Goal: Check status: Check status

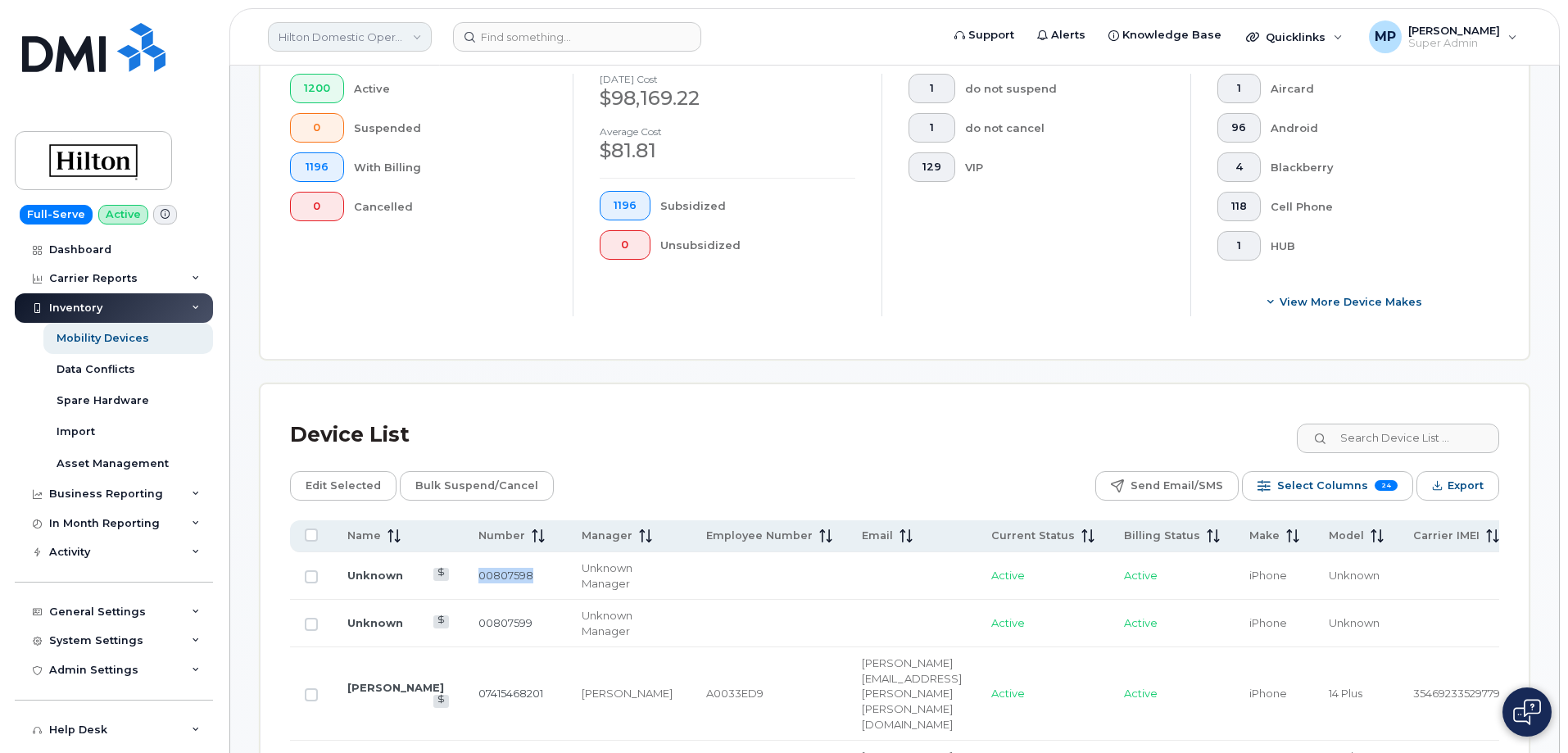
scroll to position [465, 0]
click at [326, 36] on link "Hilton Domestic Operating Company Inc" at bounding box center [350, 37] width 164 height 30
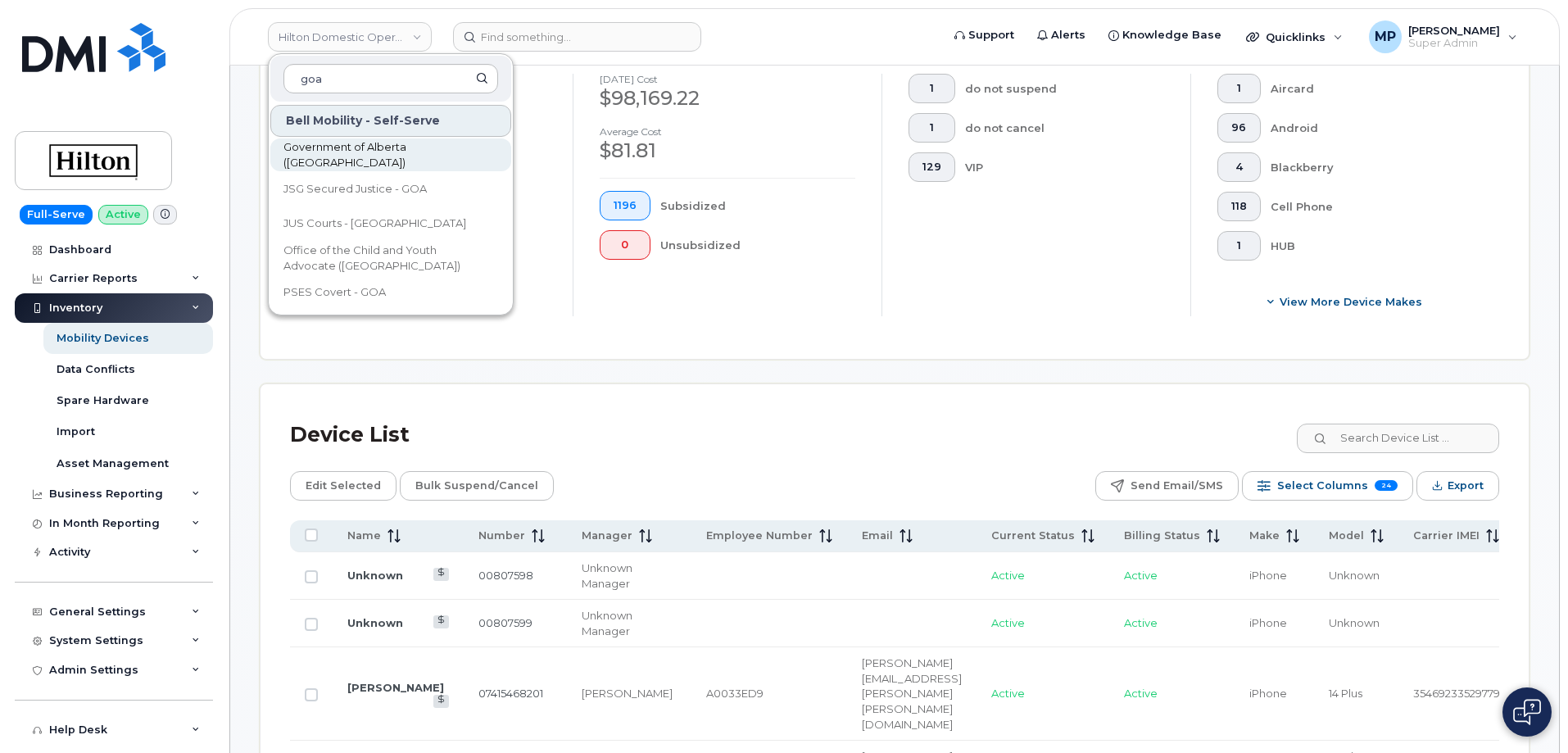
type input "goa"
click at [339, 152] on span "Government of Alberta (GOA)" at bounding box center [377, 155] width 189 height 32
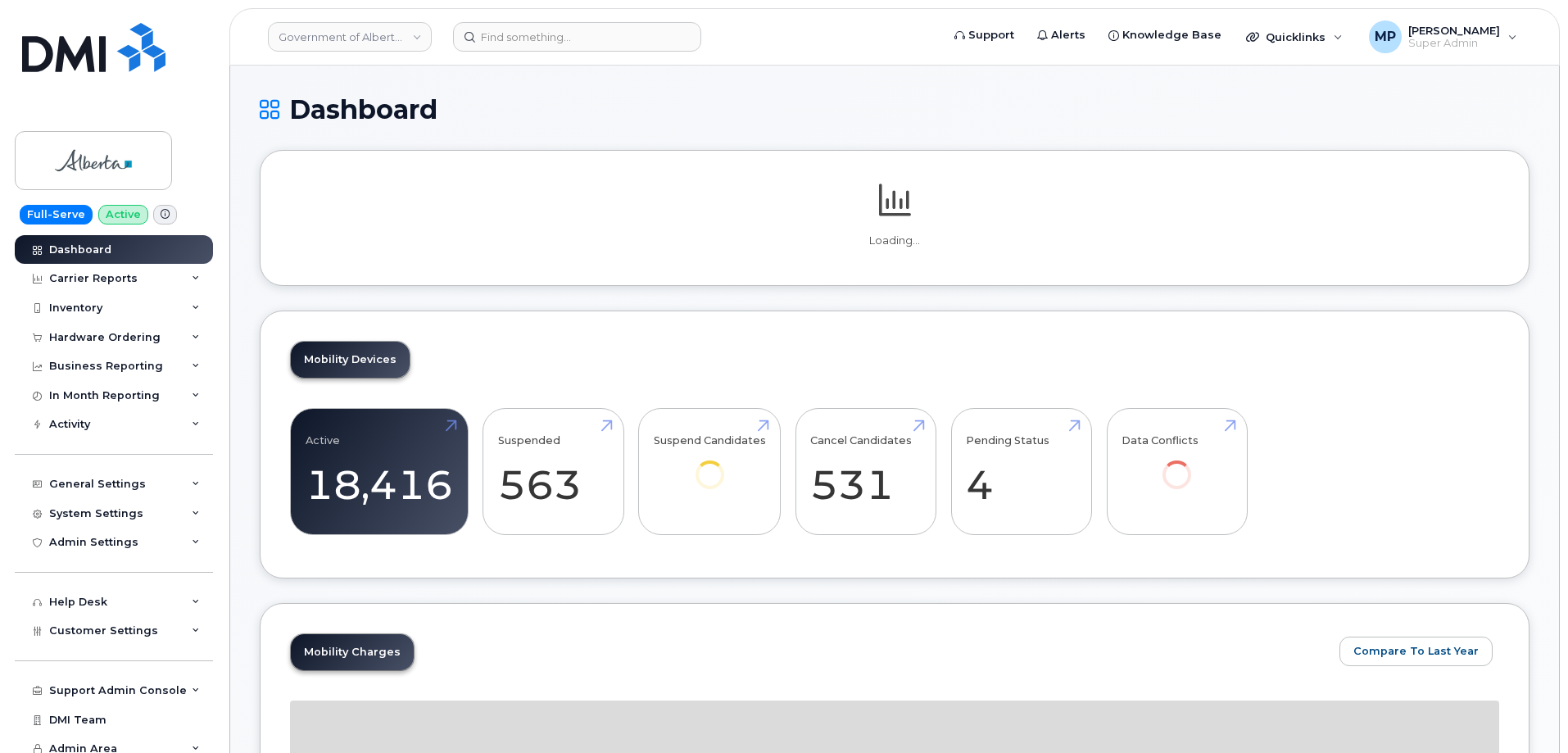
click at [1392, 191] on p at bounding box center [894, 203] width 1209 height 46
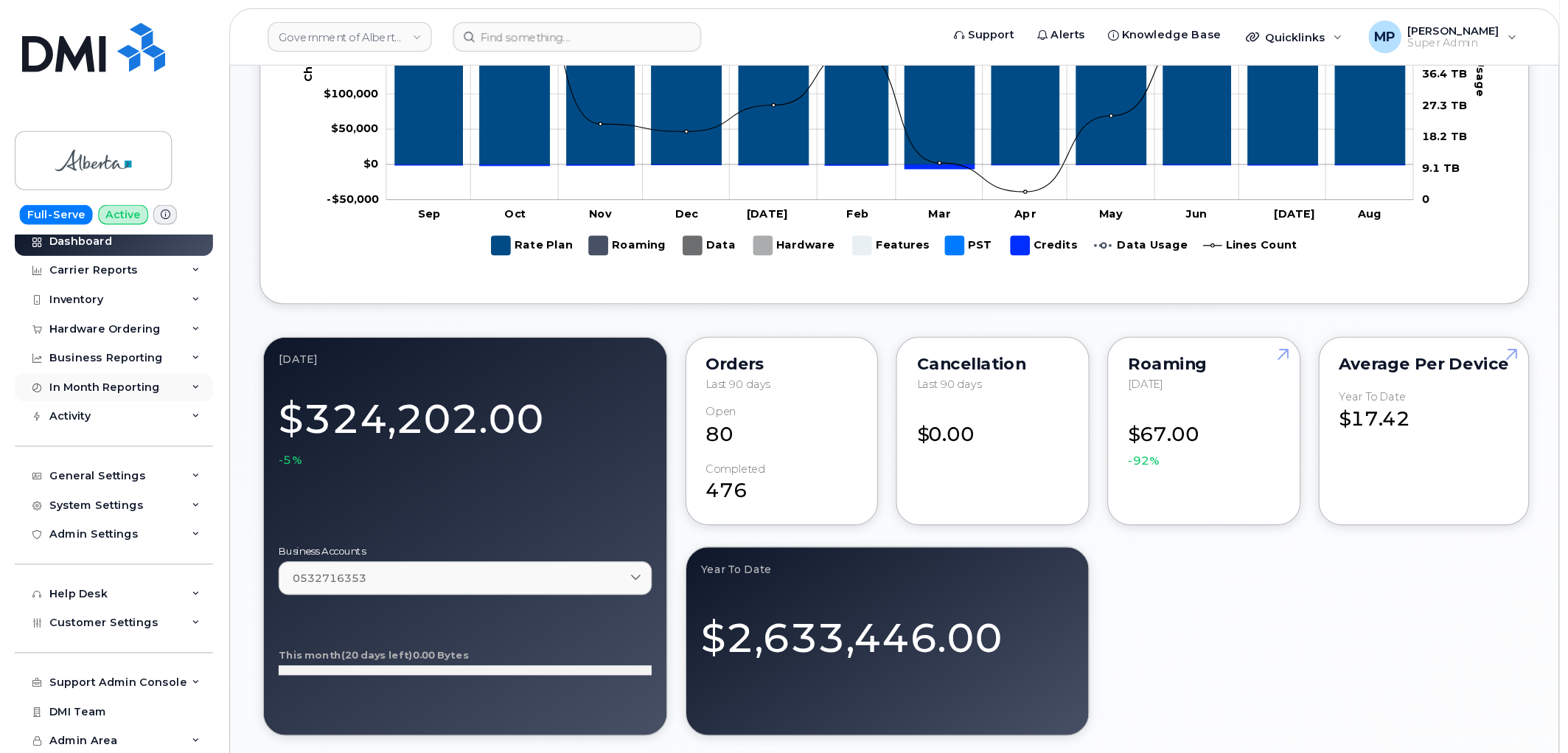
scroll to position [9, 0]
click at [72, 266] on div "Inventory" at bounding box center [68, 268] width 48 height 12
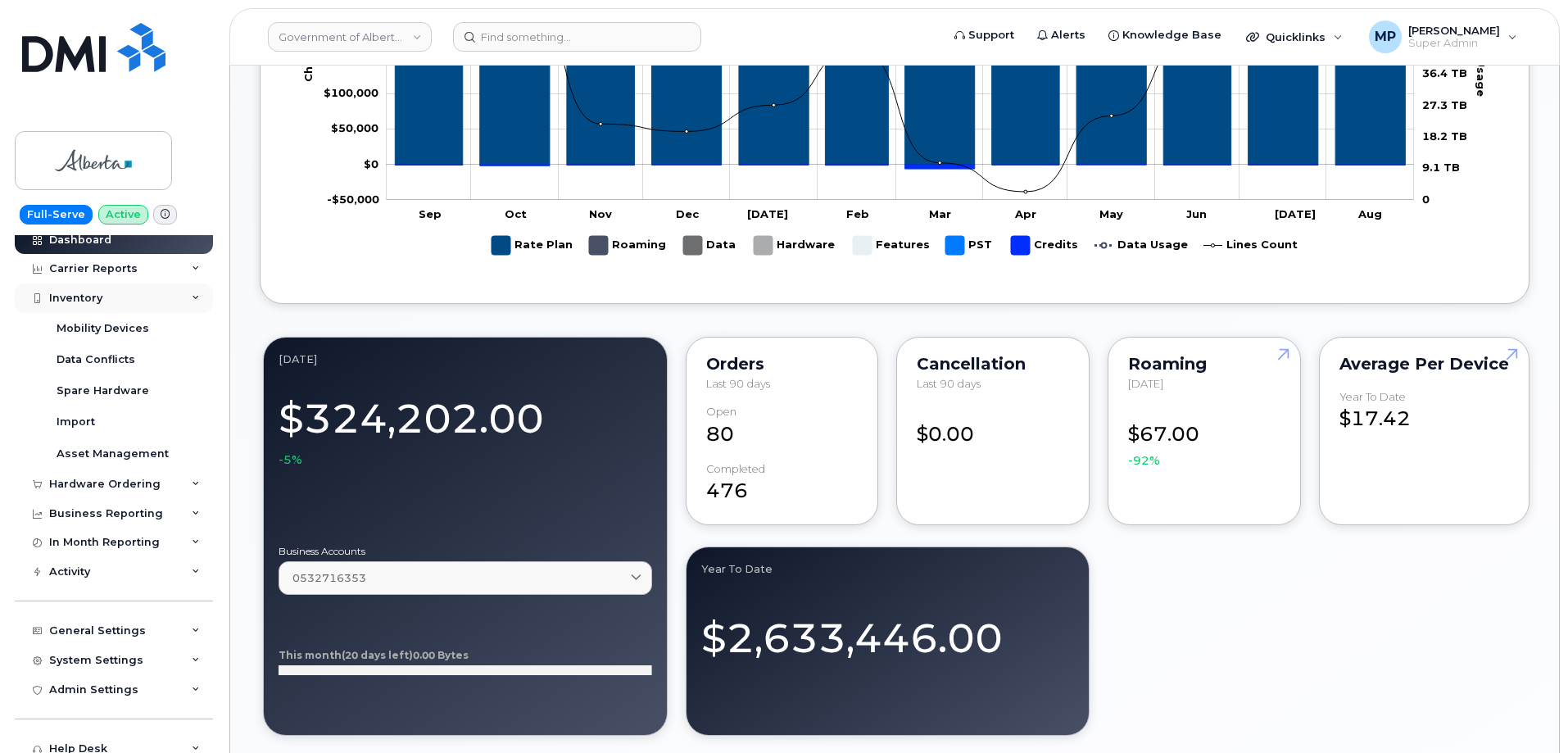
click at [80, 294] on div "Inventory" at bounding box center [75, 298] width 53 height 13
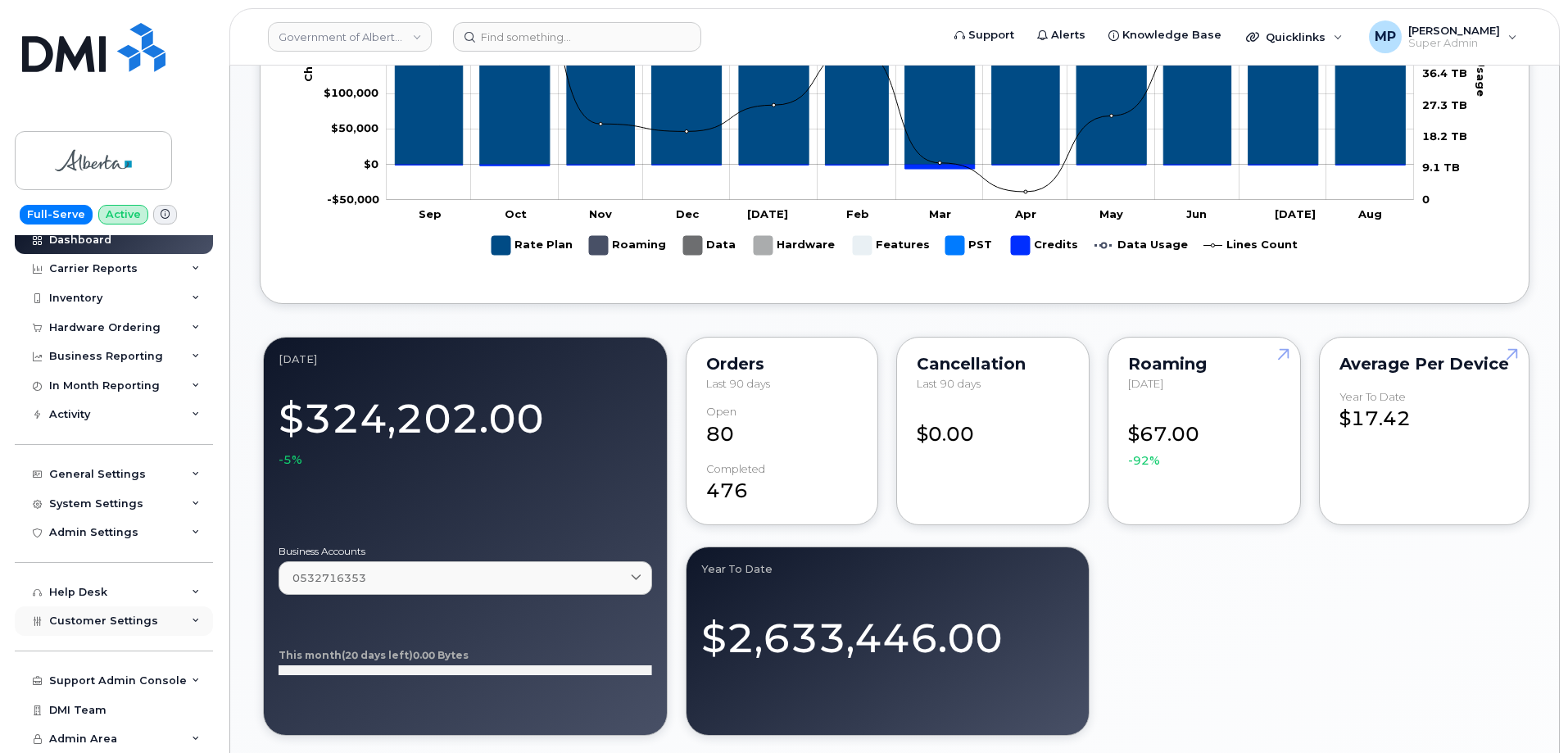
click at [111, 625] on span "Customer Settings" at bounding box center [103, 621] width 109 height 12
click at [110, 619] on span "Customer Settings" at bounding box center [103, 621] width 109 height 12
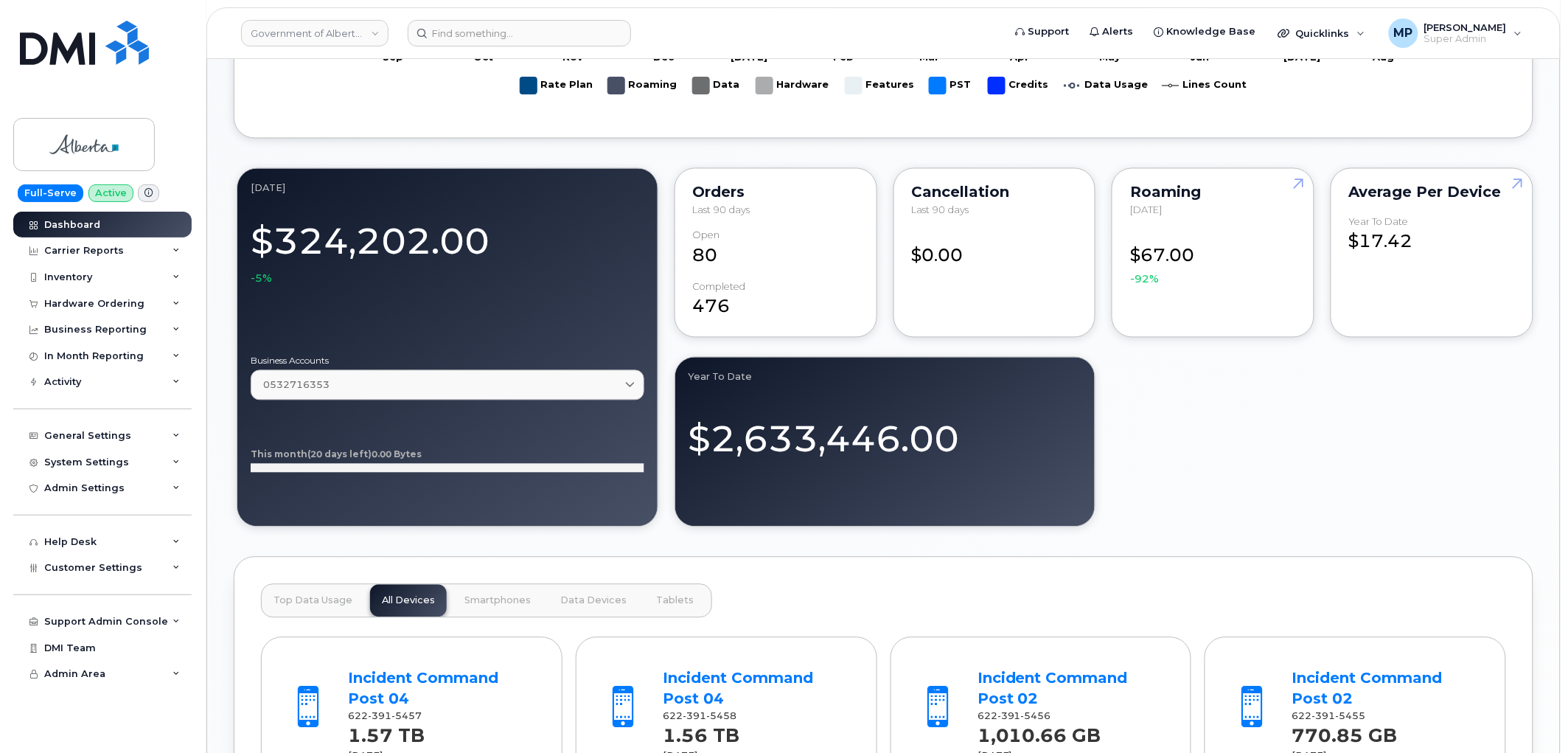
scroll to position [975, 0]
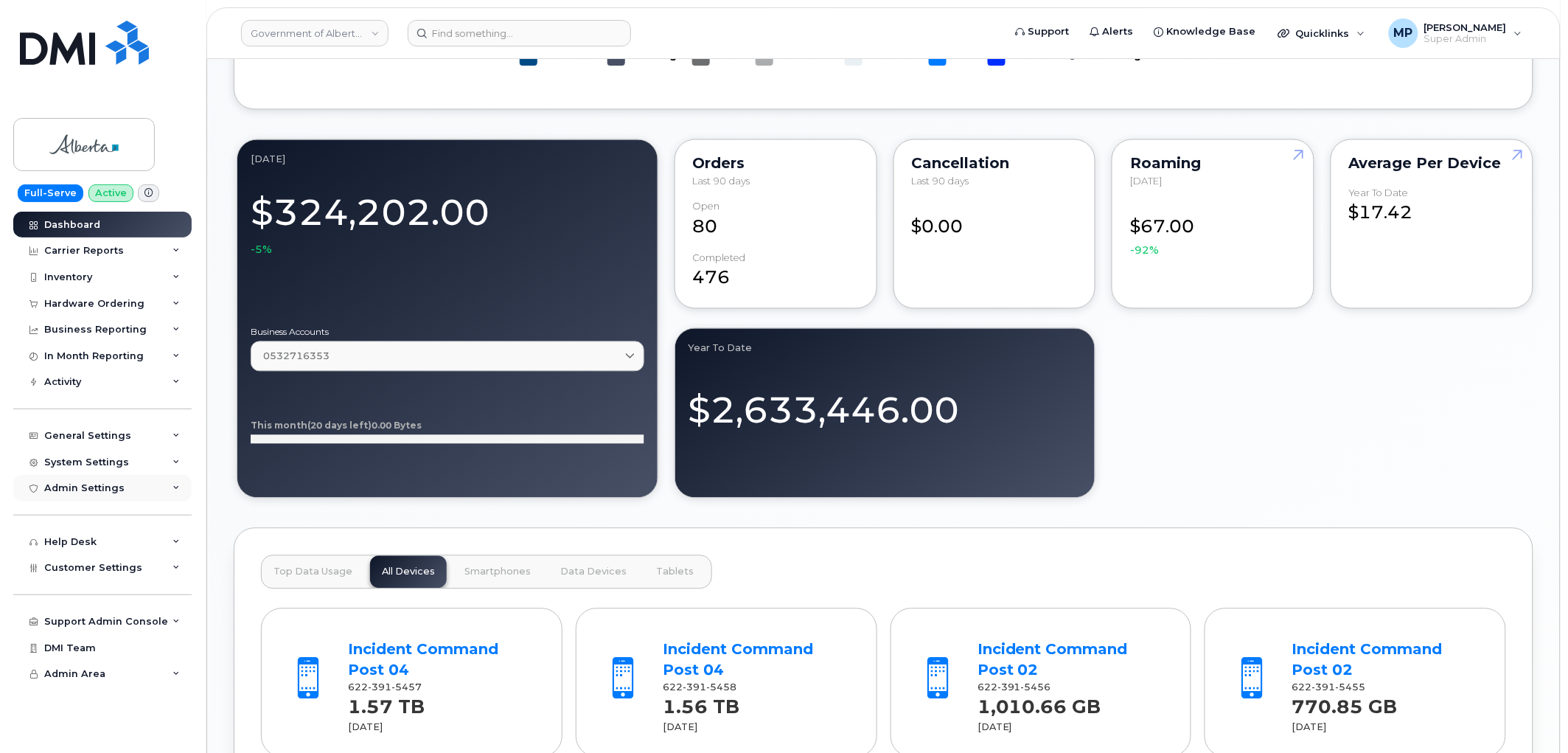
click at [106, 487] on div "Admin Settings" at bounding box center [84, 488] width 80 height 12
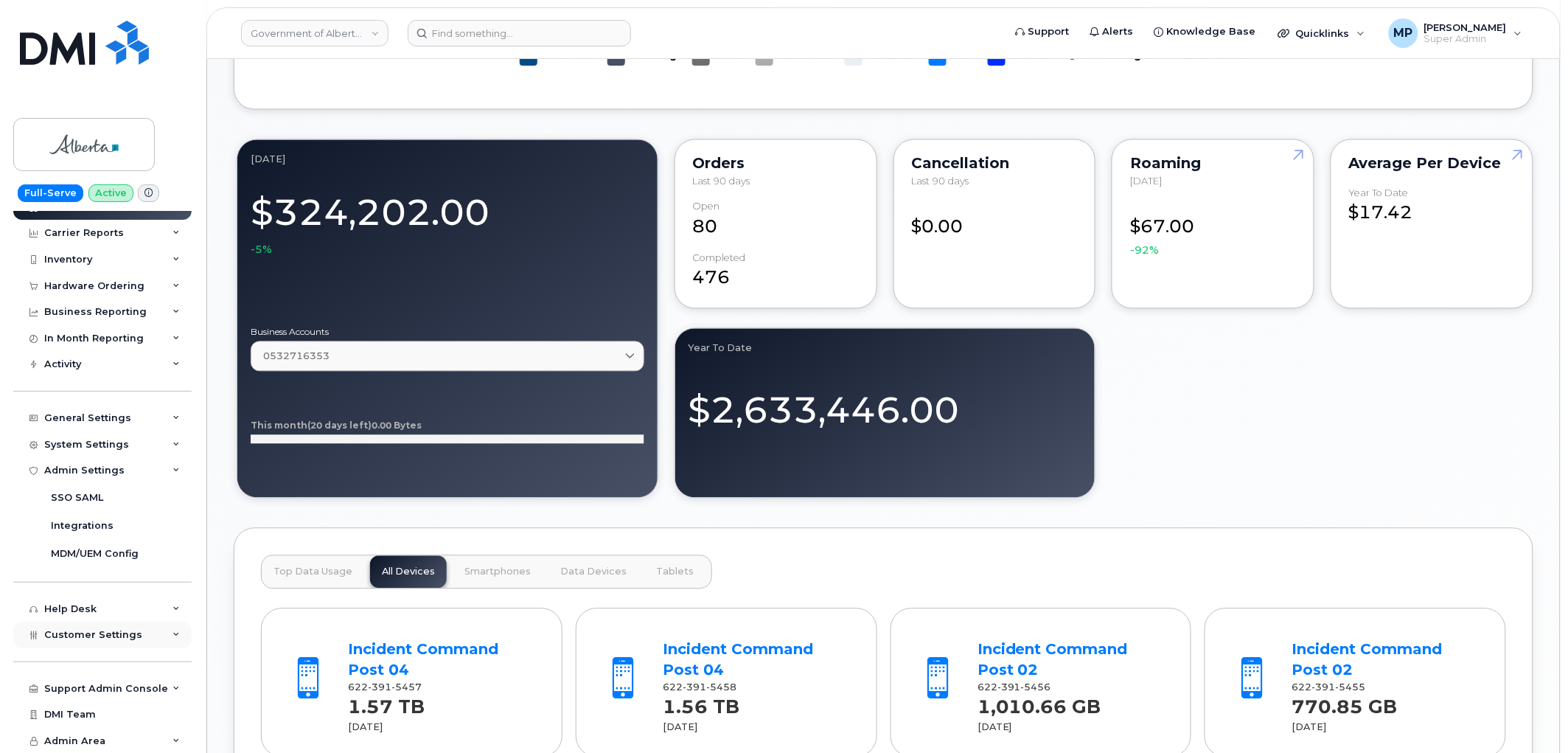
click at [83, 631] on span "Customer Settings" at bounding box center [93, 635] width 98 height 11
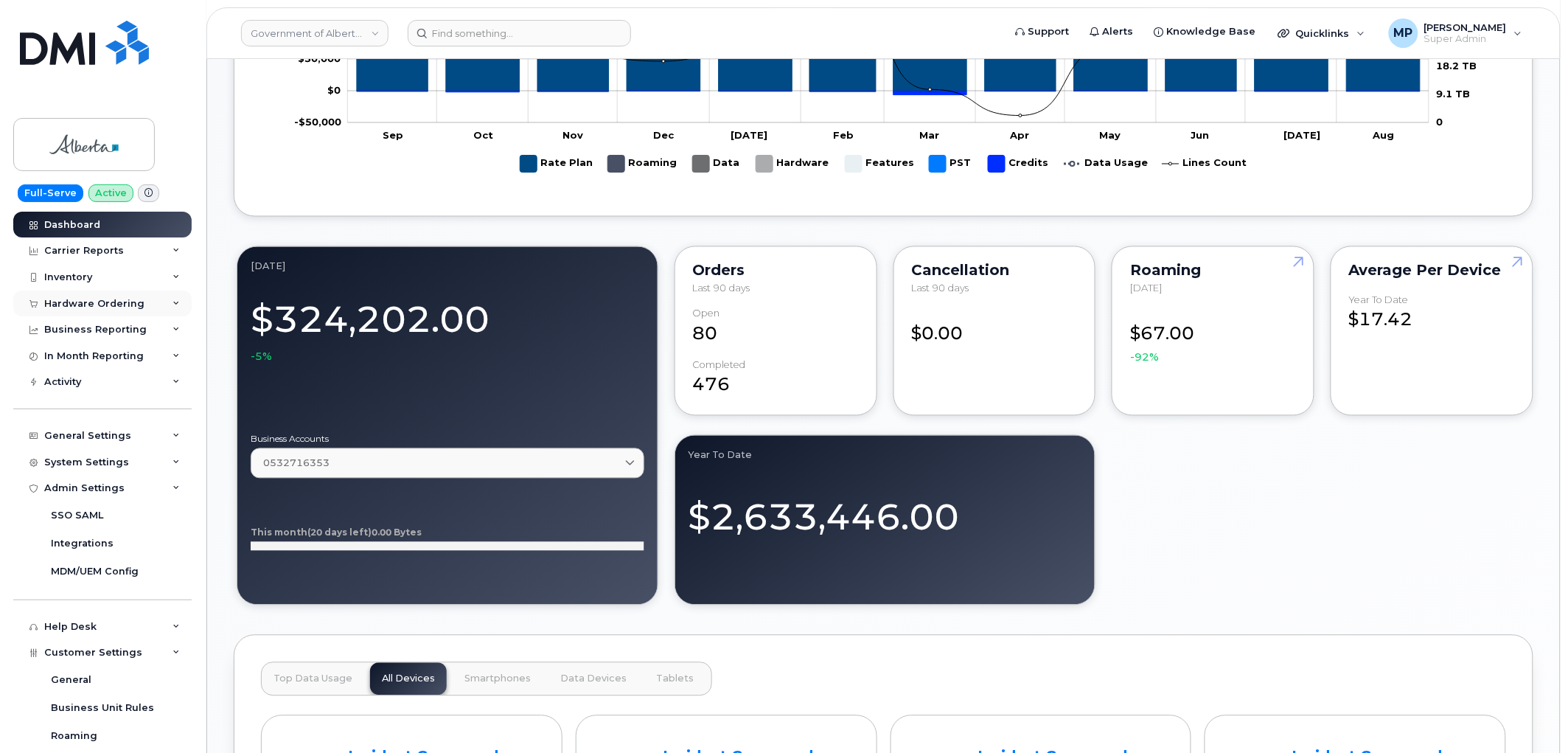
scroll to position [729, 0]
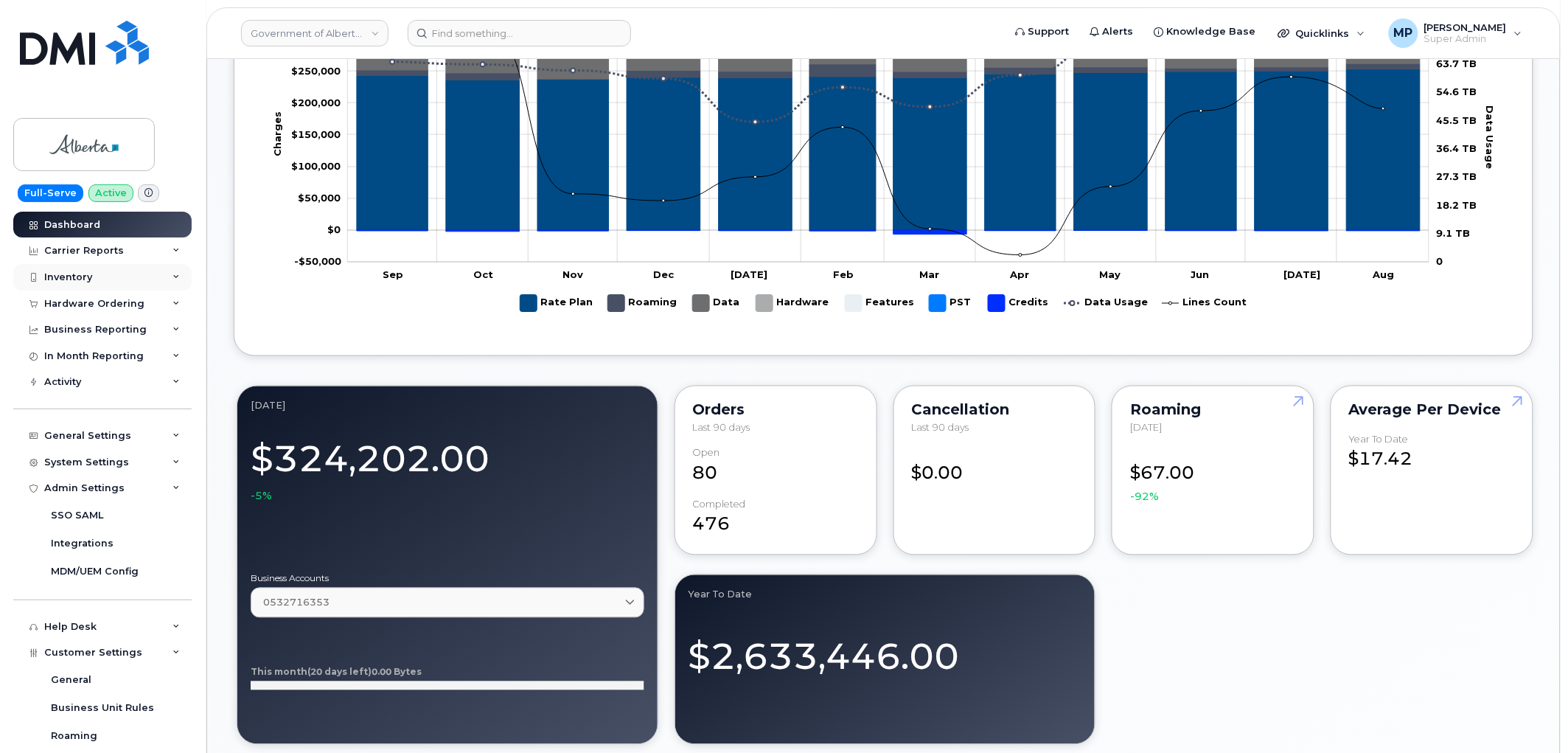
click at [74, 274] on div "Inventory" at bounding box center [68, 277] width 48 height 12
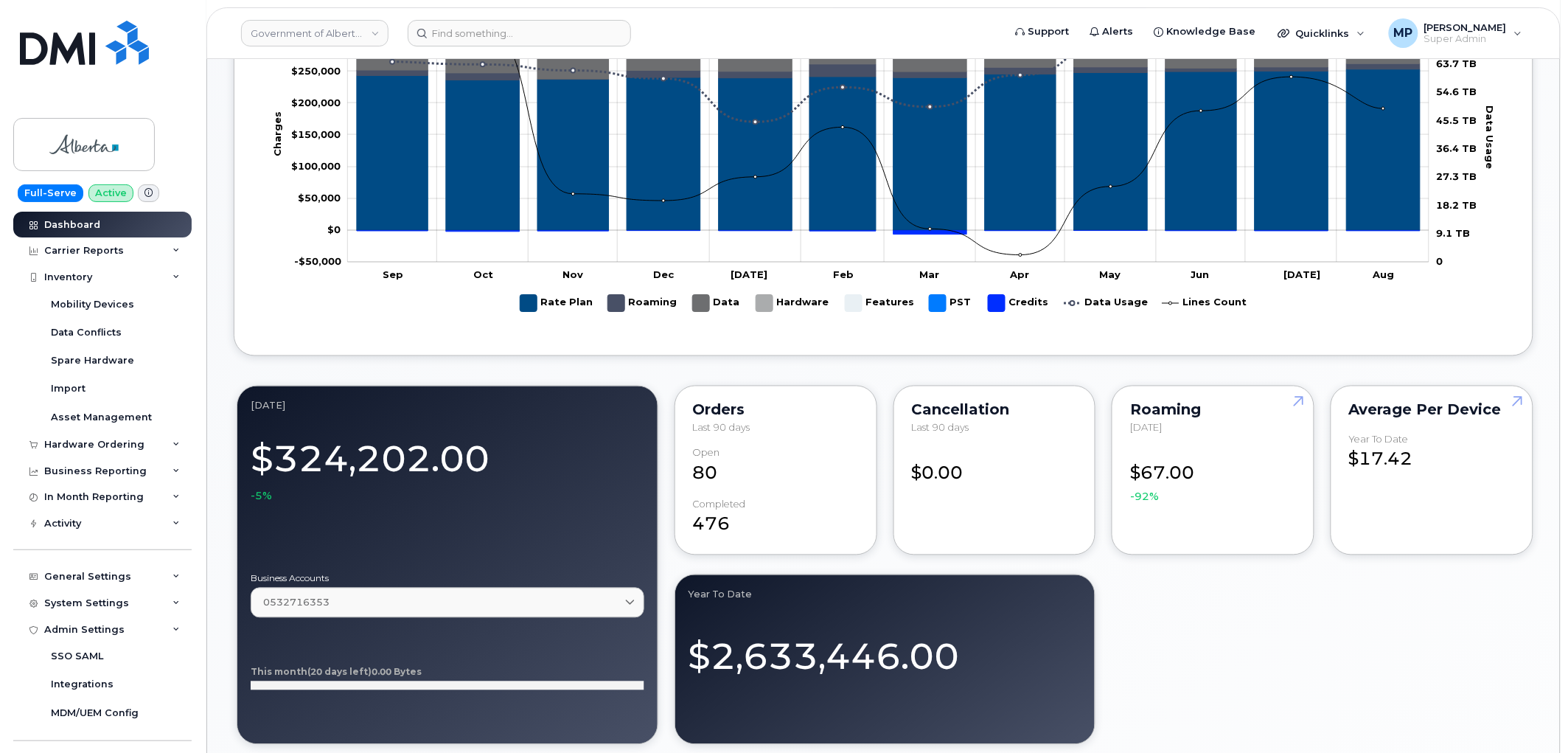
drag, startPoint x: 72, startPoint y: 254, endPoint x: 62, endPoint y: 286, distance: 33.5
click at [72, 254] on div "Carrier Reports" at bounding box center [84, 250] width 80 height 12
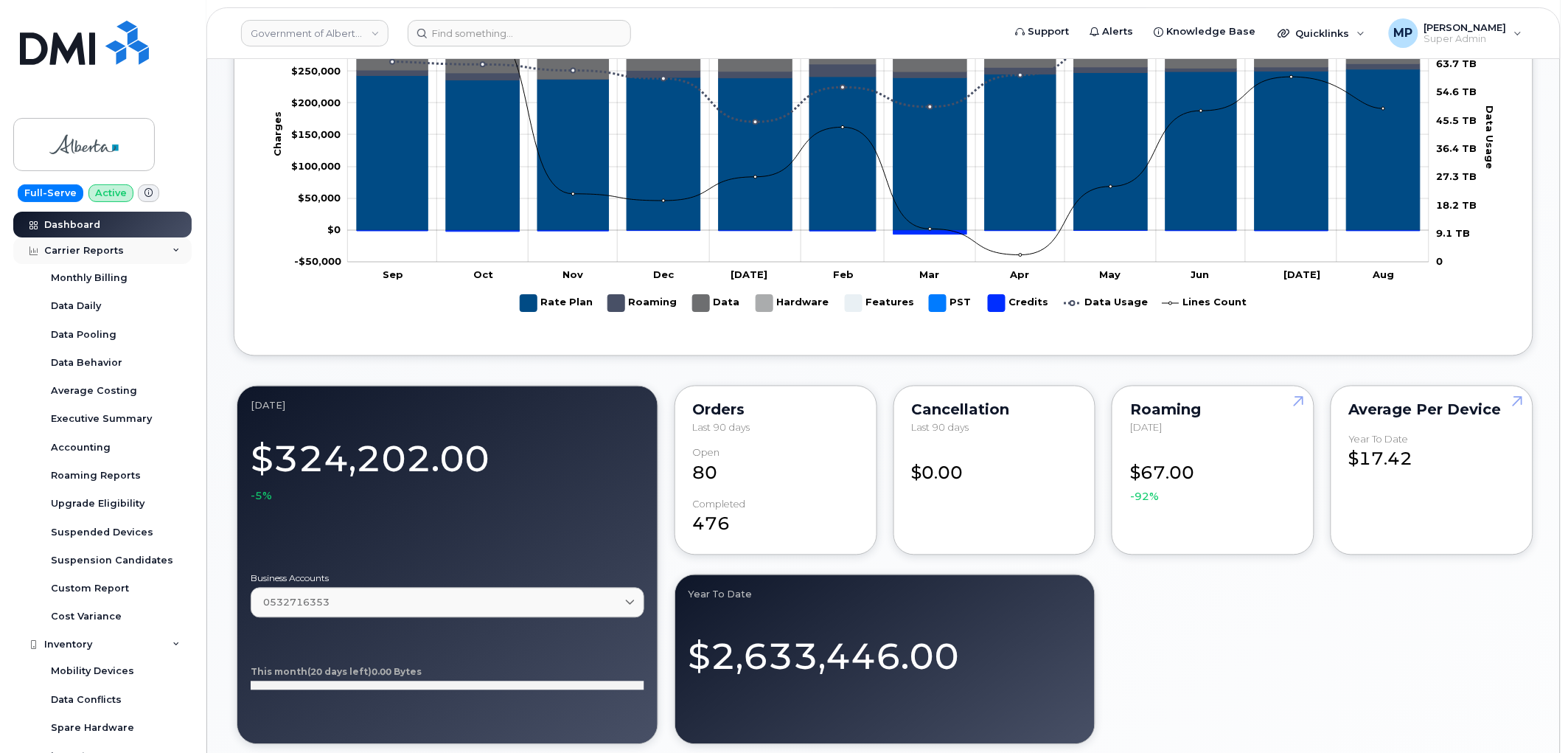
click at [75, 253] on div "Carrier Reports" at bounding box center [84, 250] width 80 height 12
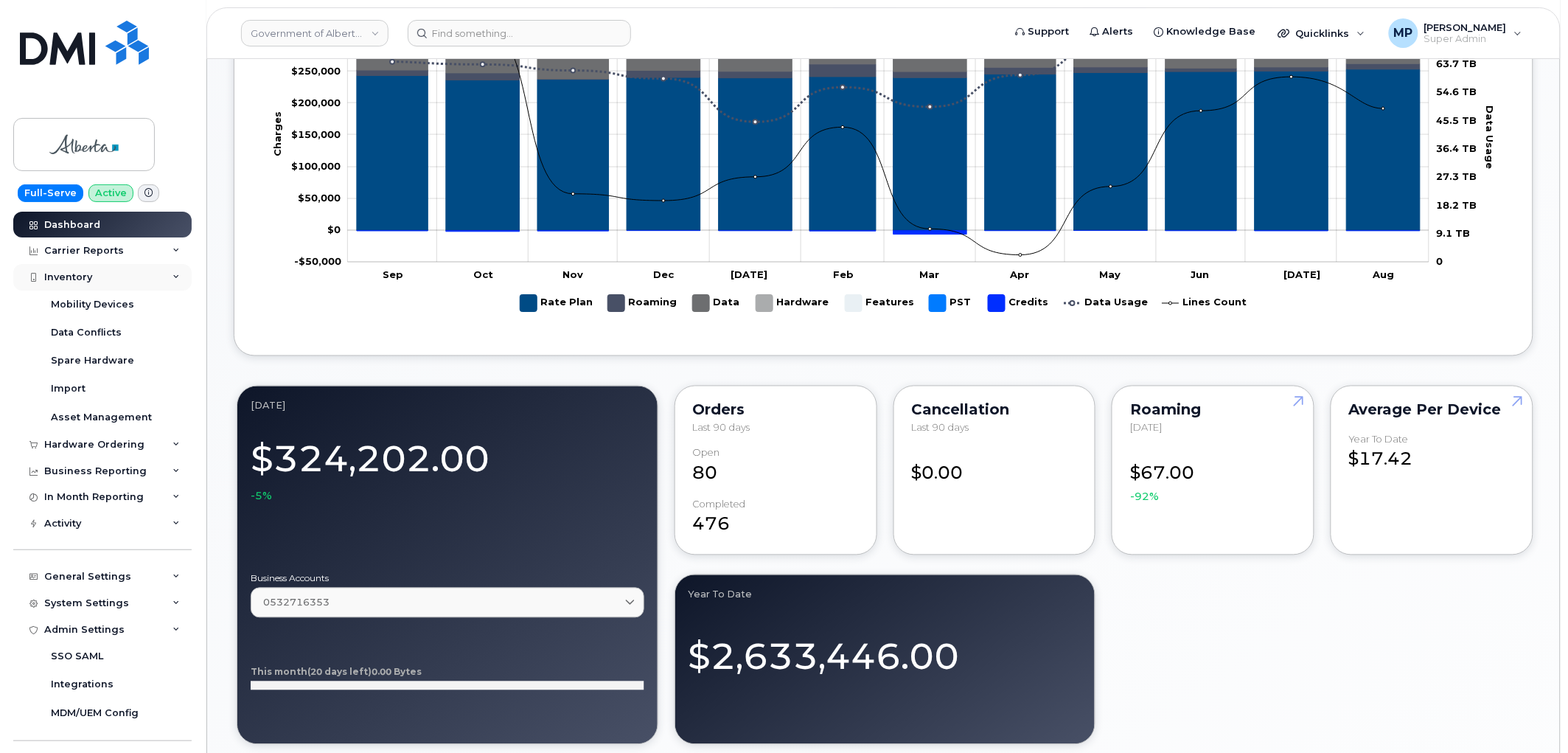
click at [76, 278] on div "Inventory" at bounding box center [68, 277] width 48 height 12
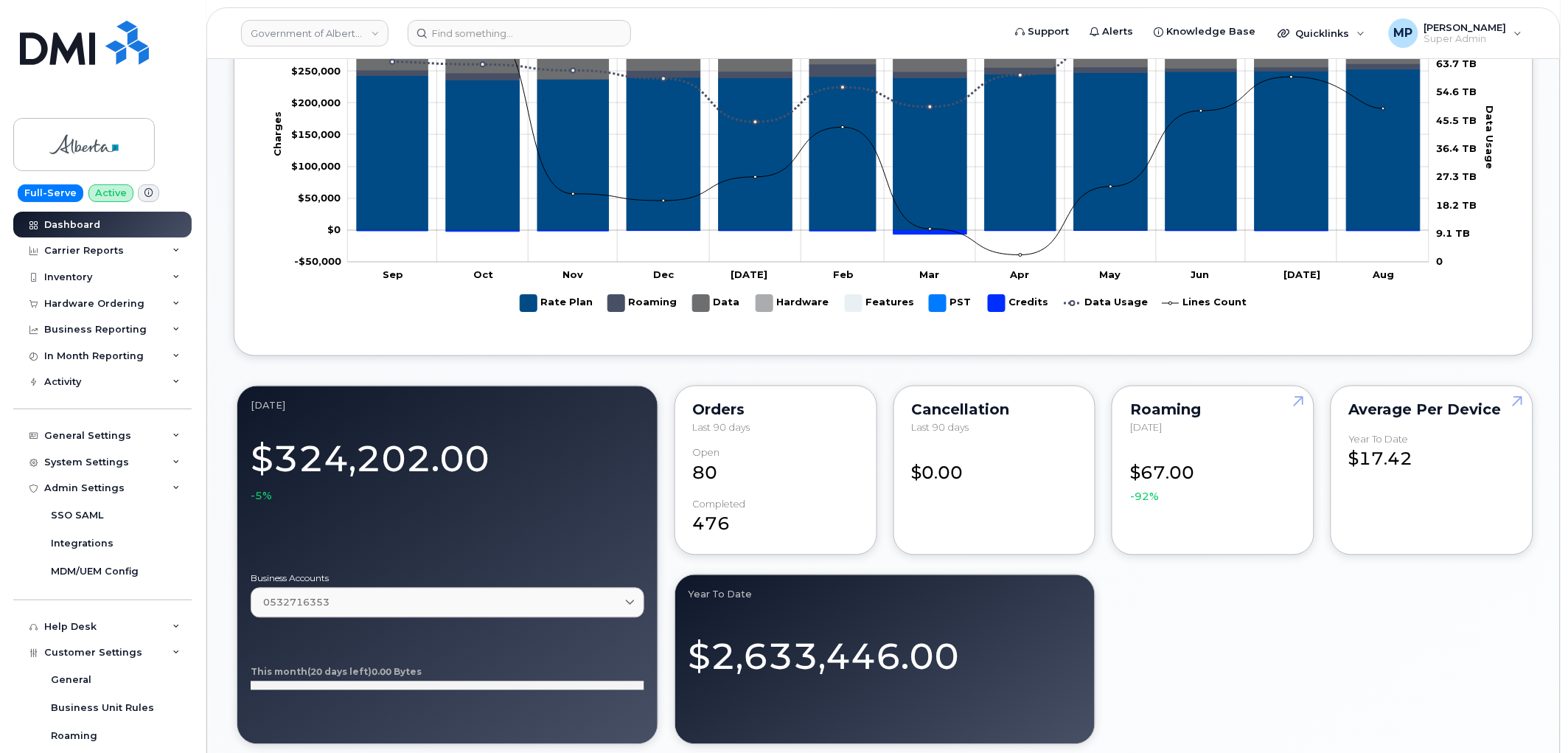
drag, startPoint x: 76, startPoint y: 306, endPoint x: 75, endPoint y: 332, distance: 26.0
click at [76, 307] on div "Hardware Ordering" at bounding box center [94, 303] width 100 height 12
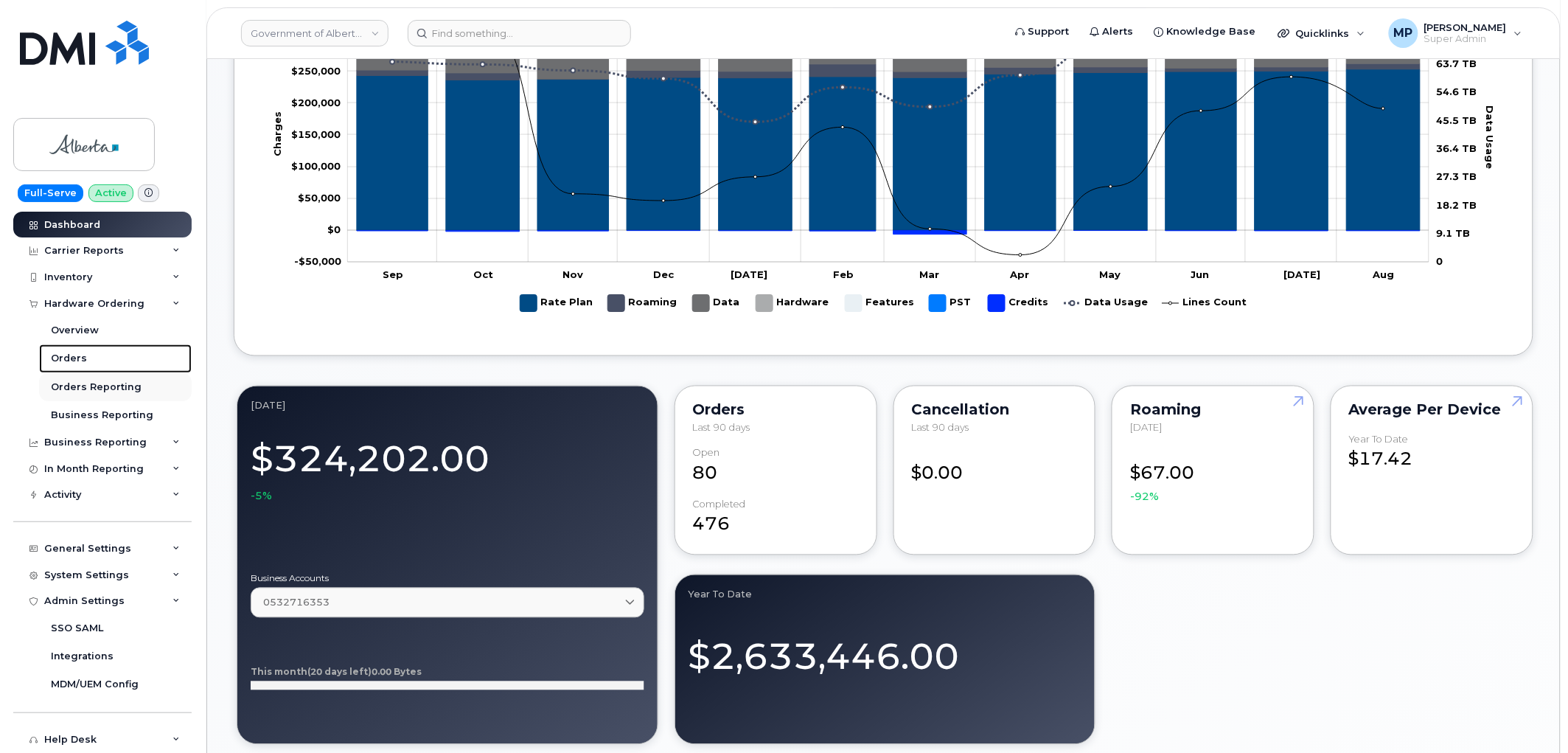
drag, startPoint x: 73, startPoint y: 358, endPoint x: 116, endPoint y: 375, distance: 46.2
click at [73, 358] on div "Orders" at bounding box center [69, 358] width 36 height 13
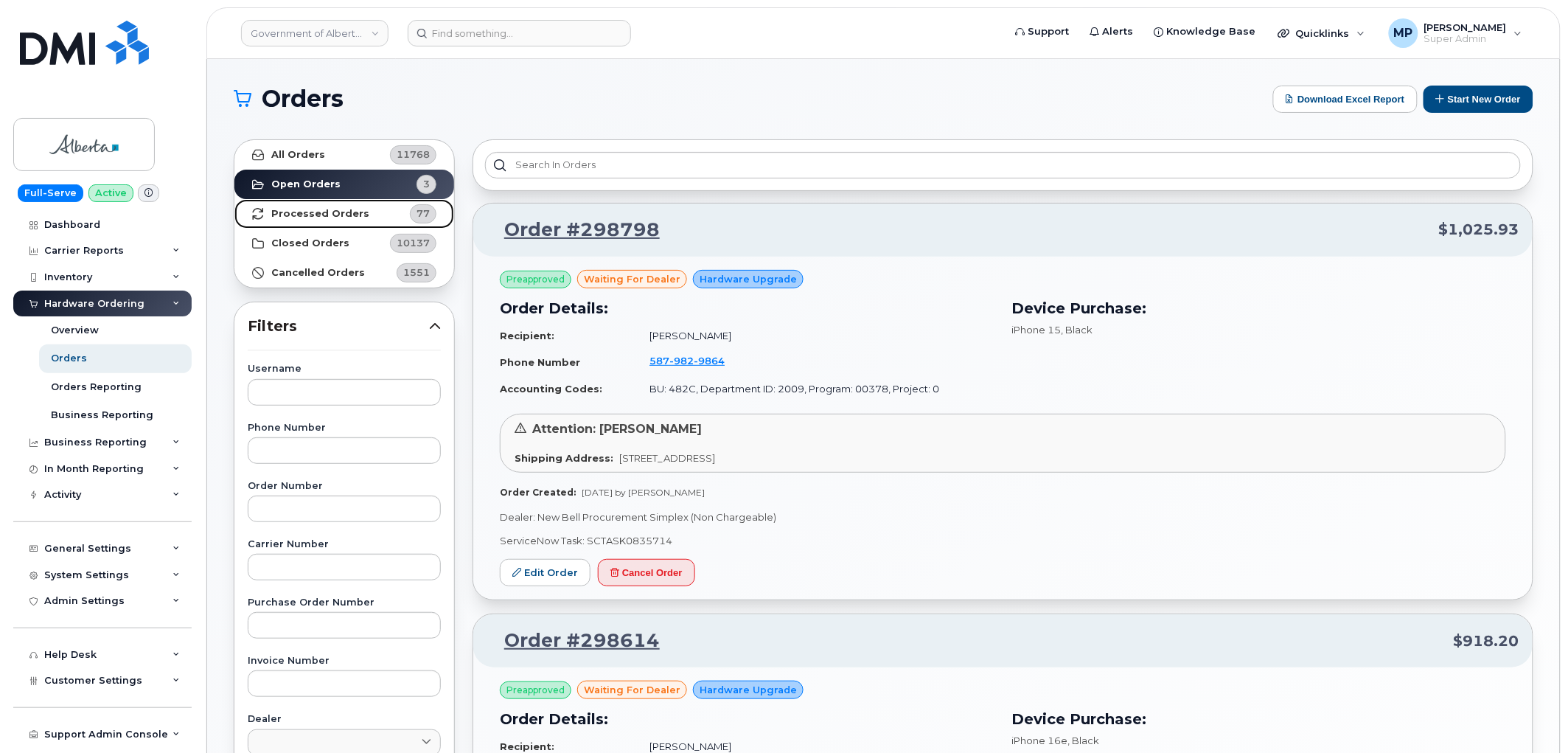
click at [320, 209] on strong "Processed Orders" at bounding box center [320, 213] width 98 height 12
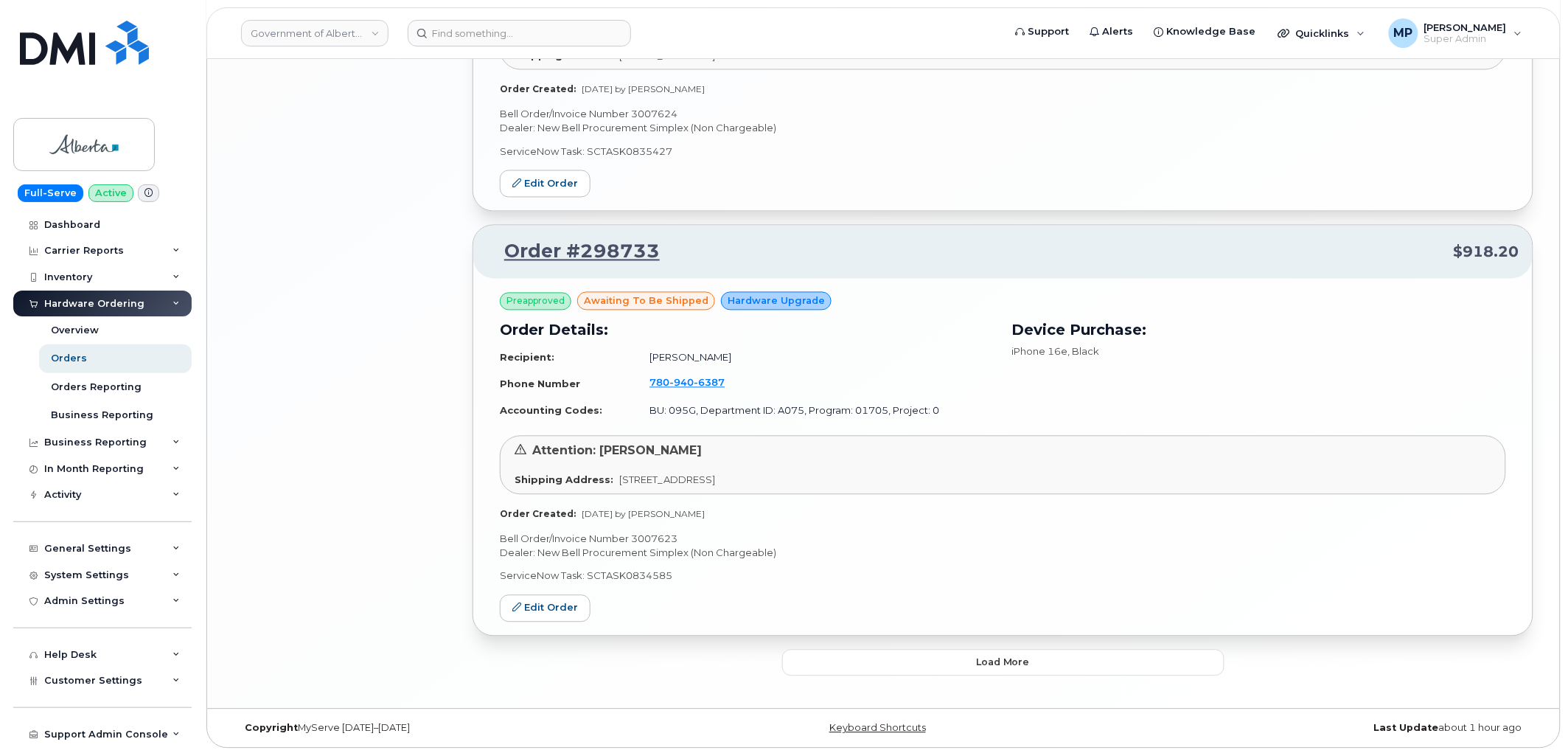
scroll to position [2951, 0]
click at [960, 667] on button "Load more" at bounding box center [1003, 661] width 443 height 27
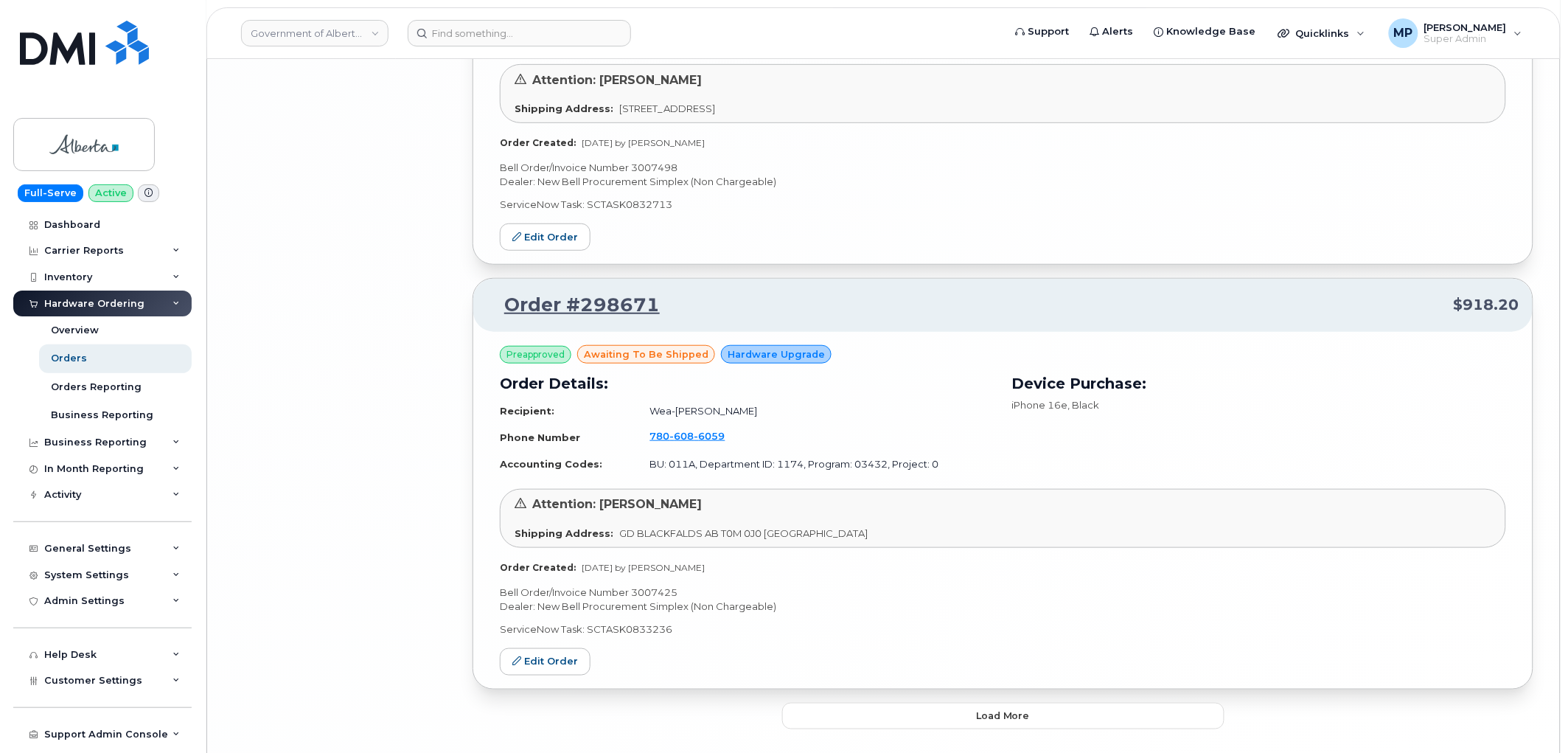
scroll to position [6347, 0]
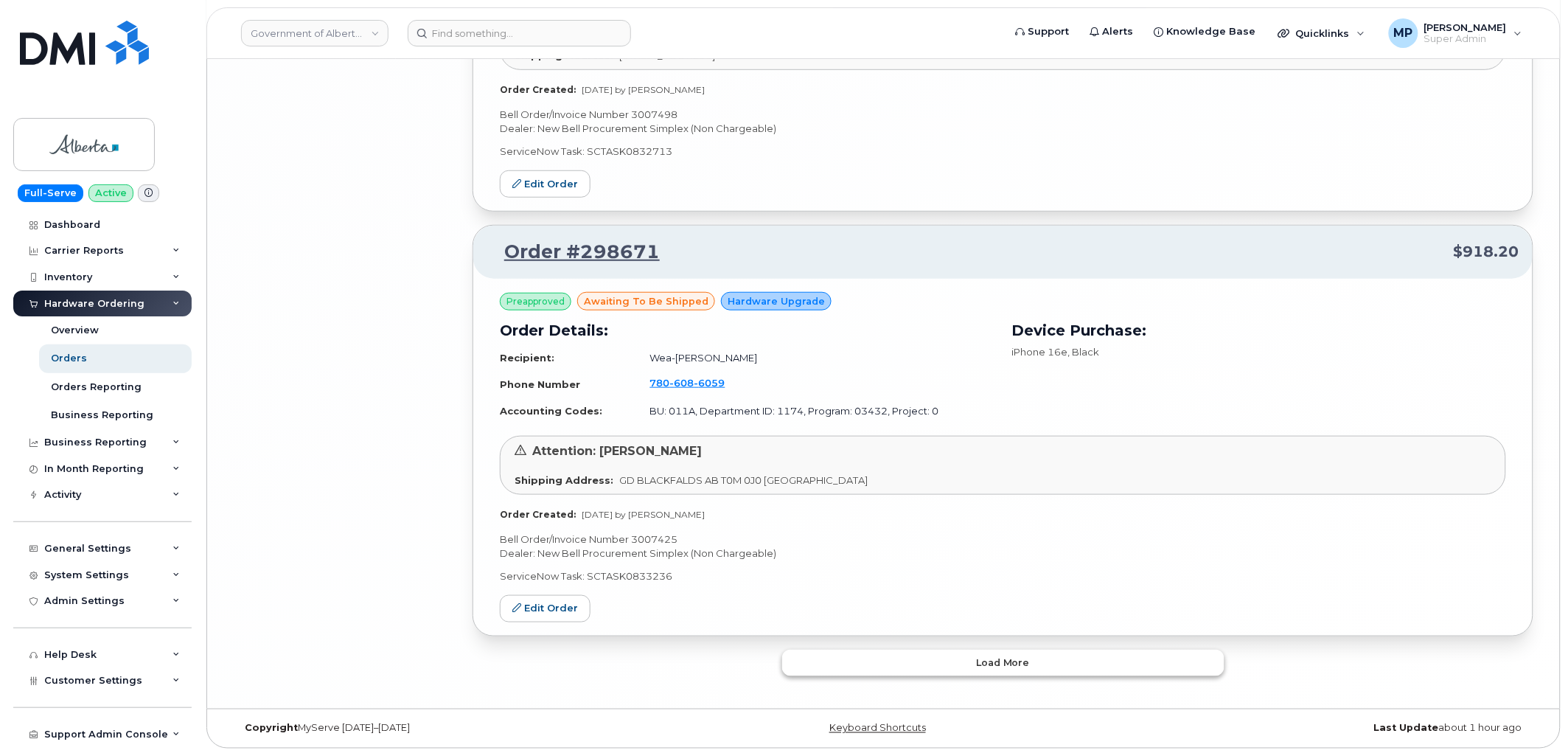
click at [986, 665] on span "Load more" at bounding box center [1003, 663] width 54 height 14
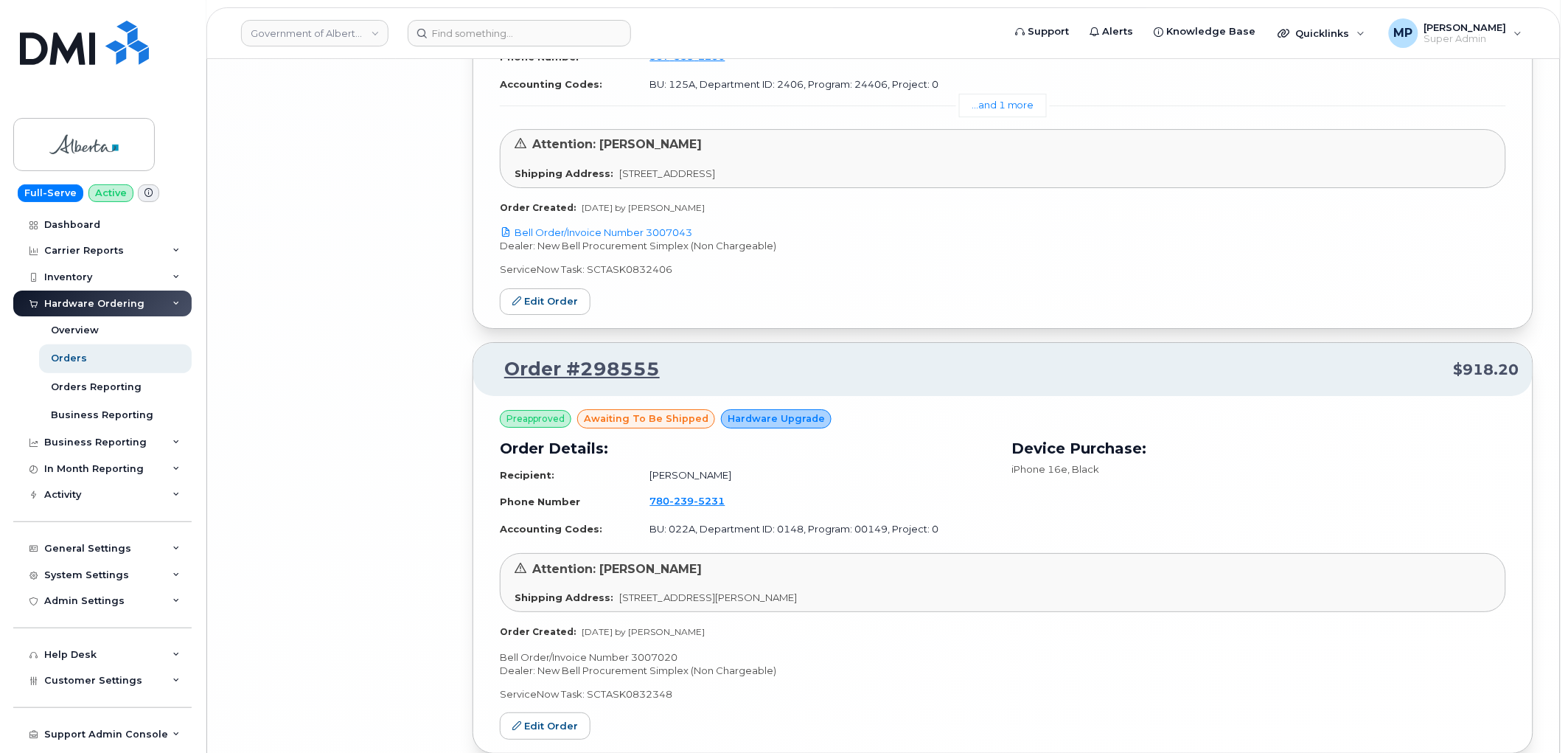
scroll to position [9907, 0]
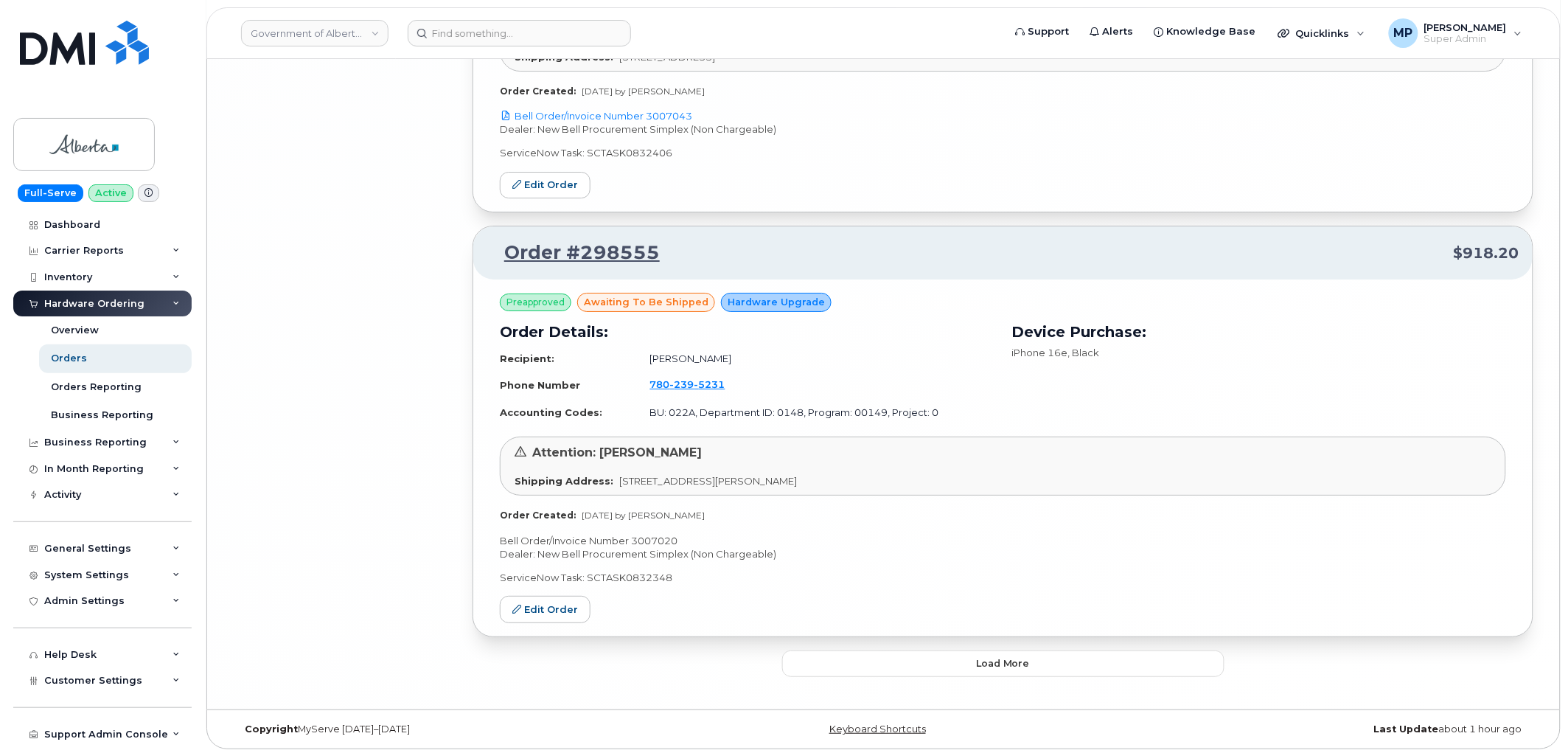
click at [1016, 659] on span "Load more" at bounding box center [1003, 664] width 54 height 14
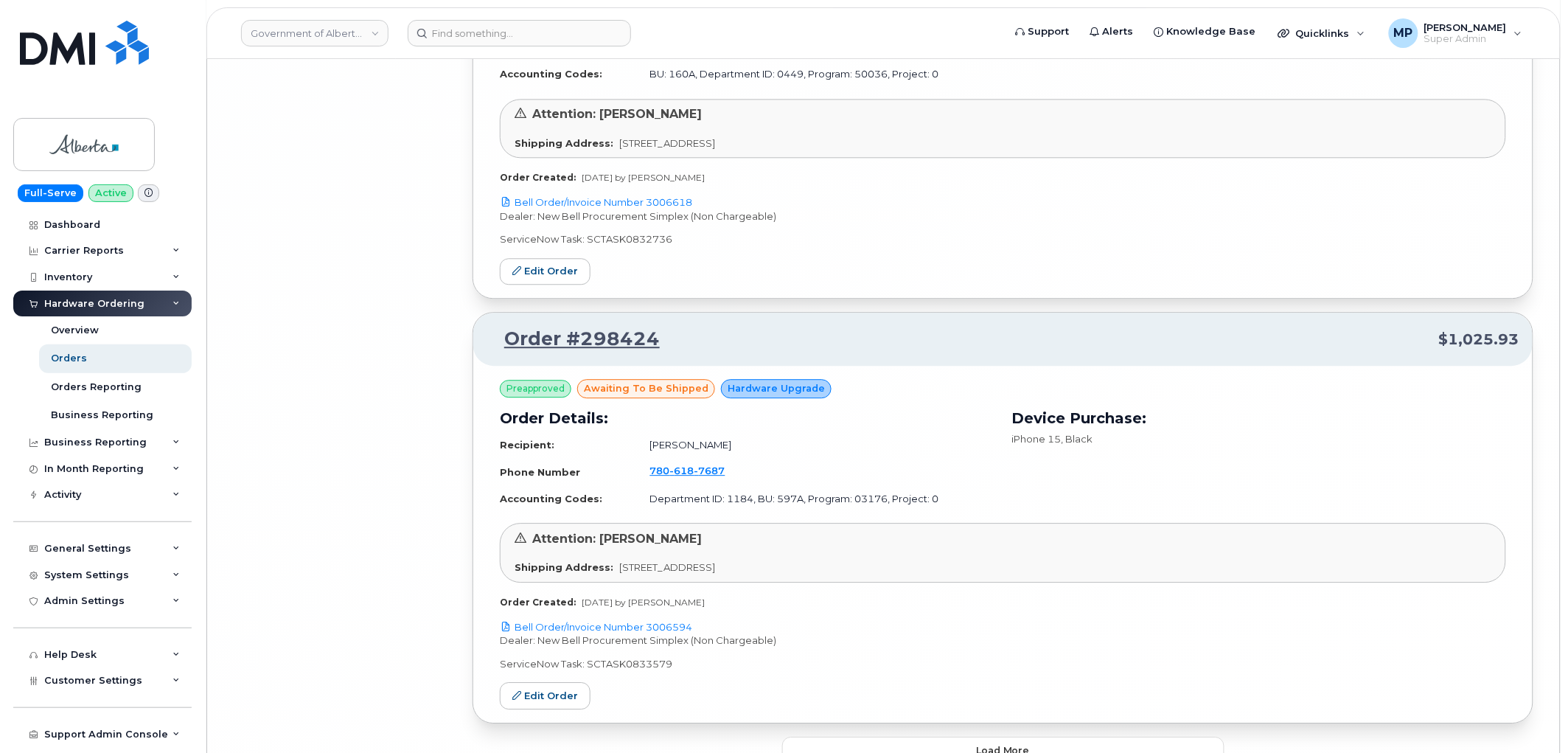
scroll to position [13446, 0]
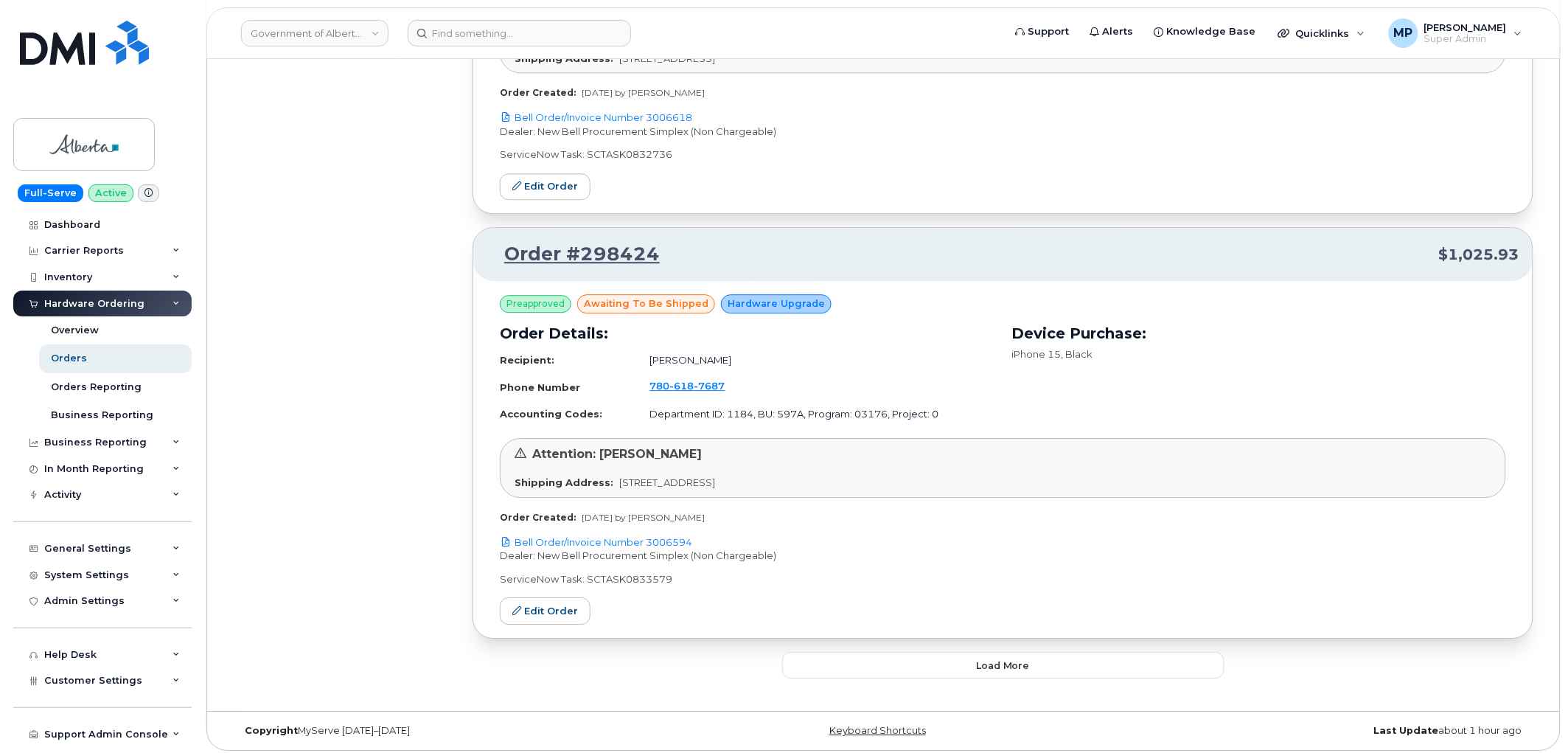
click at [1049, 664] on button "Load more" at bounding box center [1003, 665] width 443 height 27
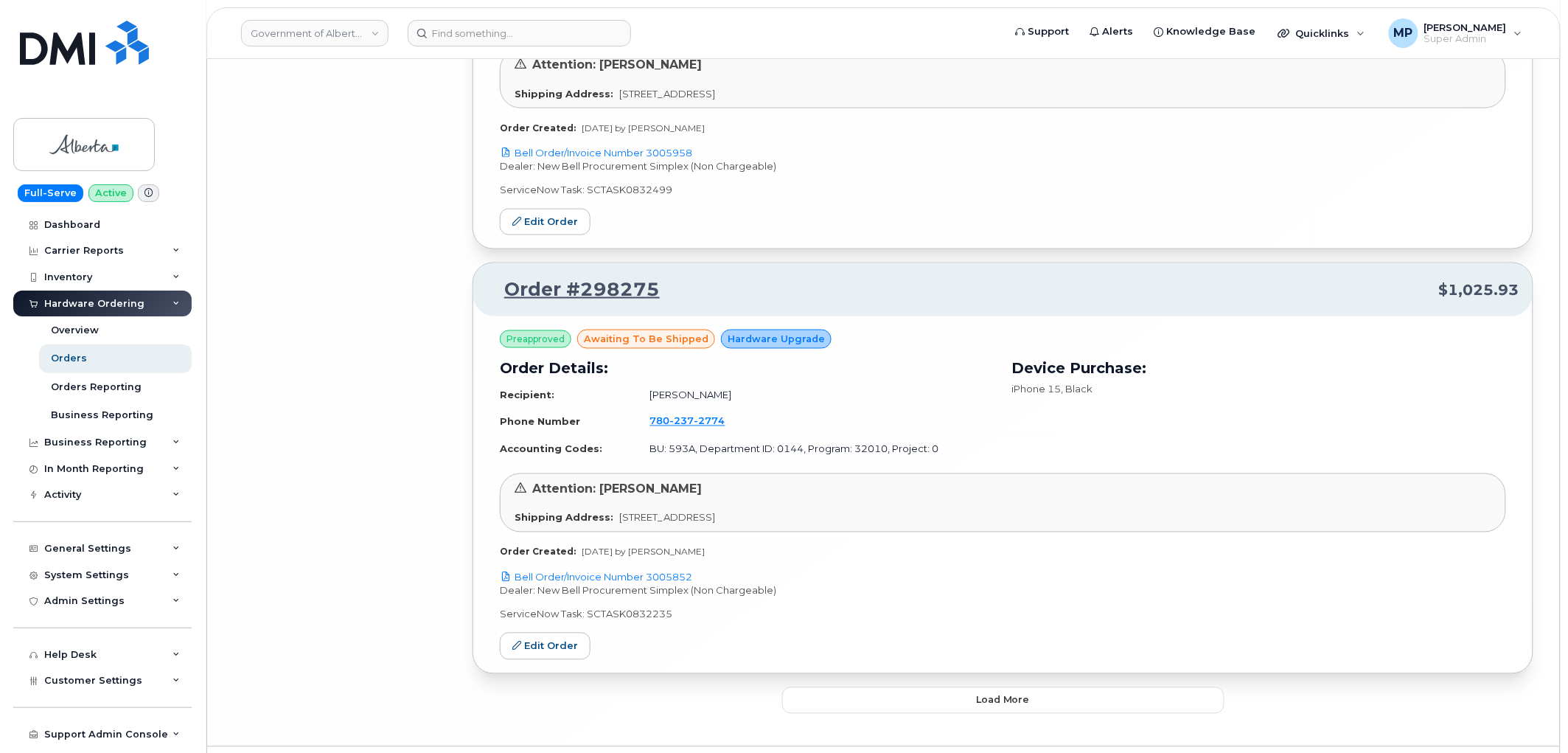
scroll to position [16841, 0]
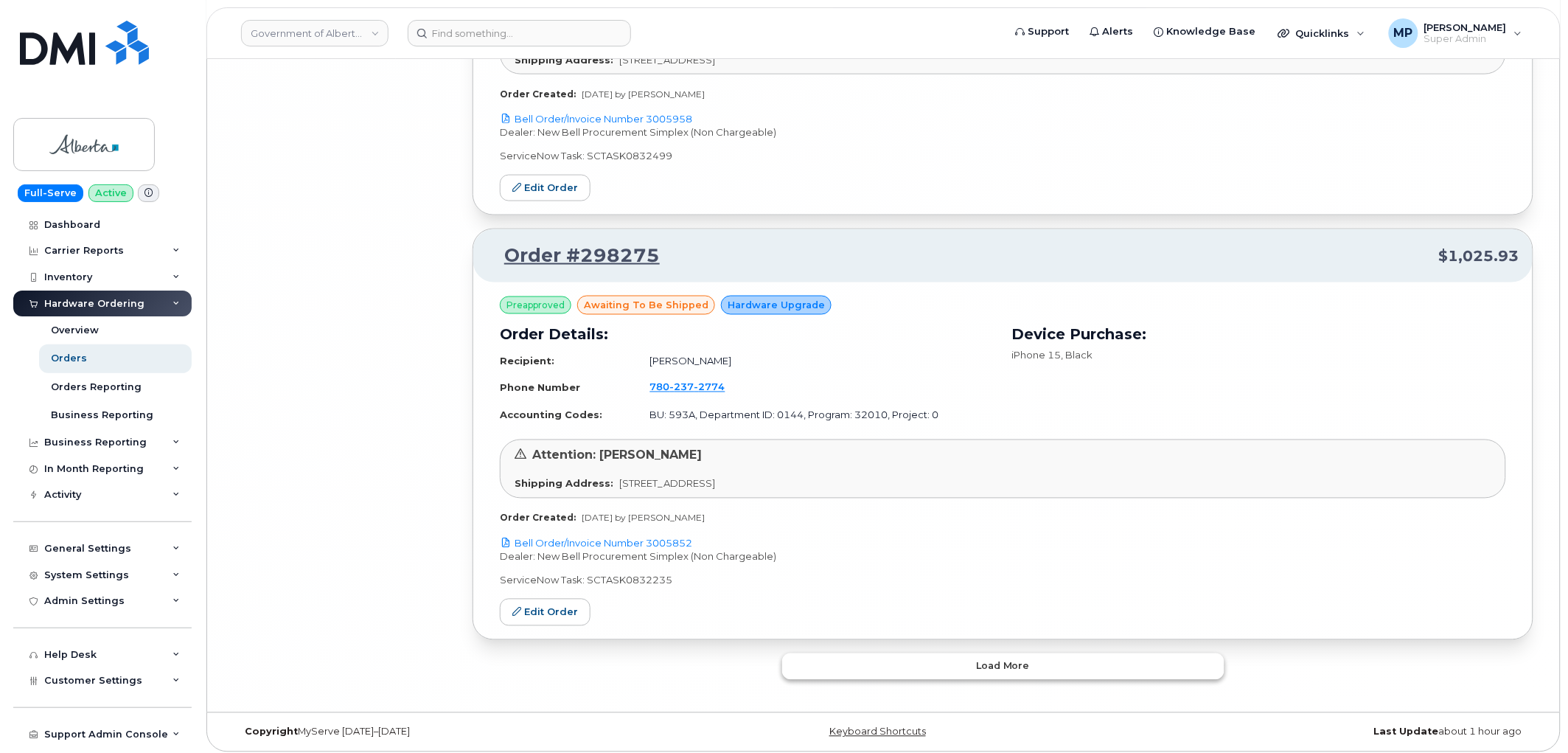
click at [1050, 654] on button "Load more" at bounding box center [1003, 667] width 443 height 27
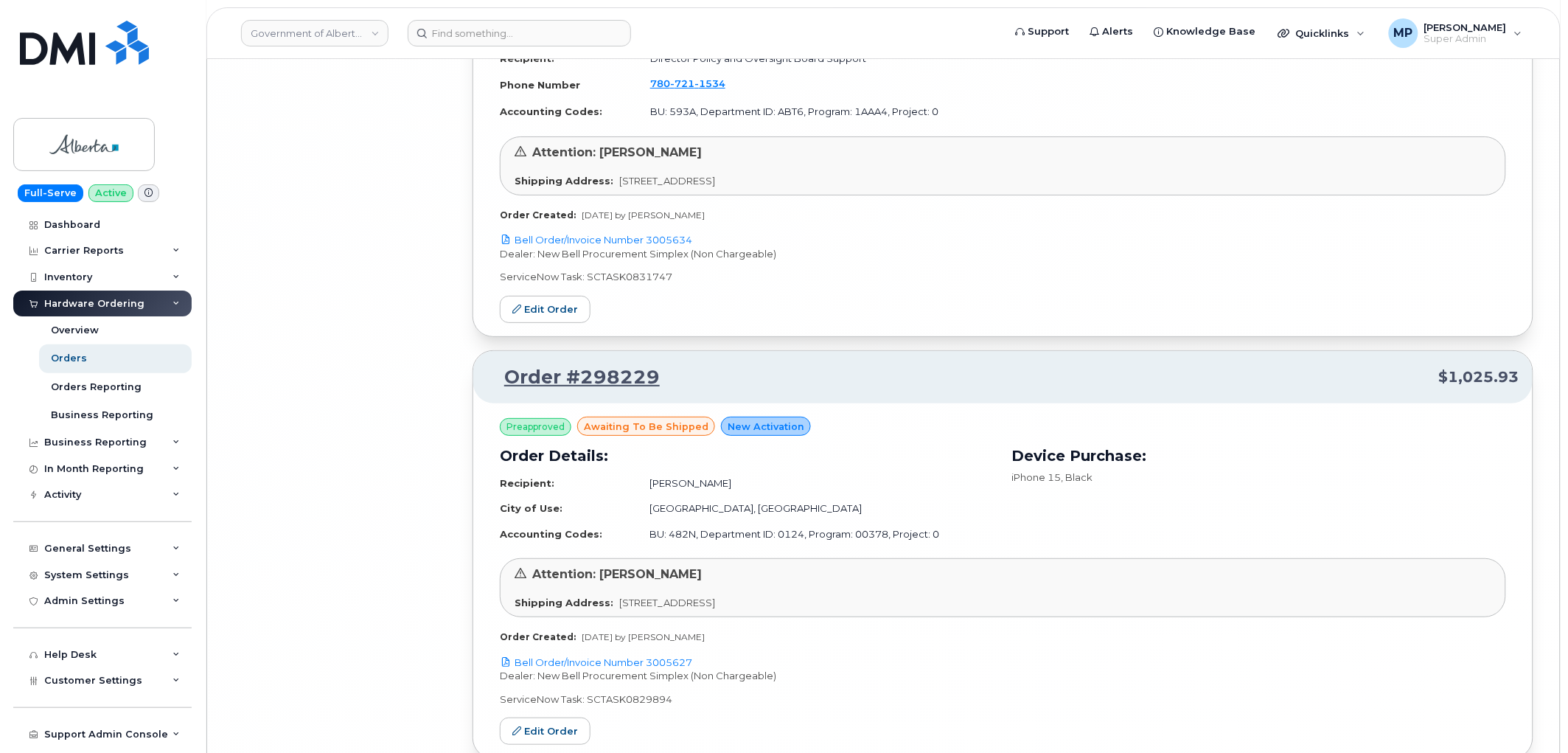
scroll to position [20233, 0]
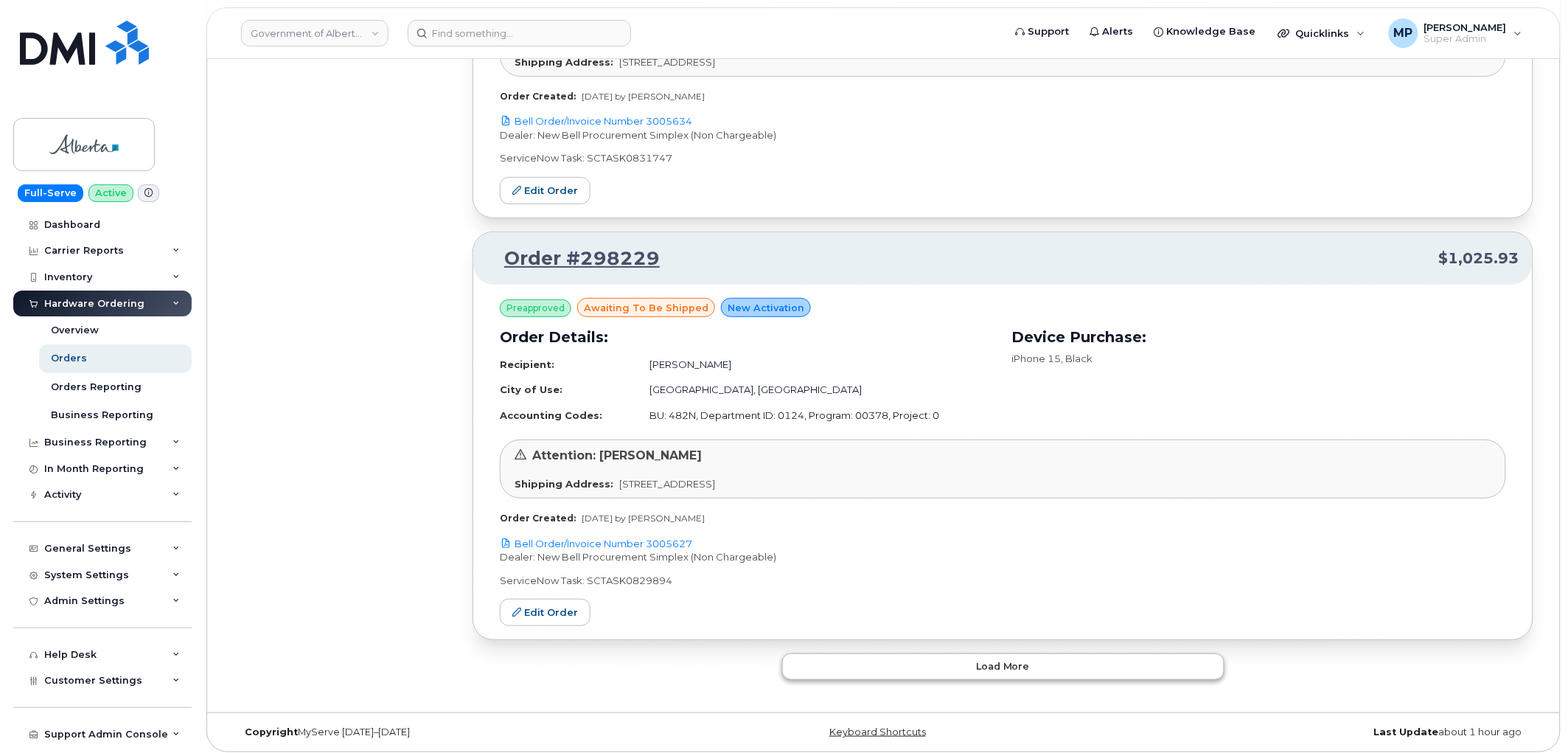
drag, startPoint x: 1050, startPoint y: 640, endPoint x: 1048, endPoint y: 650, distance: 10.2
click at [1045, 654] on button "Load more" at bounding box center [1003, 667] width 443 height 27
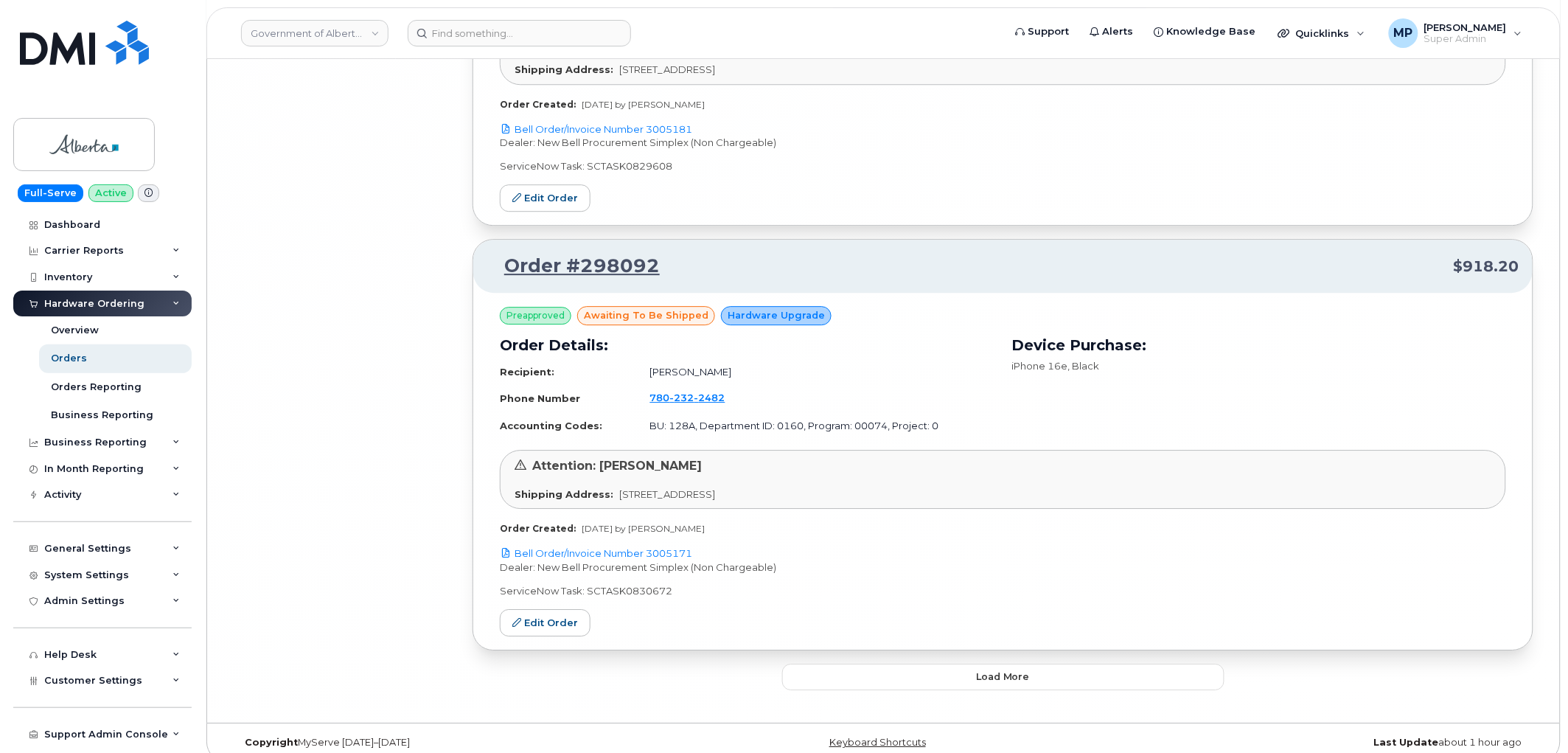
scroll to position [23627, 0]
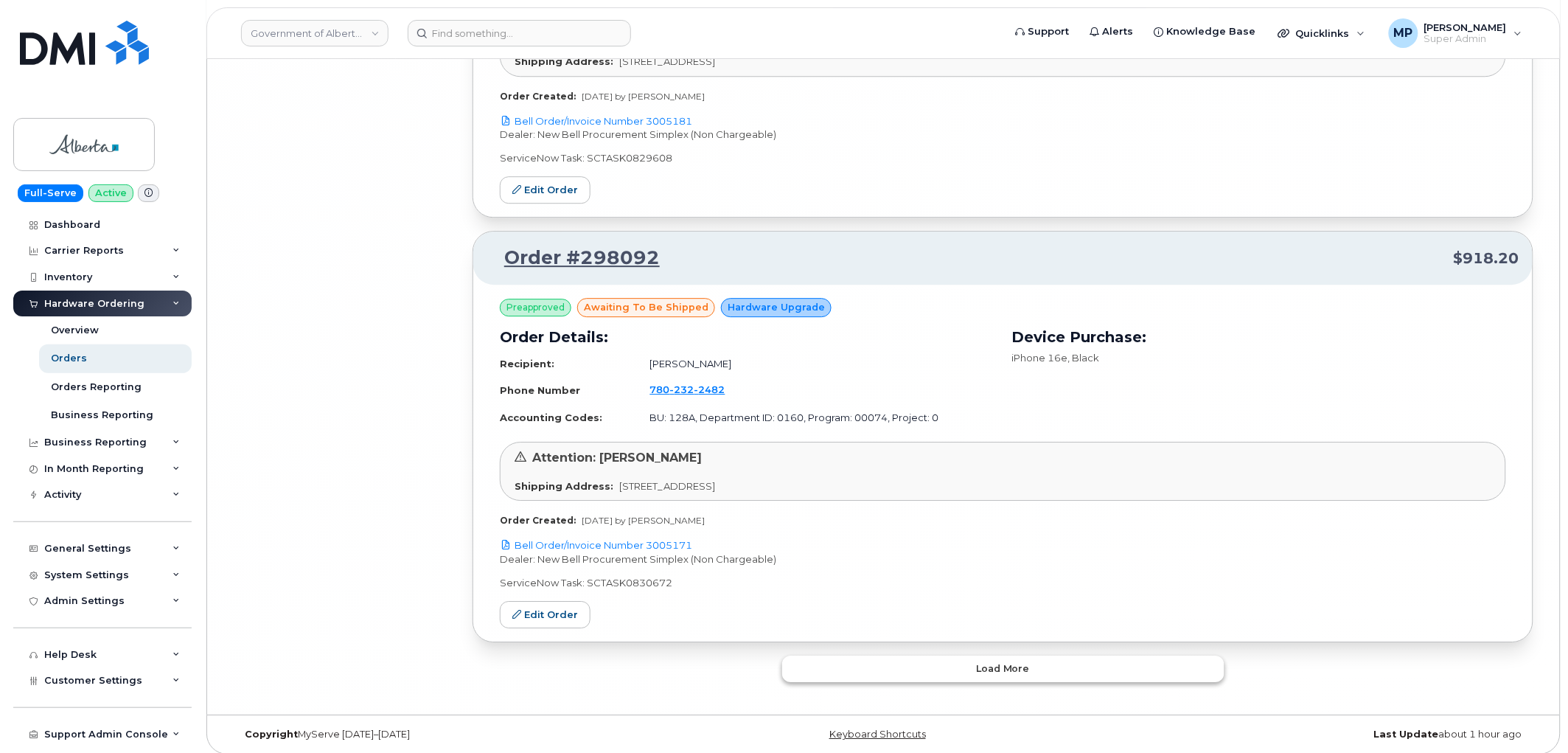
click at [1058, 656] on button "Load more" at bounding box center [1003, 669] width 443 height 27
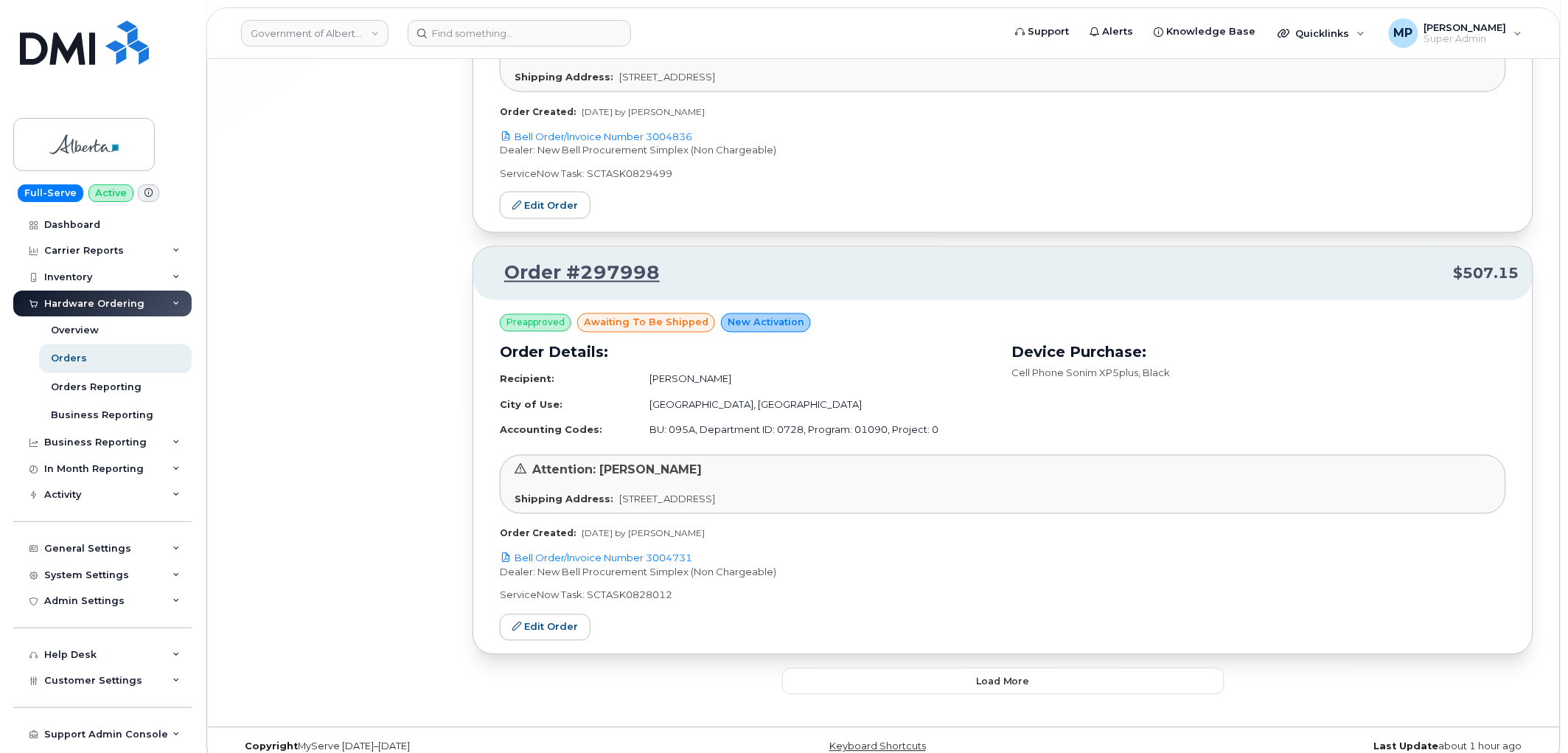
scroll to position [27017, 0]
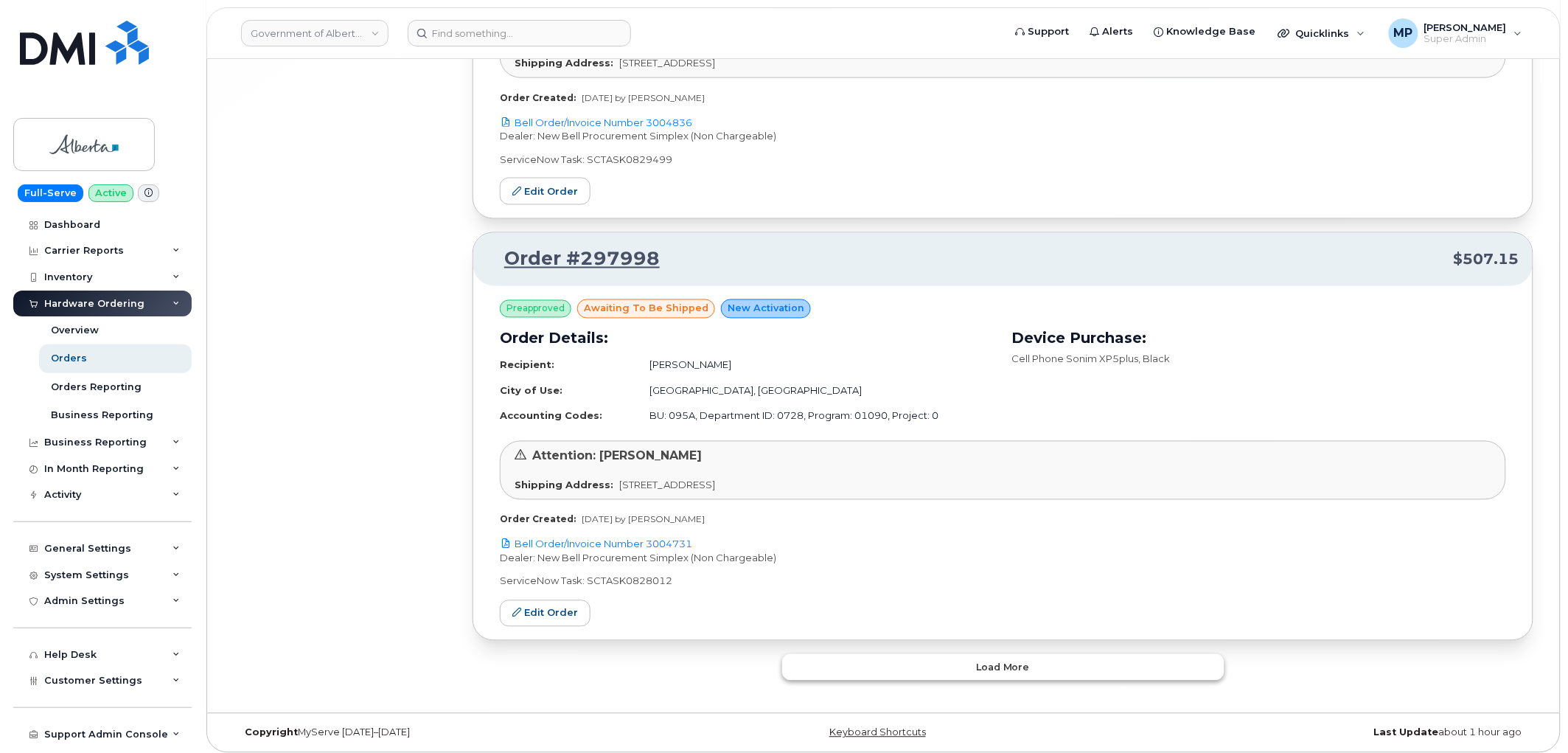
click at [1065, 654] on button "Load more" at bounding box center [1003, 668] width 443 height 27
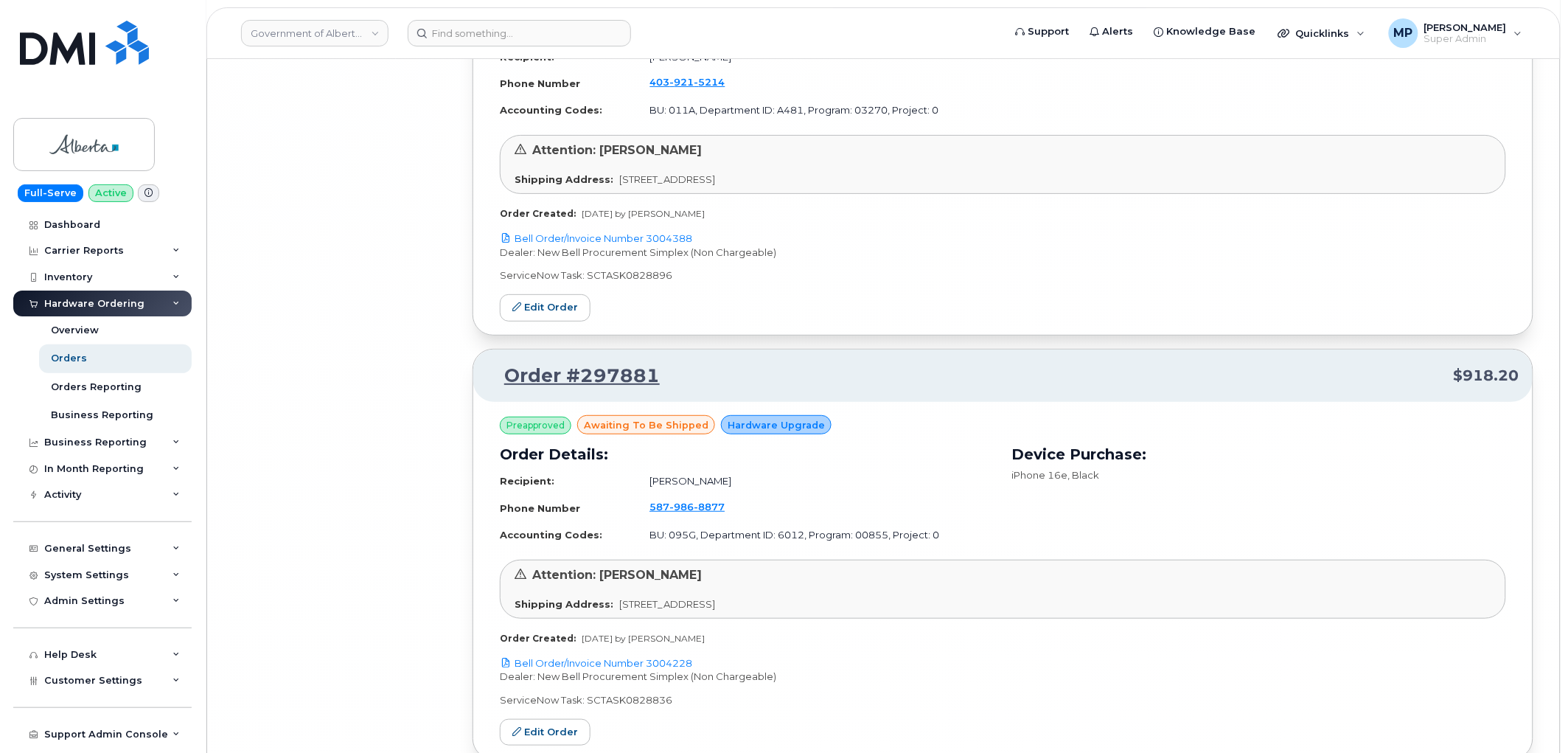
scroll to position [30414, 0]
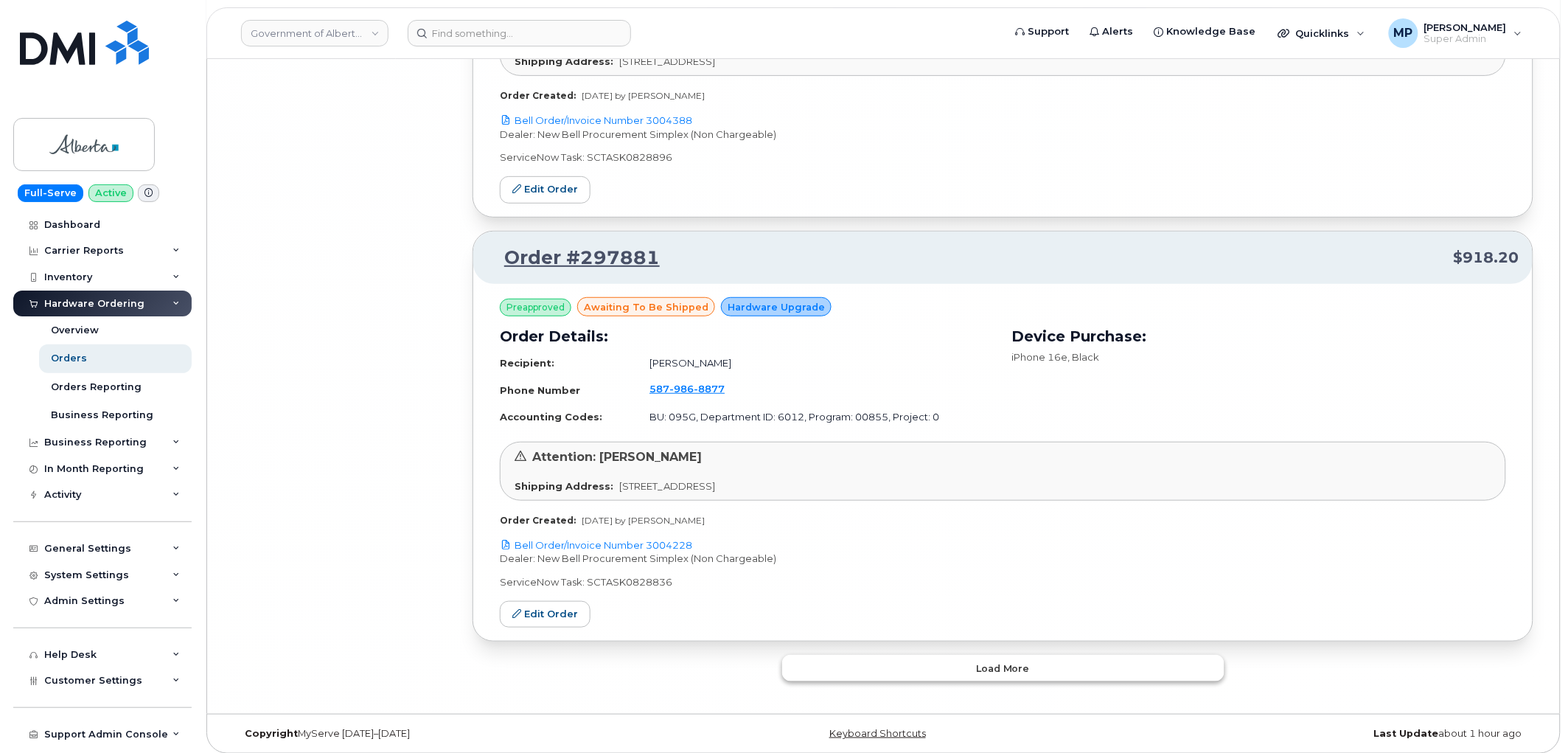
click at [1072, 655] on button "Load more" at bounding box center [1003, 669] width 443 height 27
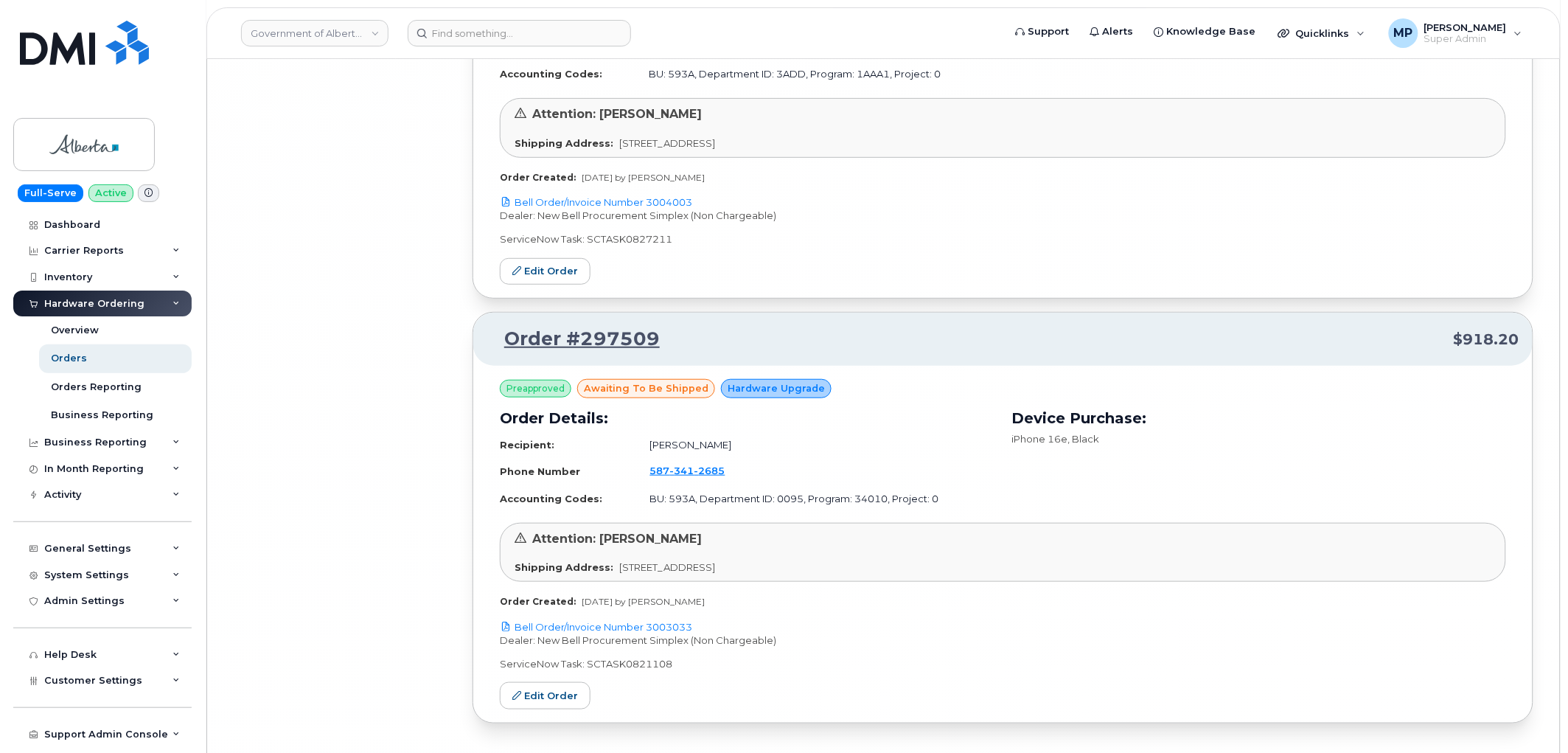
scroll to position [32503, 0]
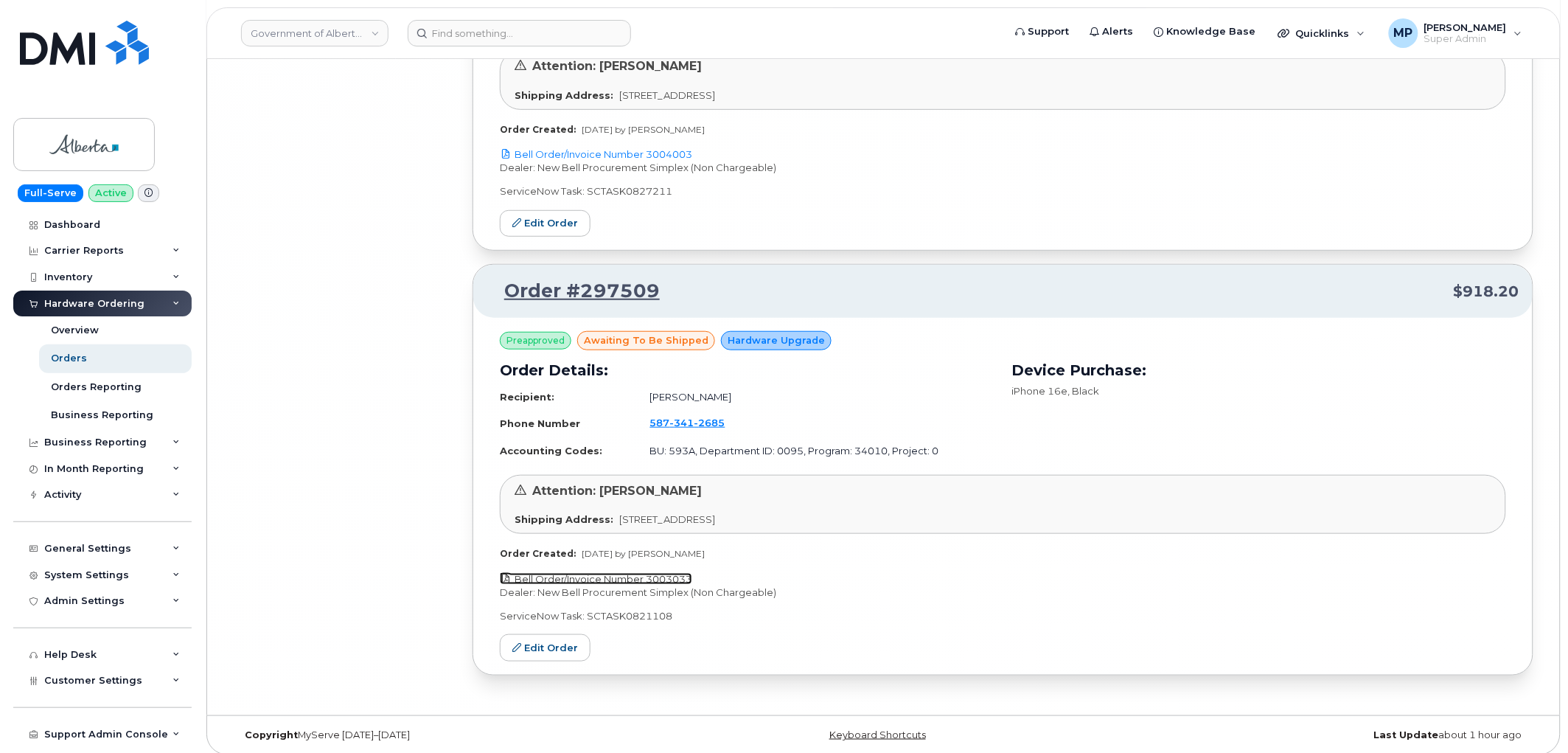
click at [661, 573] on link "Bell Order/Invoice Number 3003033" at bounding box center [596, 579] width 193 height 12
click at [99, 440] on div "Business Reporting" at bounding box center [95, 442] width 103 height 12
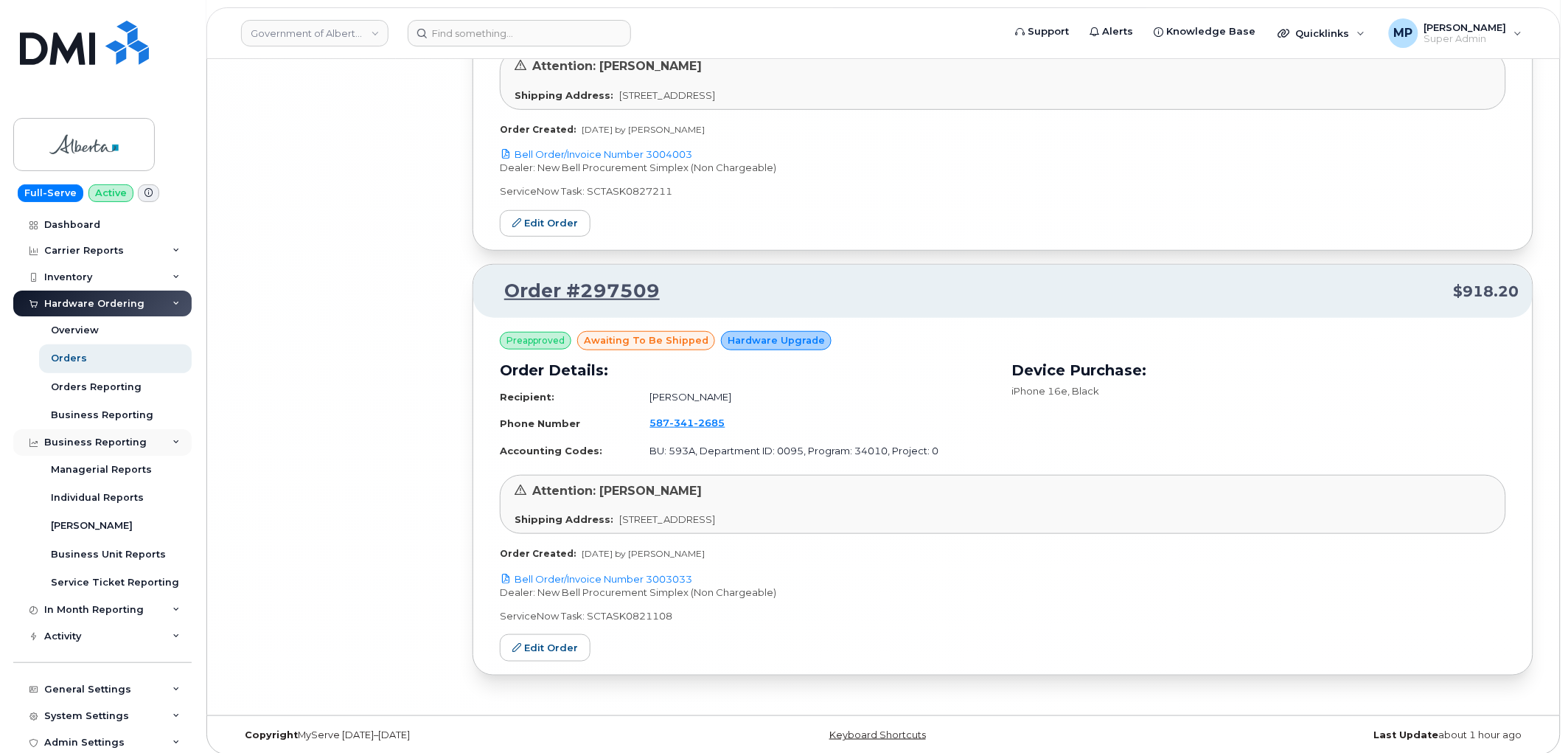
click at [101, 438] on div "Business Reporting" at bounding box center [95, 442] width 103 height 12
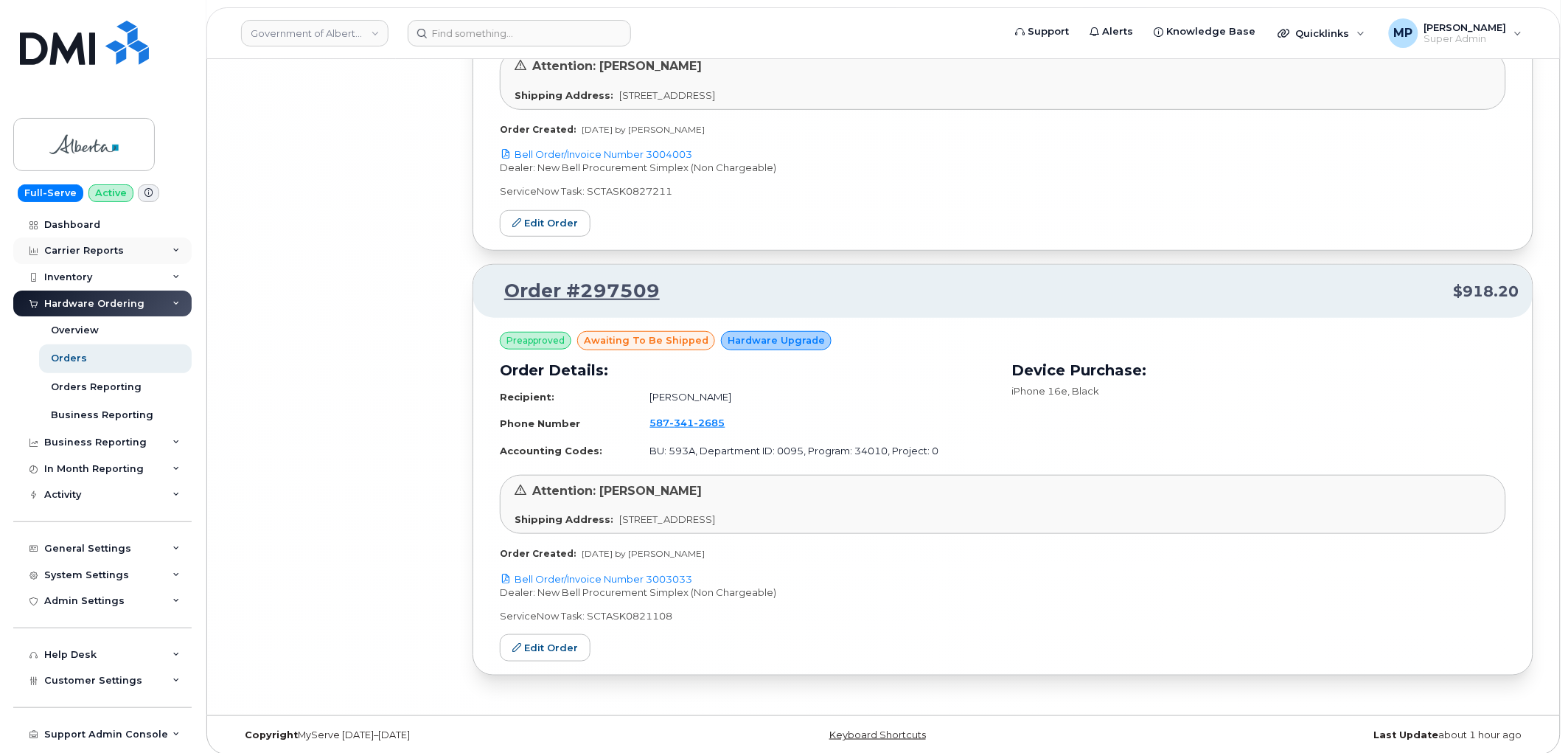
click at [80, 245] on div "Carrier Reports" at bounding box center [84, 250] width 80 height 12
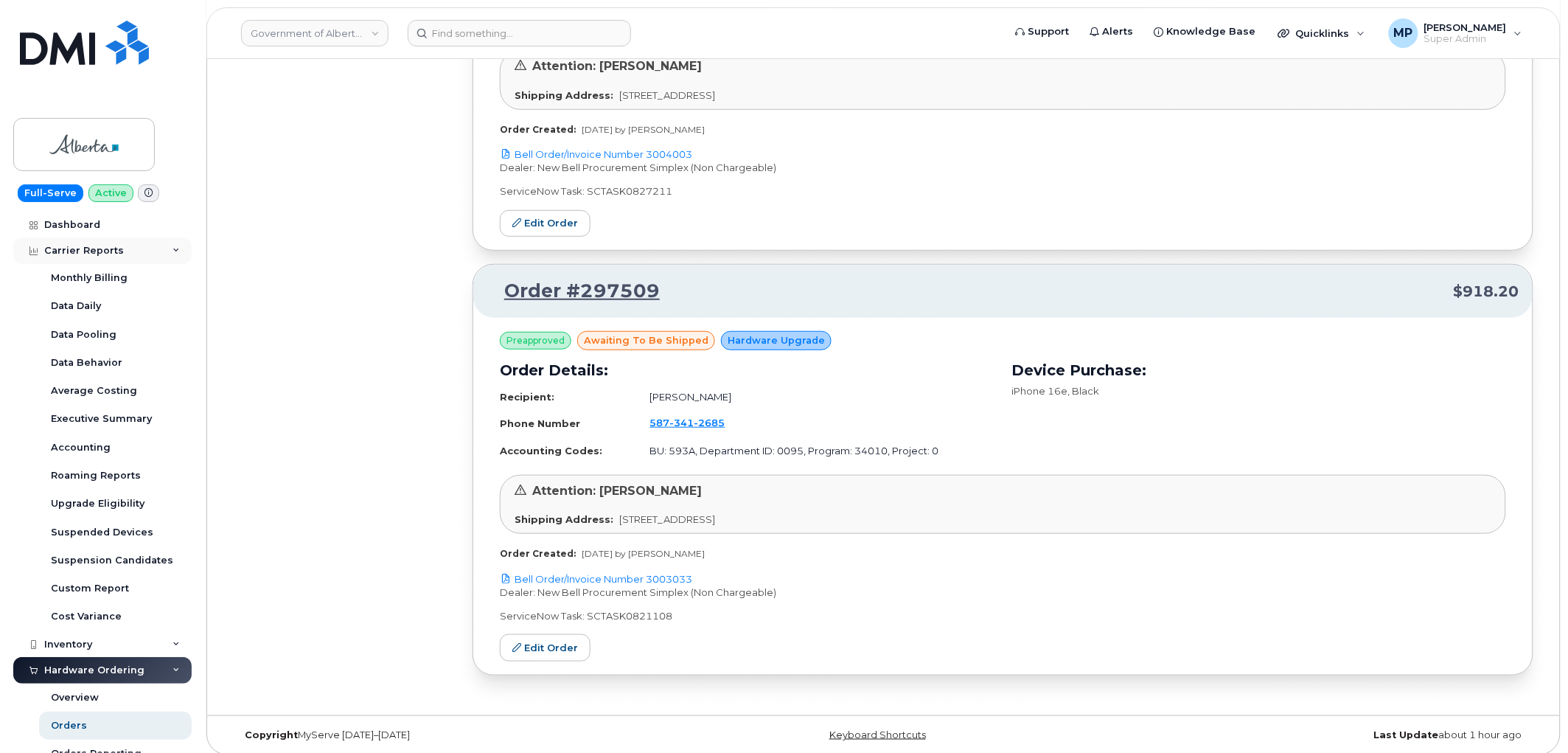
click at [84, 253] on div "Carrier Reports" at bounding box center [84, 250] width 80 height 12
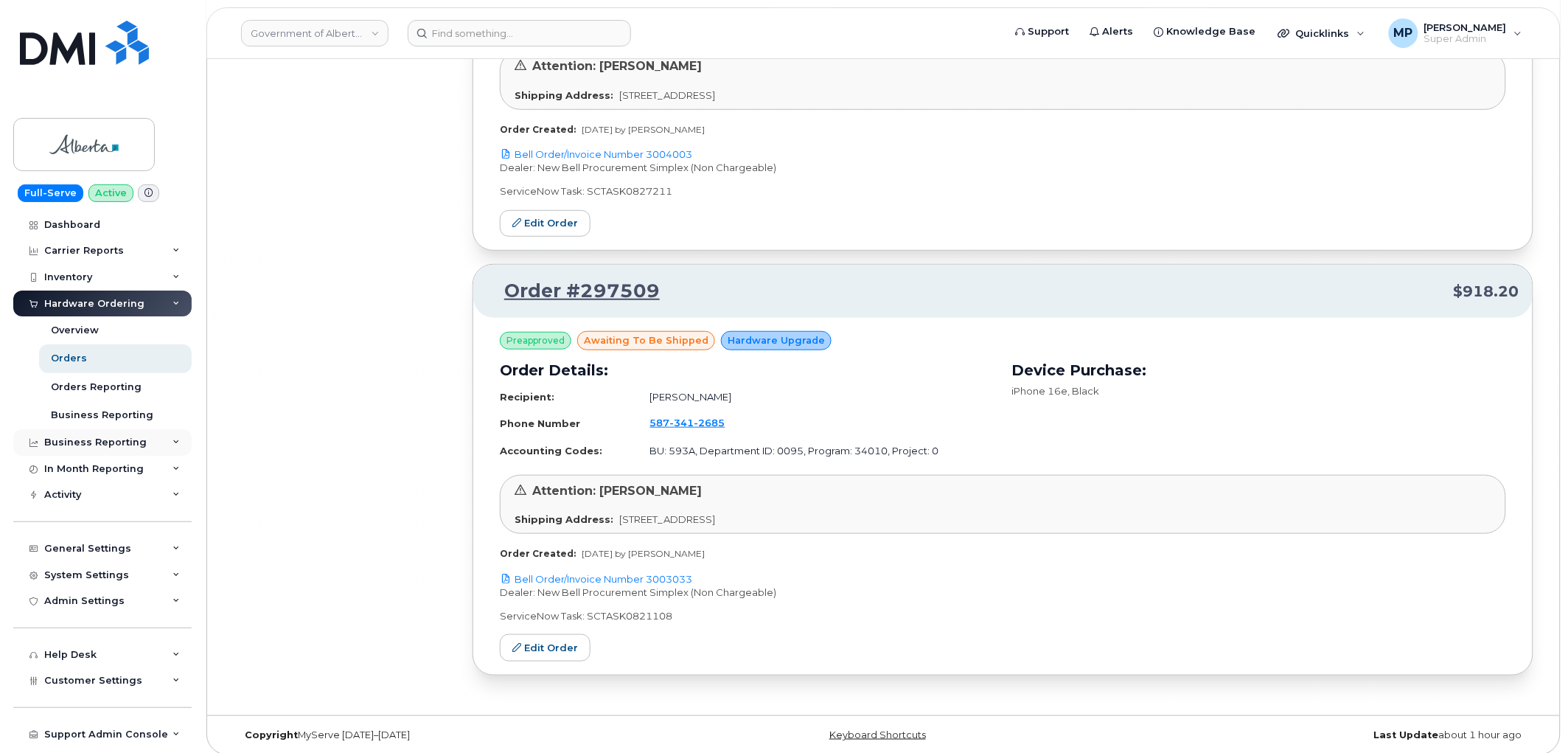
click at [97, 444] on div "Business Reporting" at bounding box center [95, 442] width 103 height 12
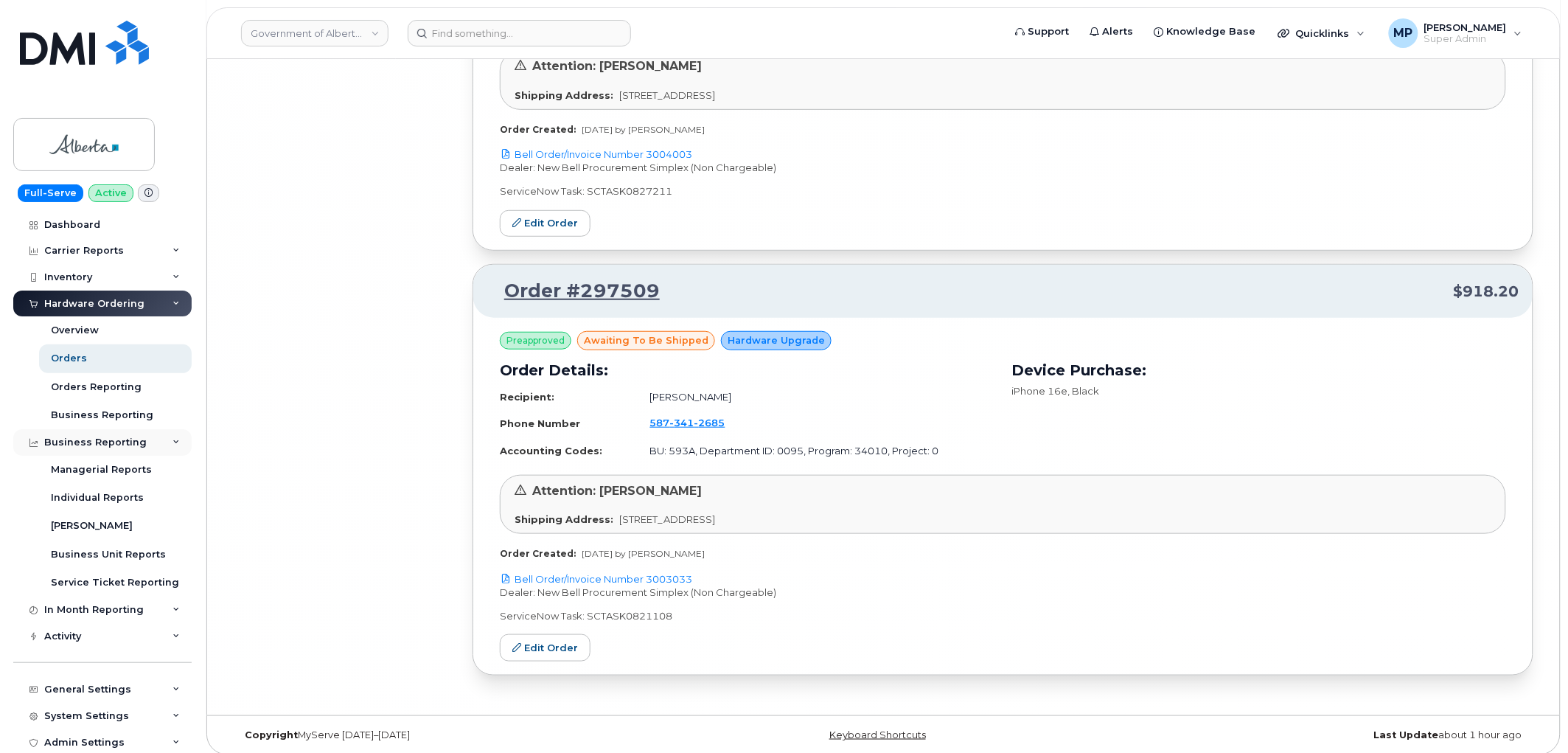
click at [99, 440] on div "Business Reporting" at bounding box center [95, 442] width 103 height 12
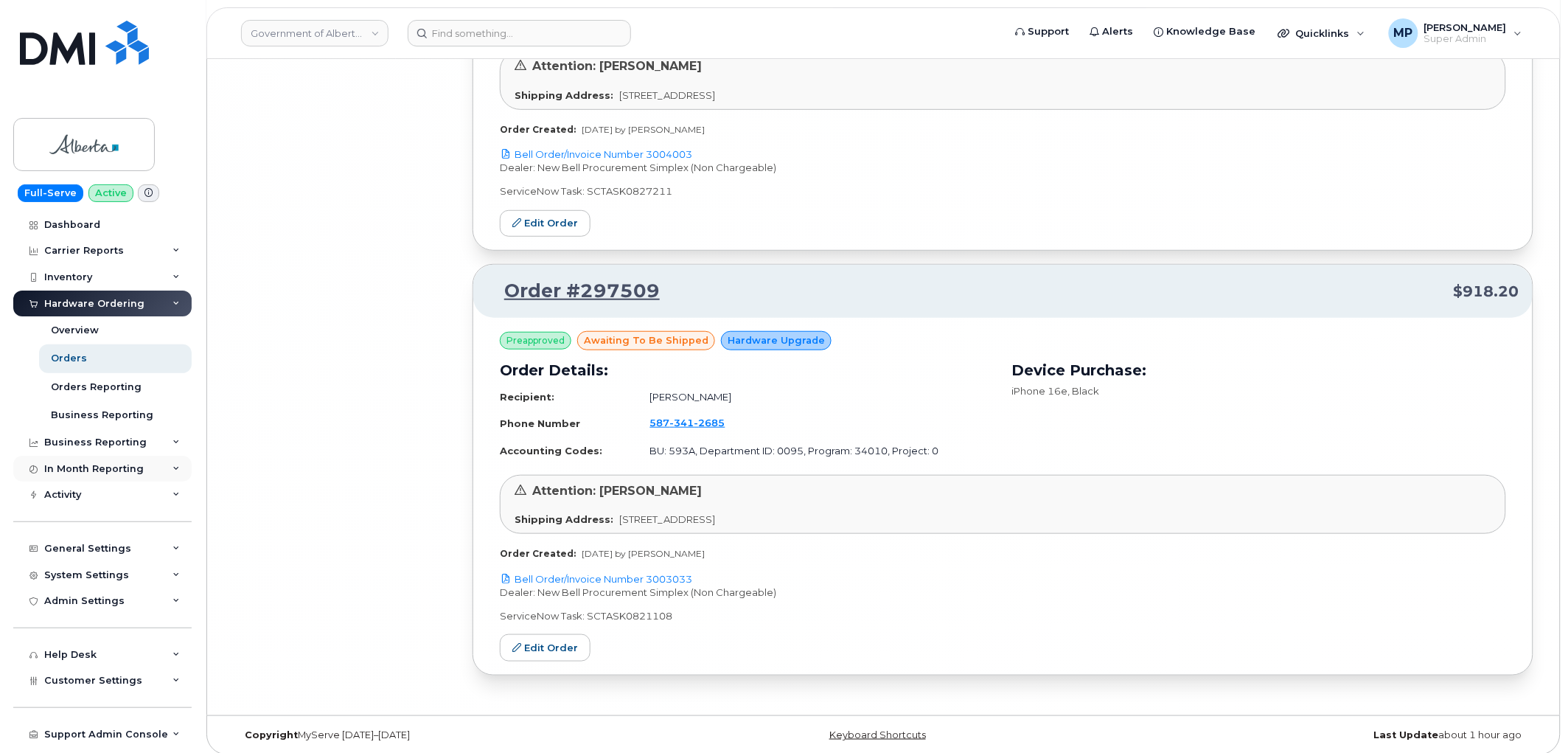
click at [104, 466] on div "In Month Reporting" at bounding box center [94, 469] width 99 height 12
click at [106, 466] on div "In Month Reporting" at bounding box center [94, 469] width 99 height 12
click at [102, 677] on div "Customer Settings" at bounding box center [103, 681] width 178 height 27
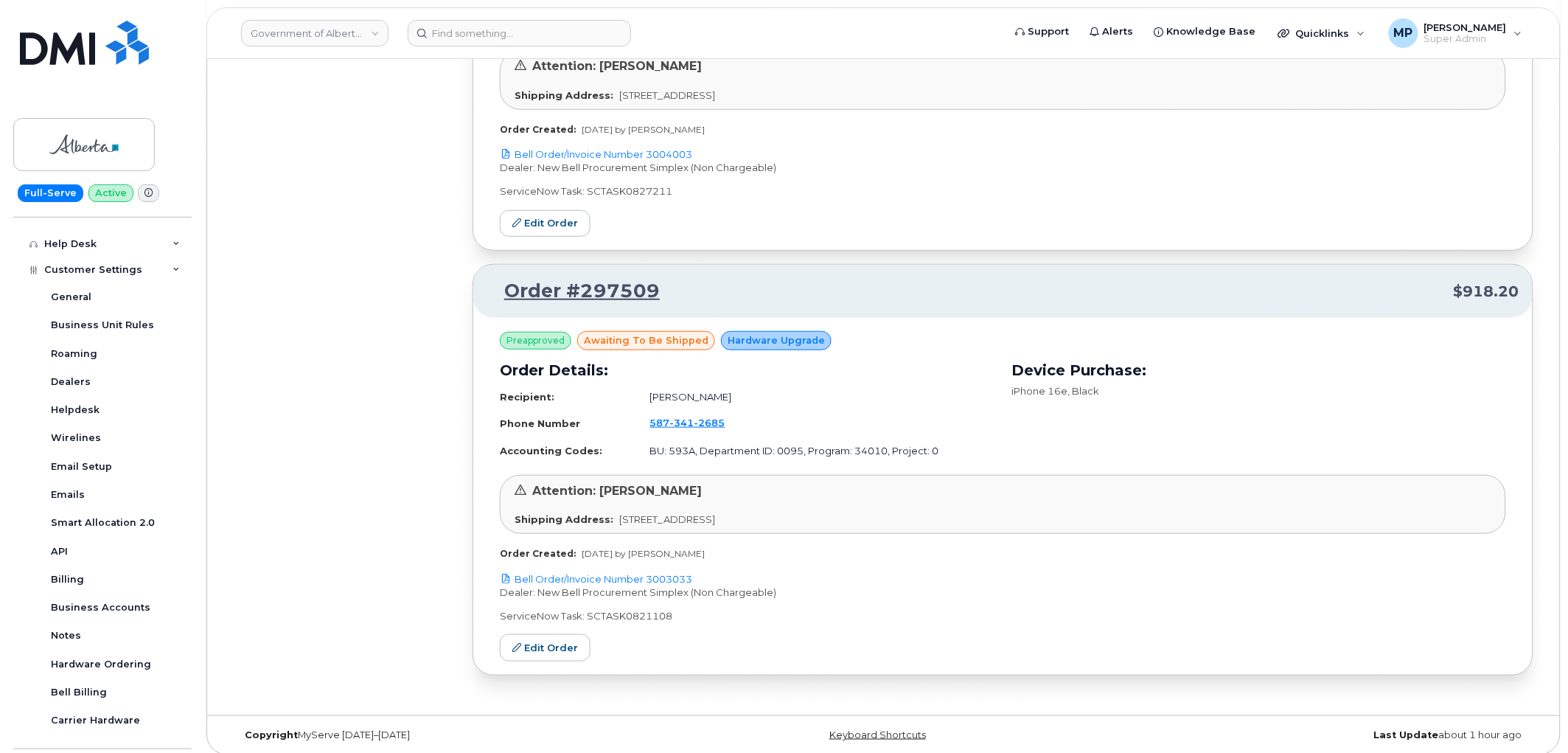
scroll to position [498, 0]
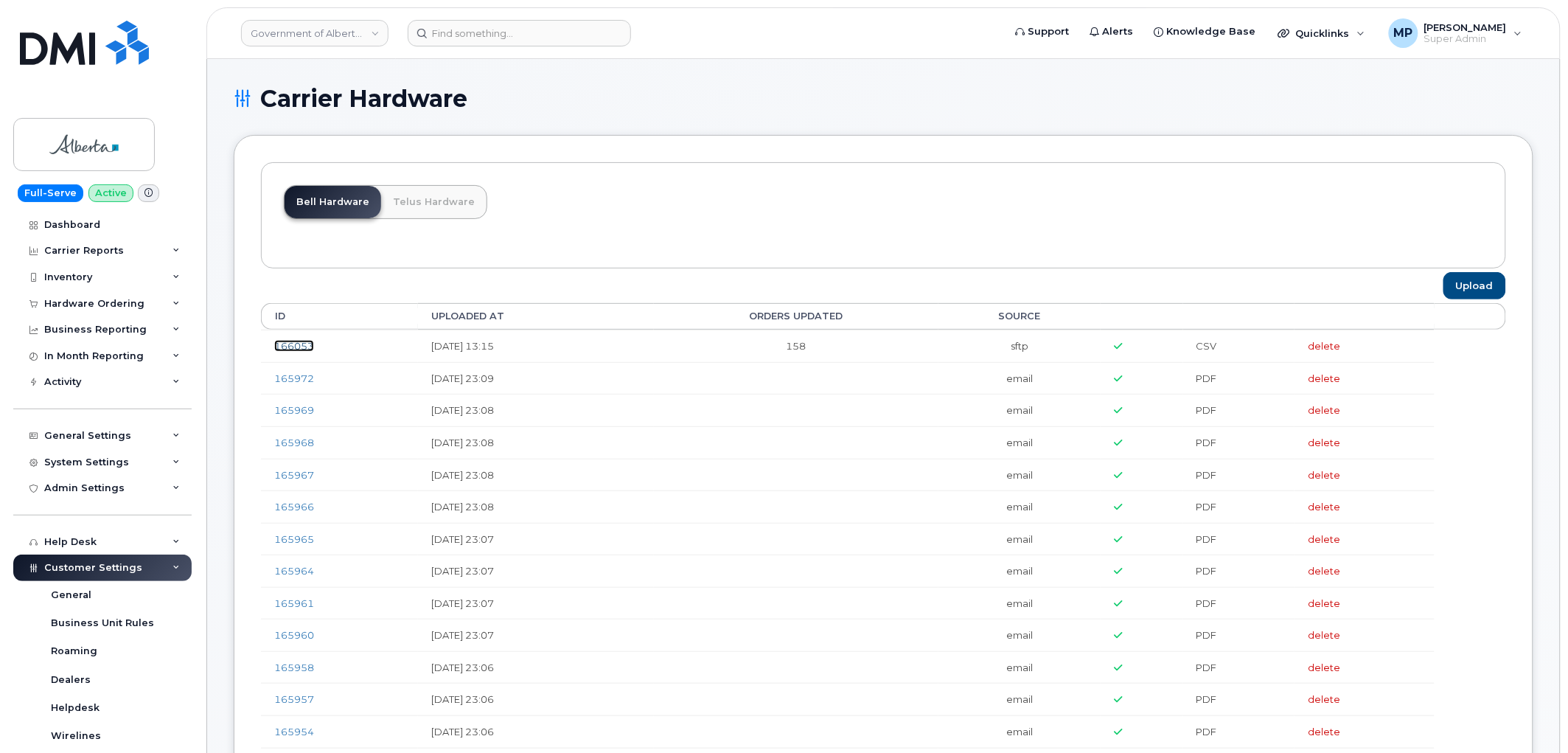
click at [287, 344] on link "166053" at bounding box center [294, 346] width 39 height 12
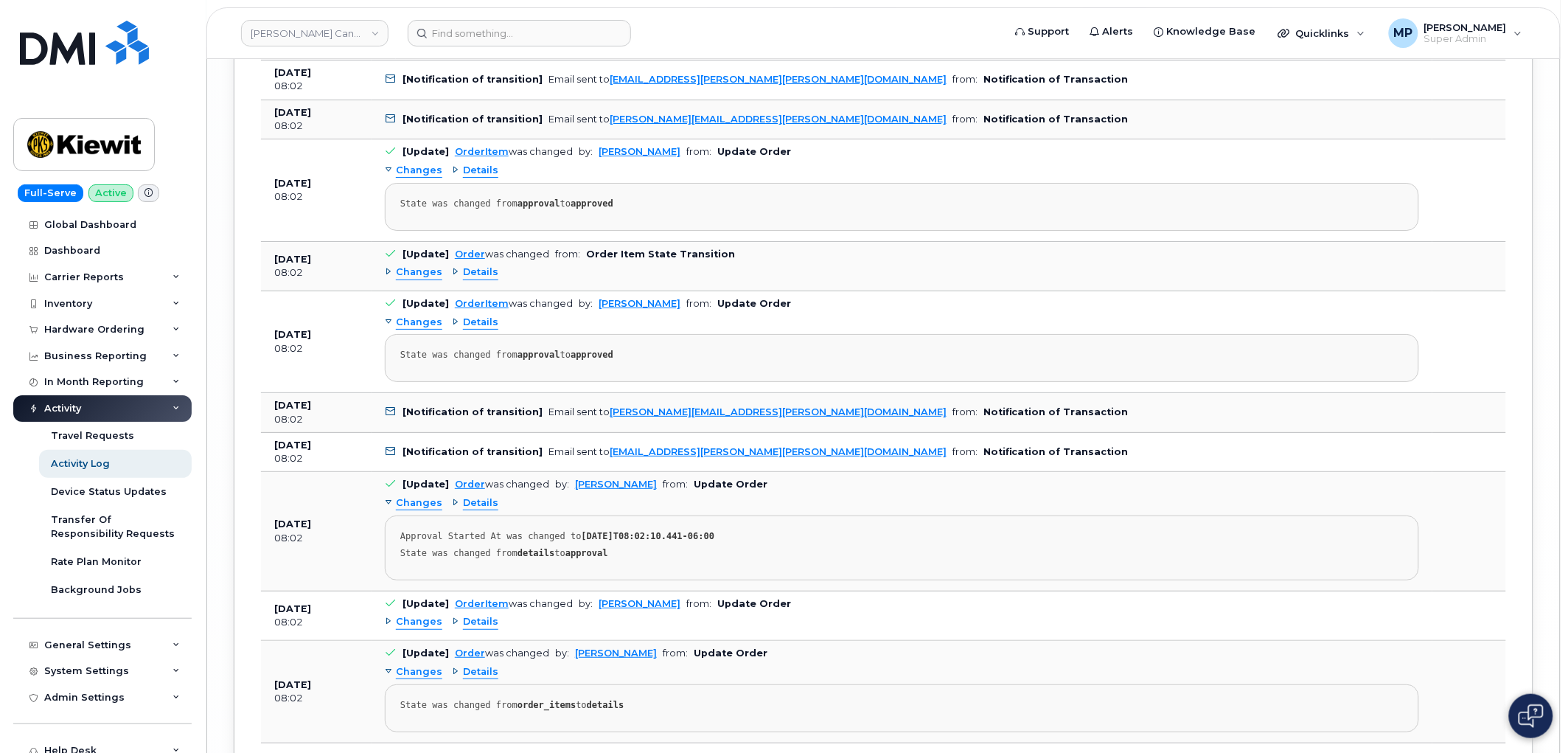
scroll to position [6088, 0]
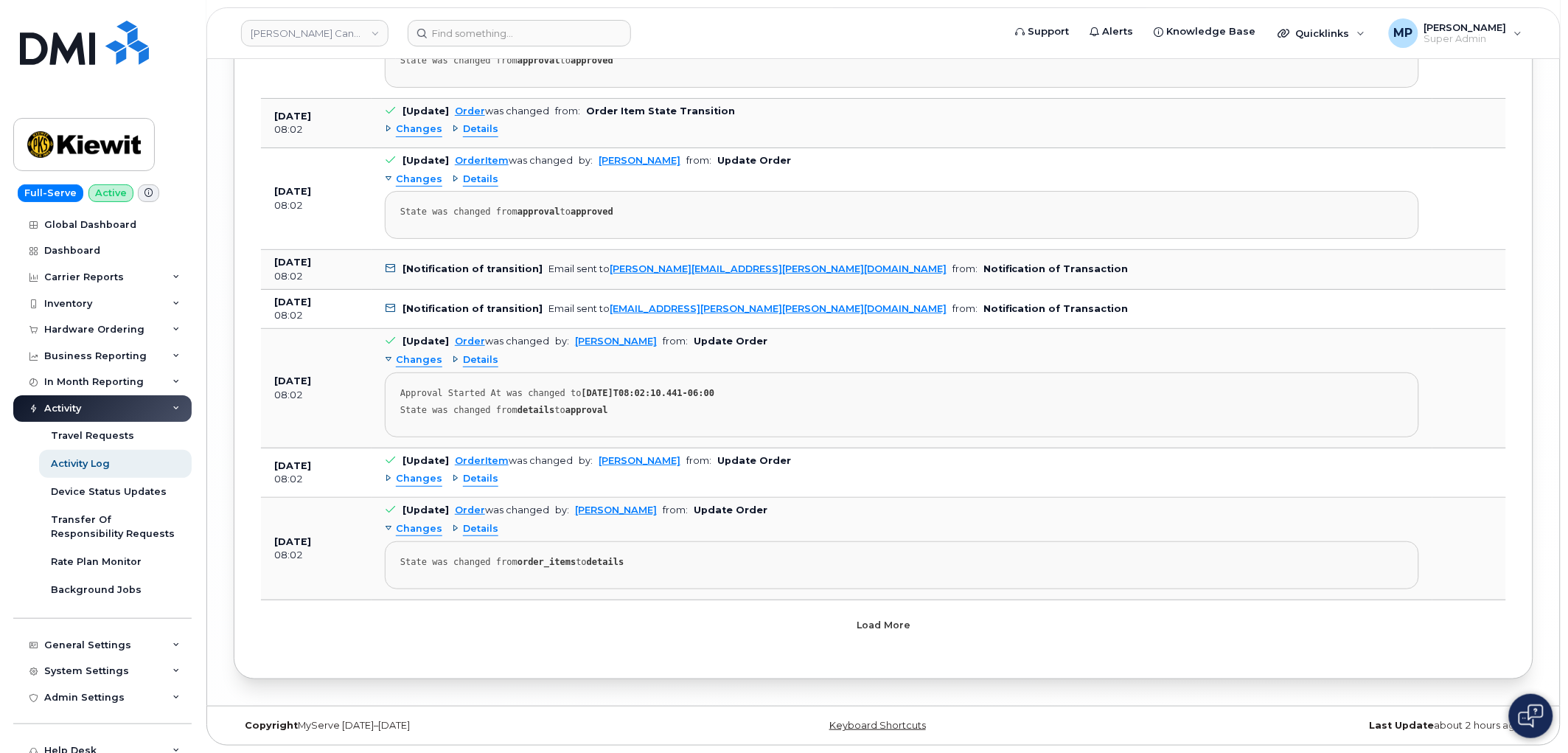
click at [808, 631] on button "Load more" at bounding box center [884, 625] width 443 height 27
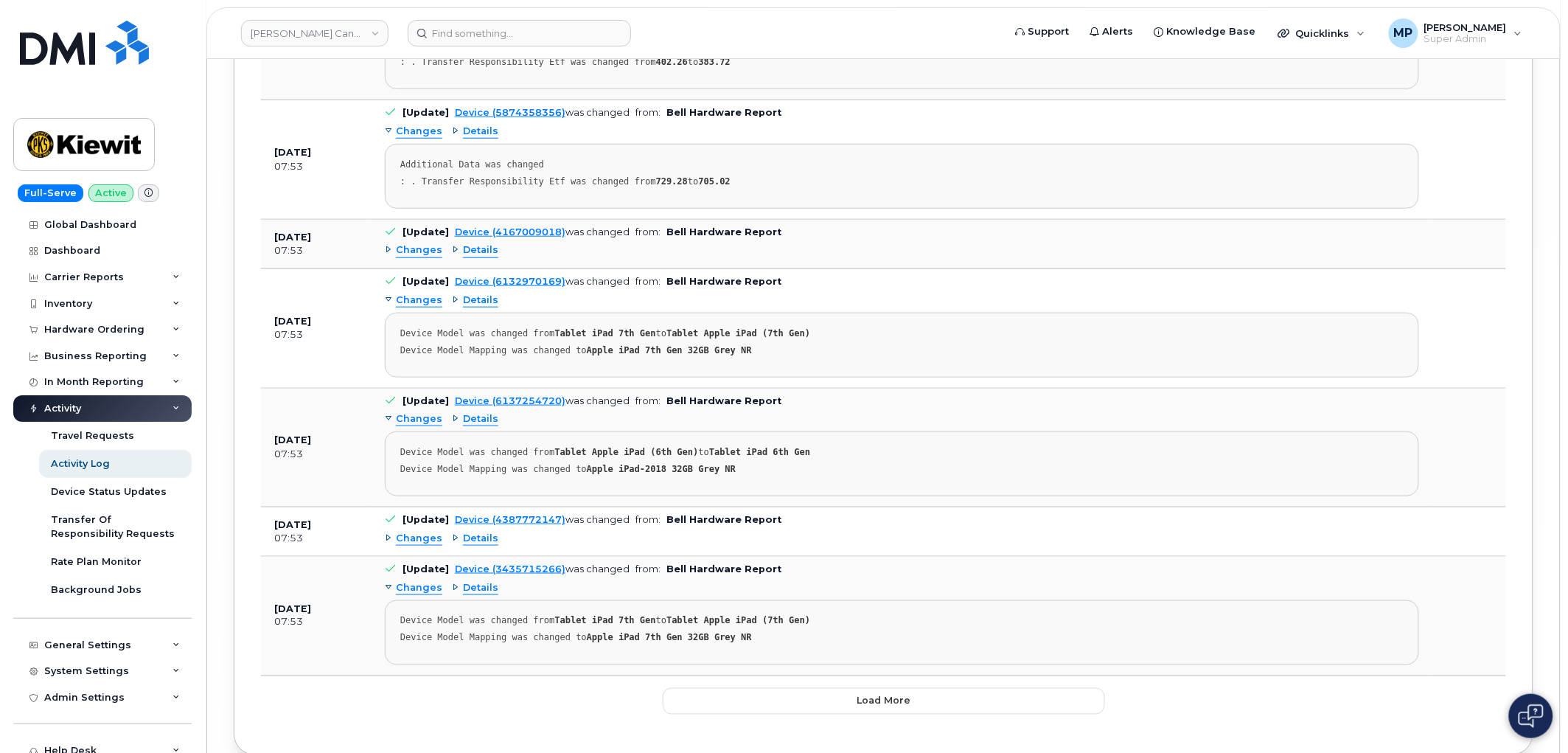
scroll to position [16647, 0]
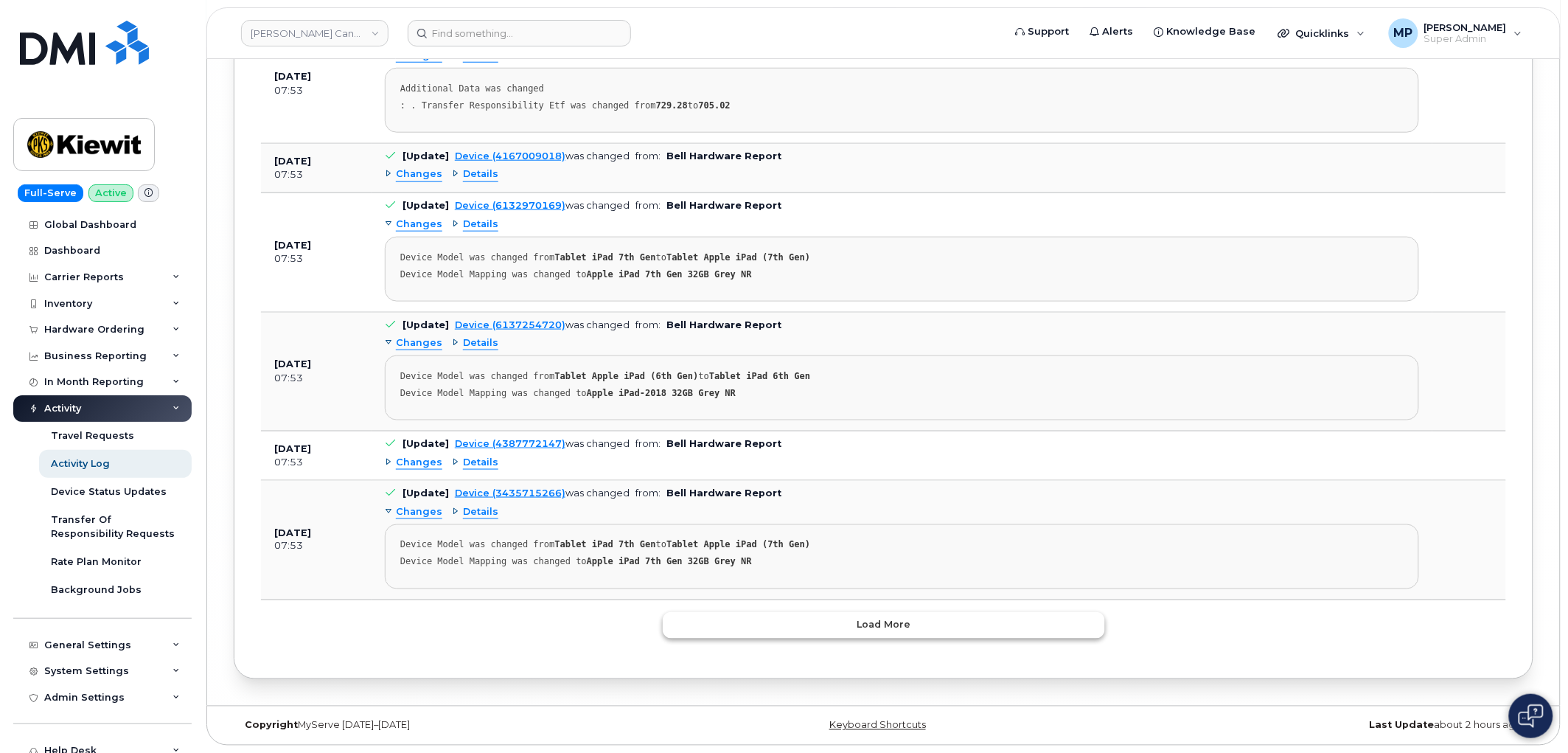
click at [815, 614] on button "Load more" at bounding box center [884, 625] width 443 height 27
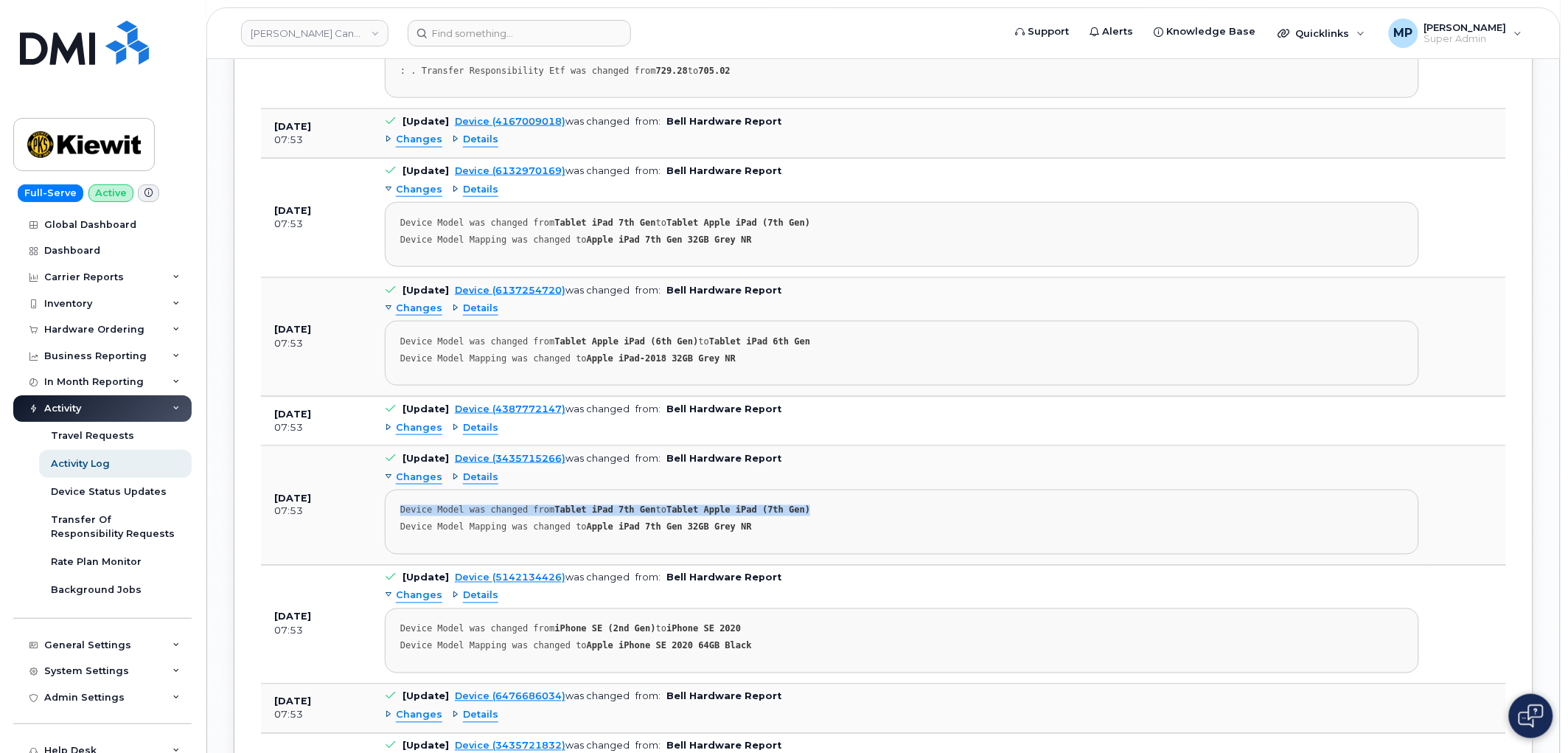
click at [1389, 524] on div "Changes Details Device Model was changed from Tablet iPad 7th Gen to Tablet App…" at bounding box center [902, 510] width 1035 height 88
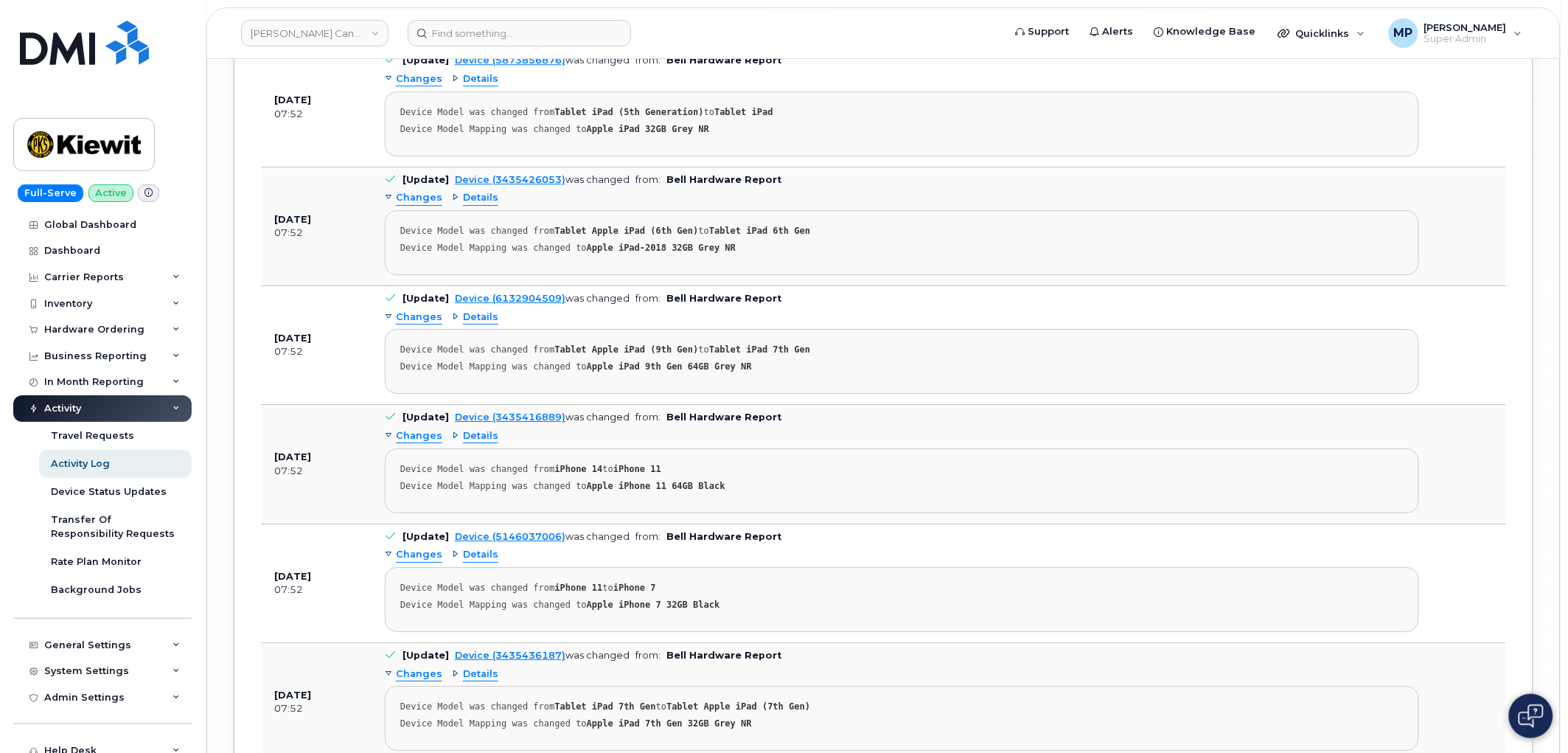
scroll to position [27702, 0]
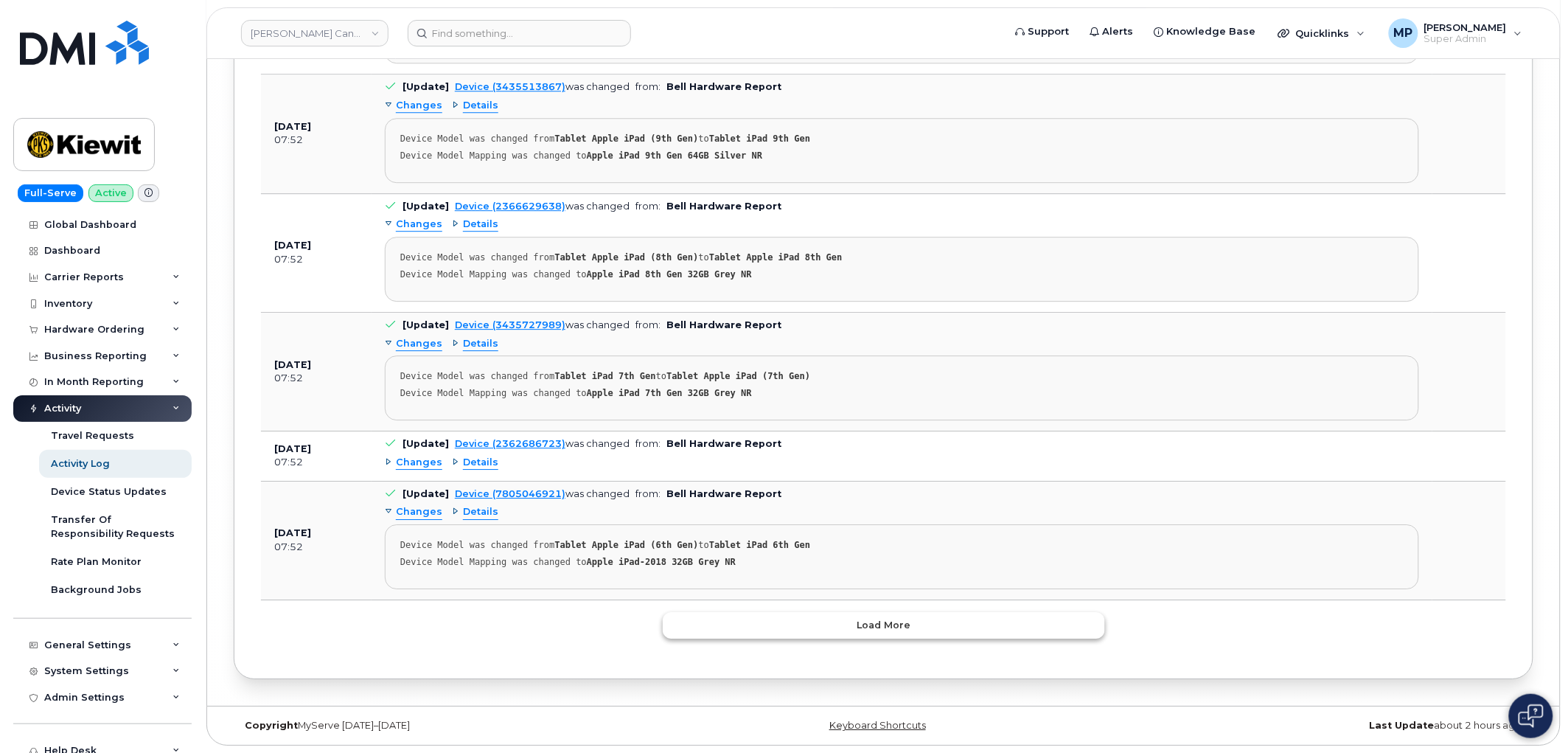
click at [905, 638] on button "Load more" at bounding box center [884, 625] width 443 height 27
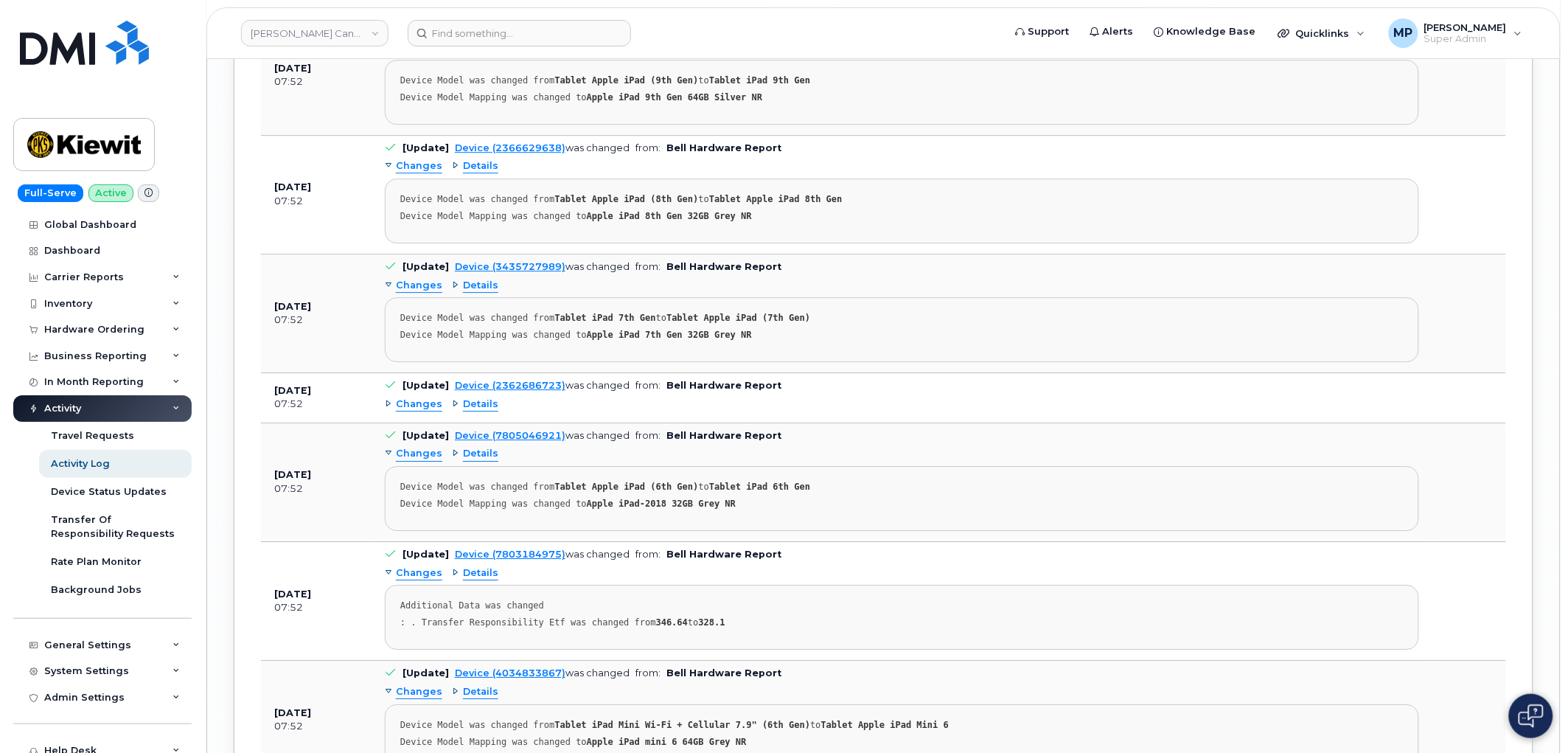
click at [1241, 531] on pre "Device Model was changed from Tablet Apple iPad (6th Gen) to Tablet iPad 6th Ge…" at bounding box center [902, 499] width 1035 height 65
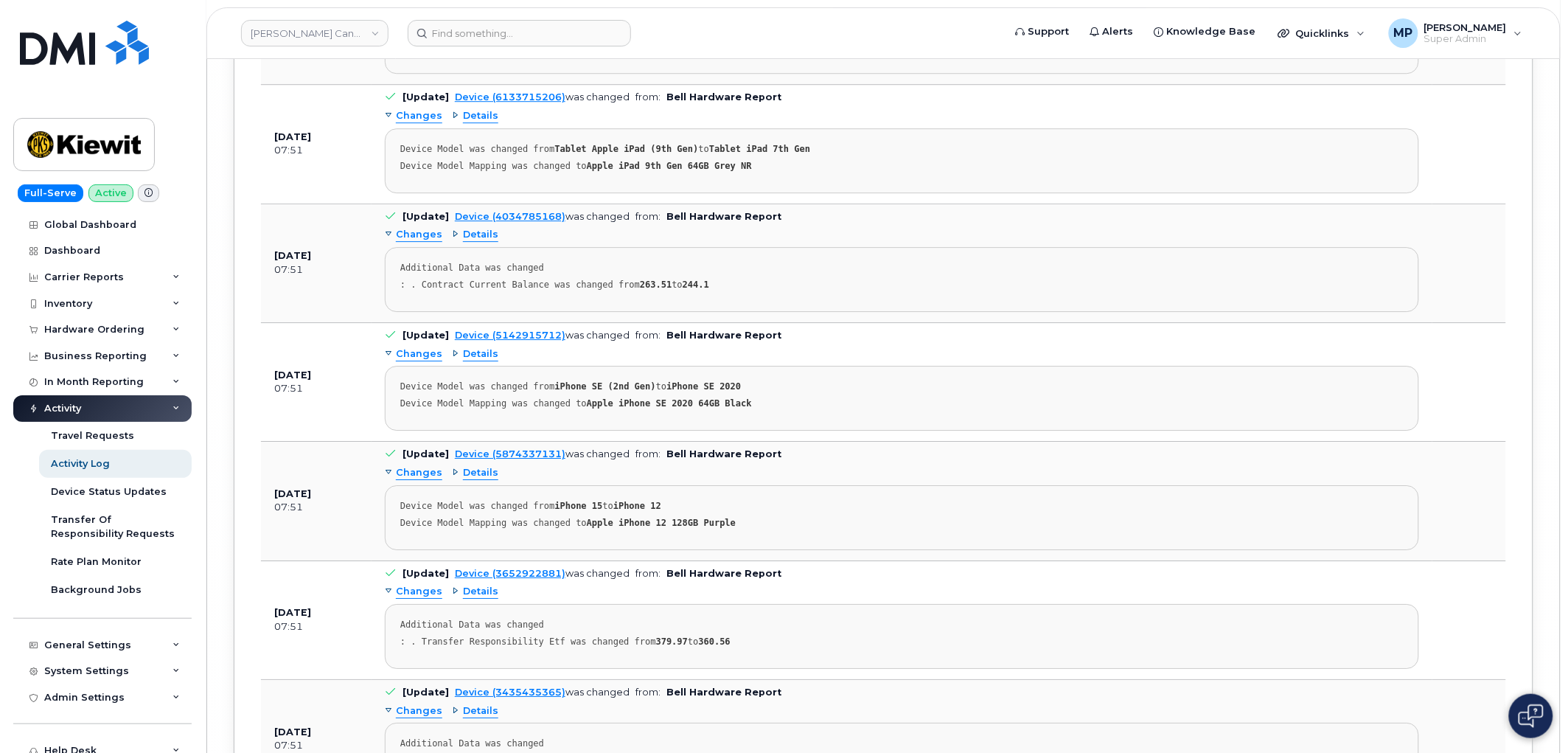
scroll to position [38690, 0]
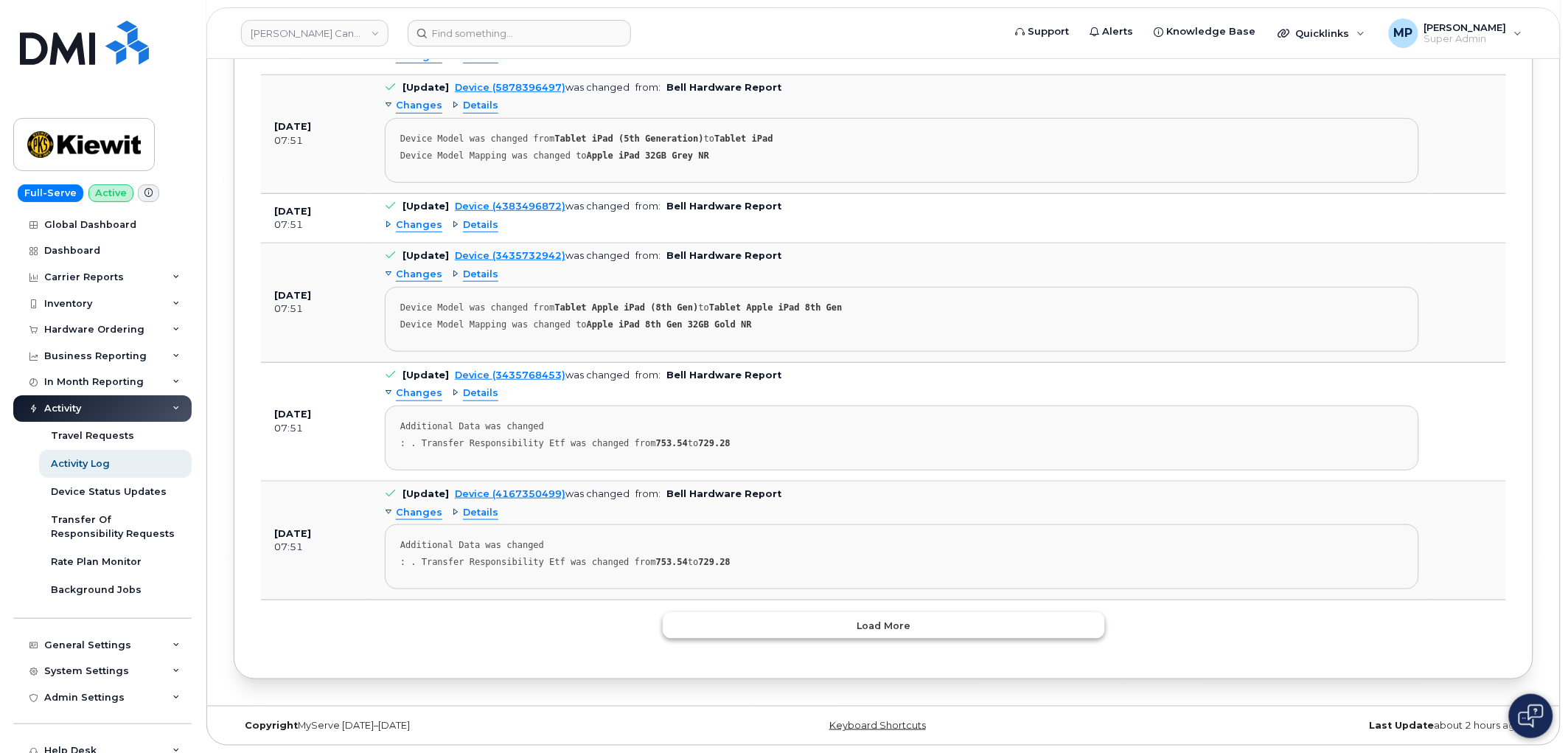
click at [926, 625] on button "Load more" at bounding box center [884, 625] width 443 height 27
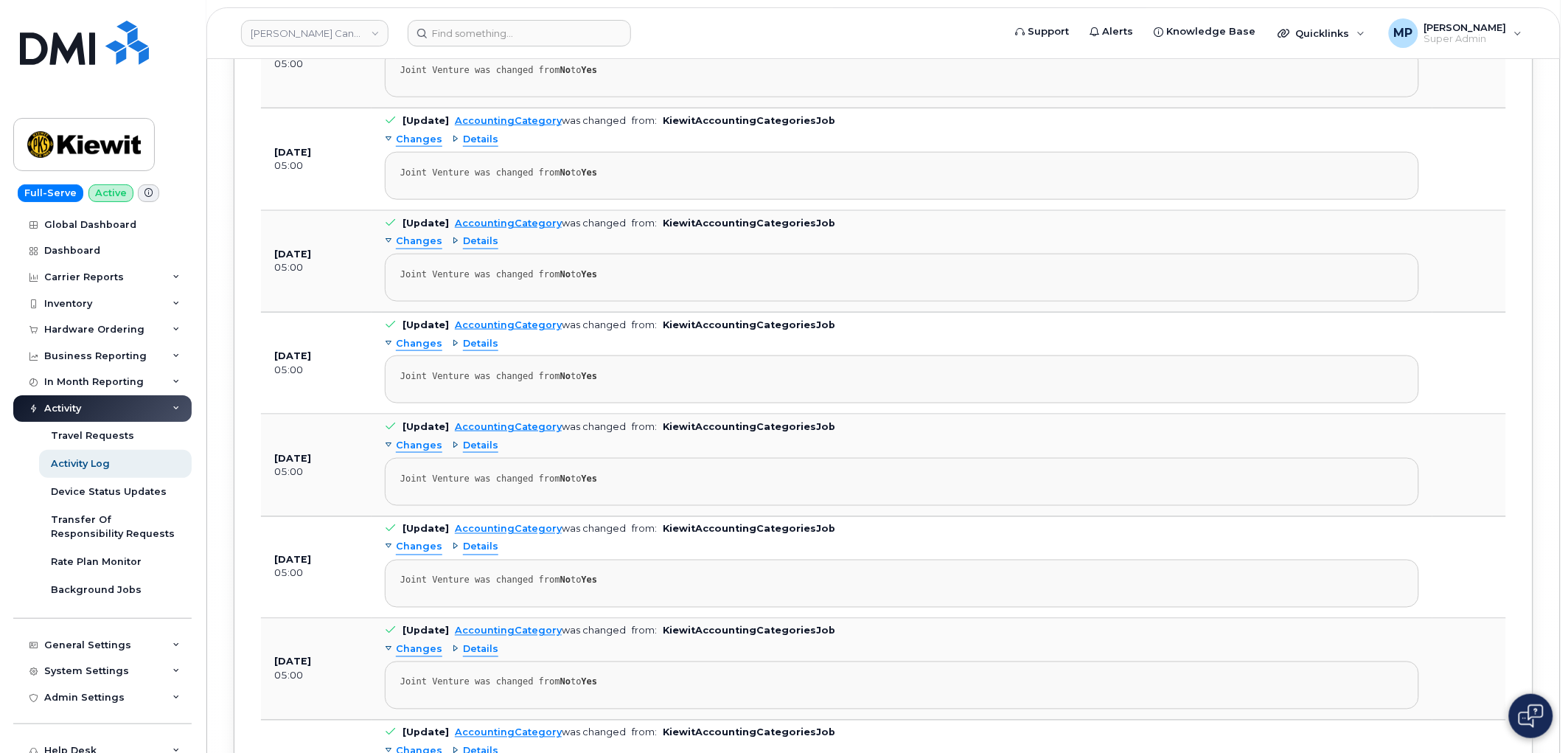
scroll to position [49359, 0]
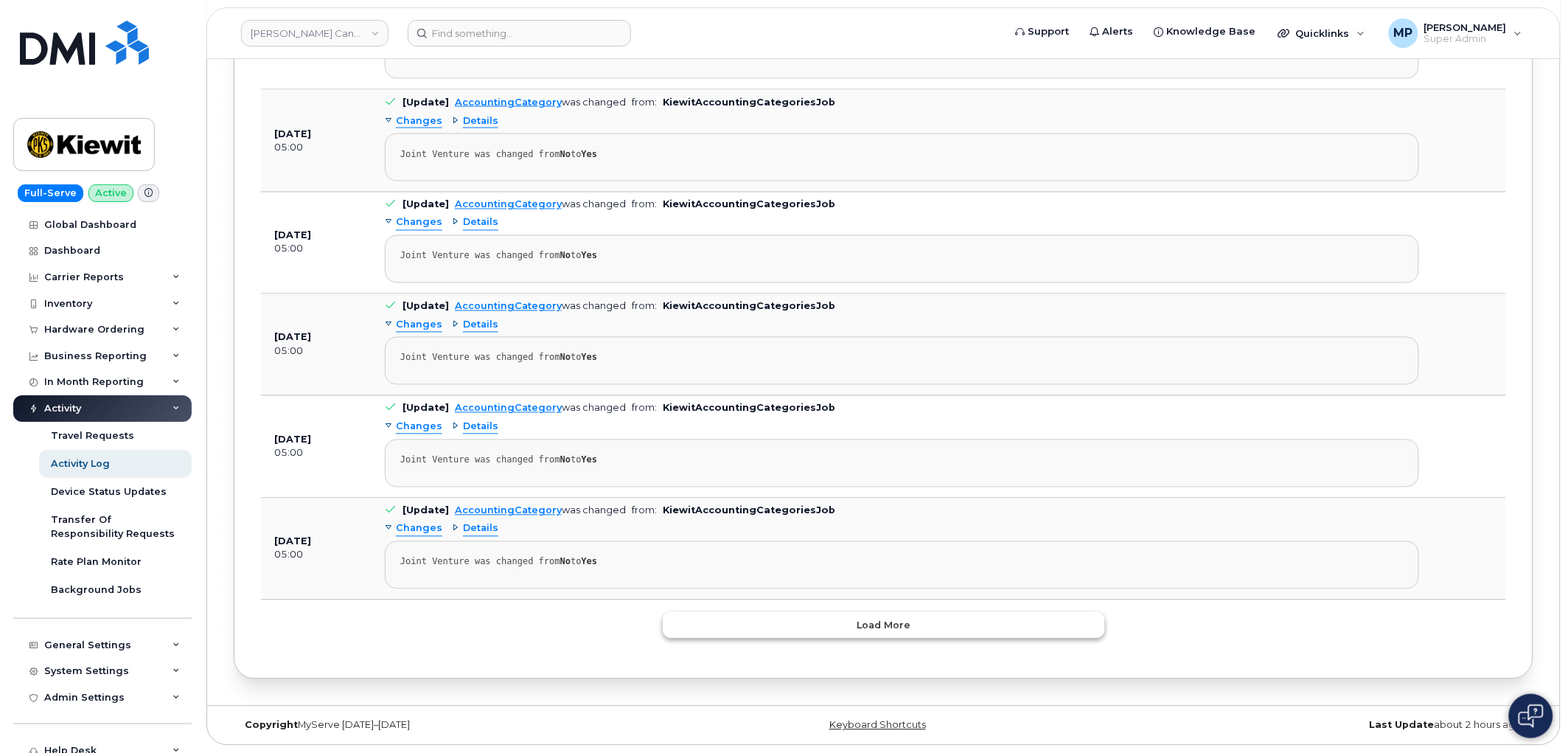
click at [875, 619] on span "Load more" at bounding box center [884, 626] width 54 height 14
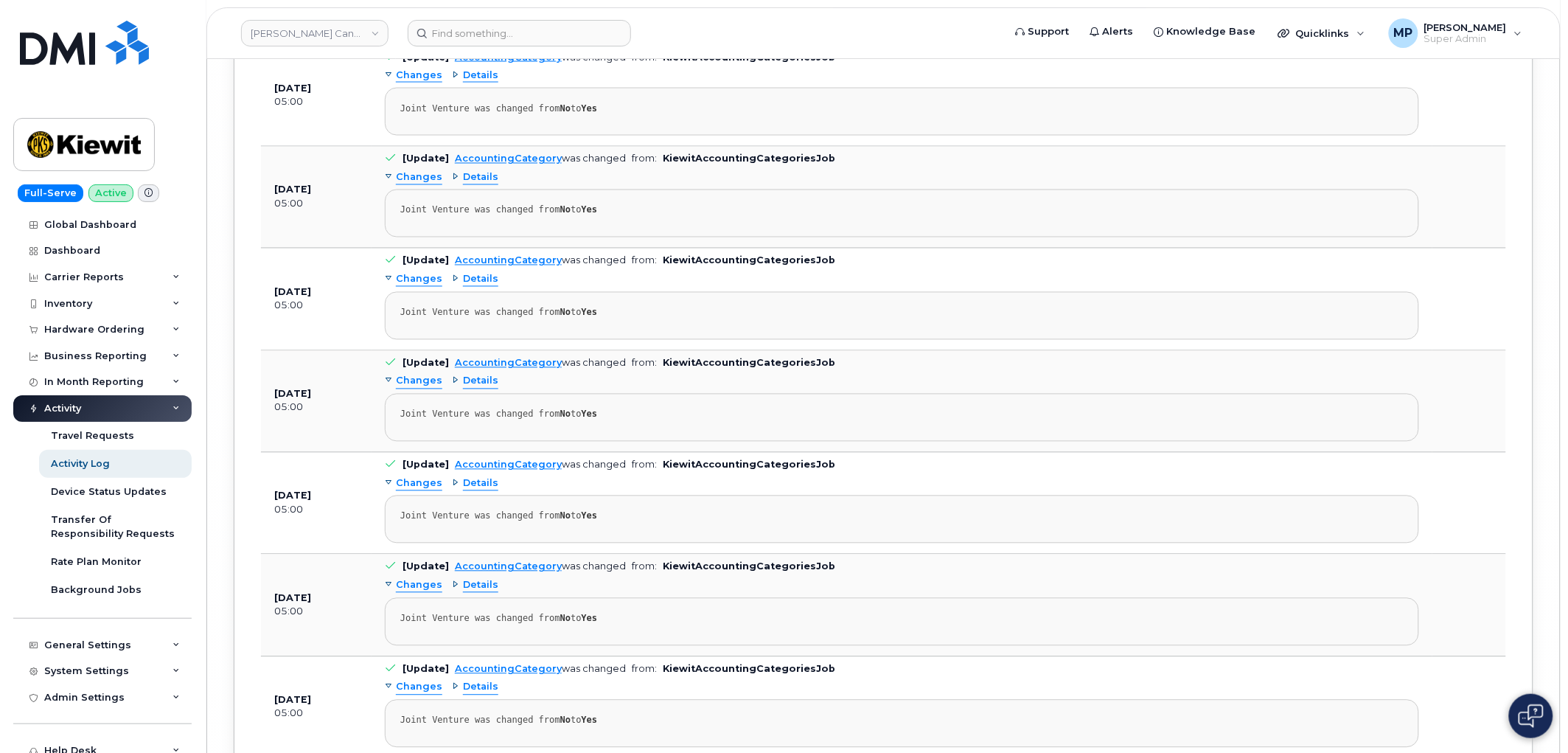
scroll to position [59588, 0]
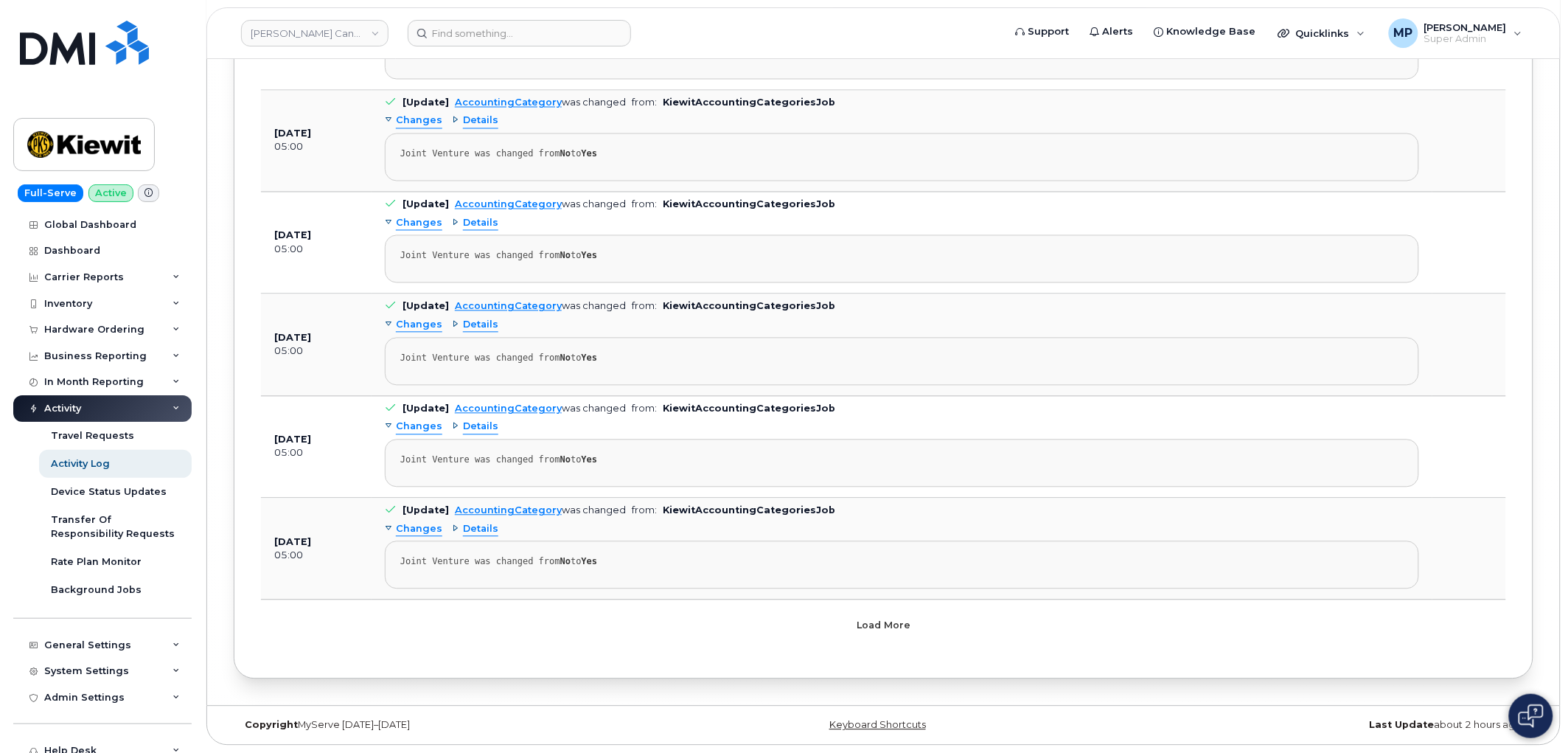
click at [893, 635] on button "Load more" at bounding box center [884, 625] width 443 height 27
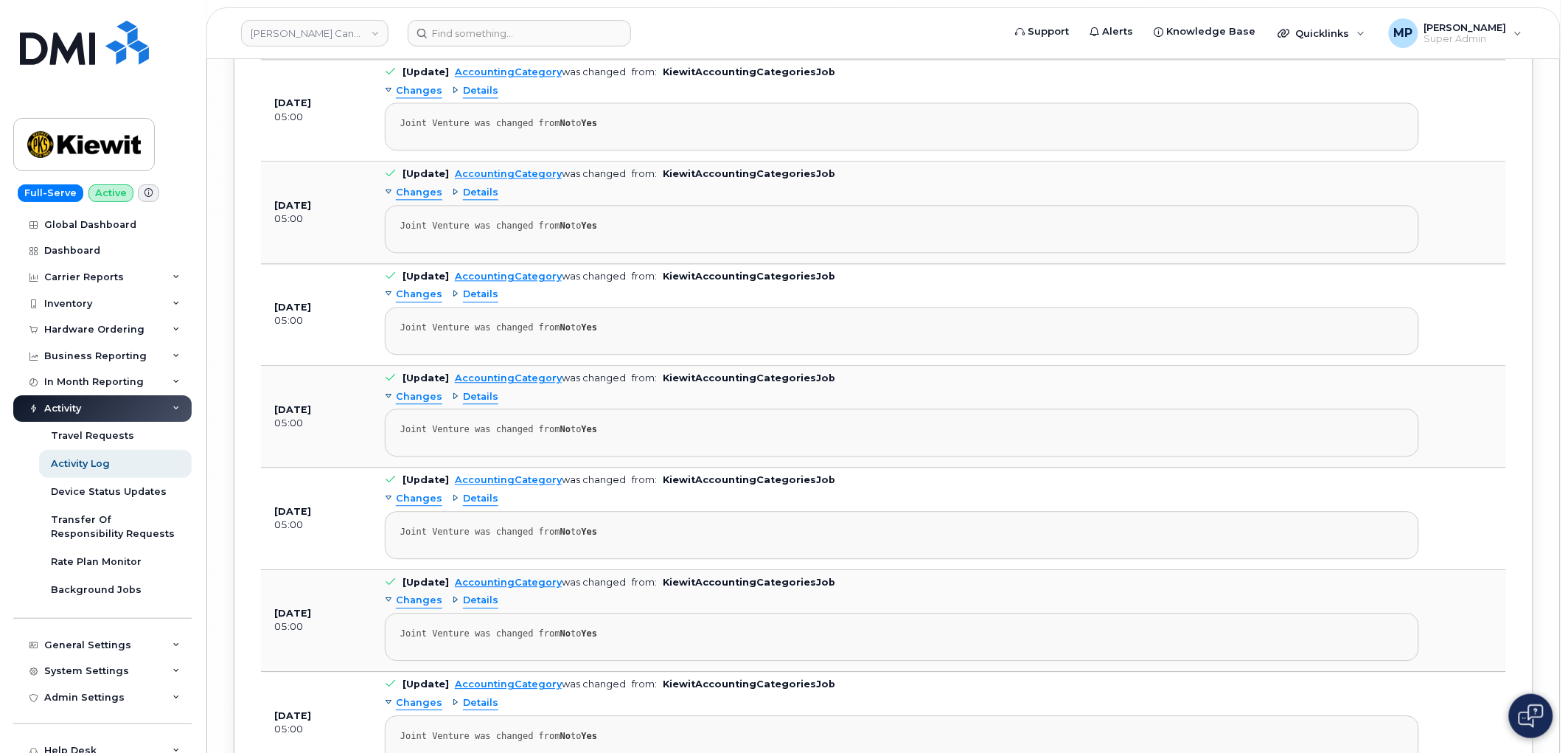
scroll to position [69817, 0]
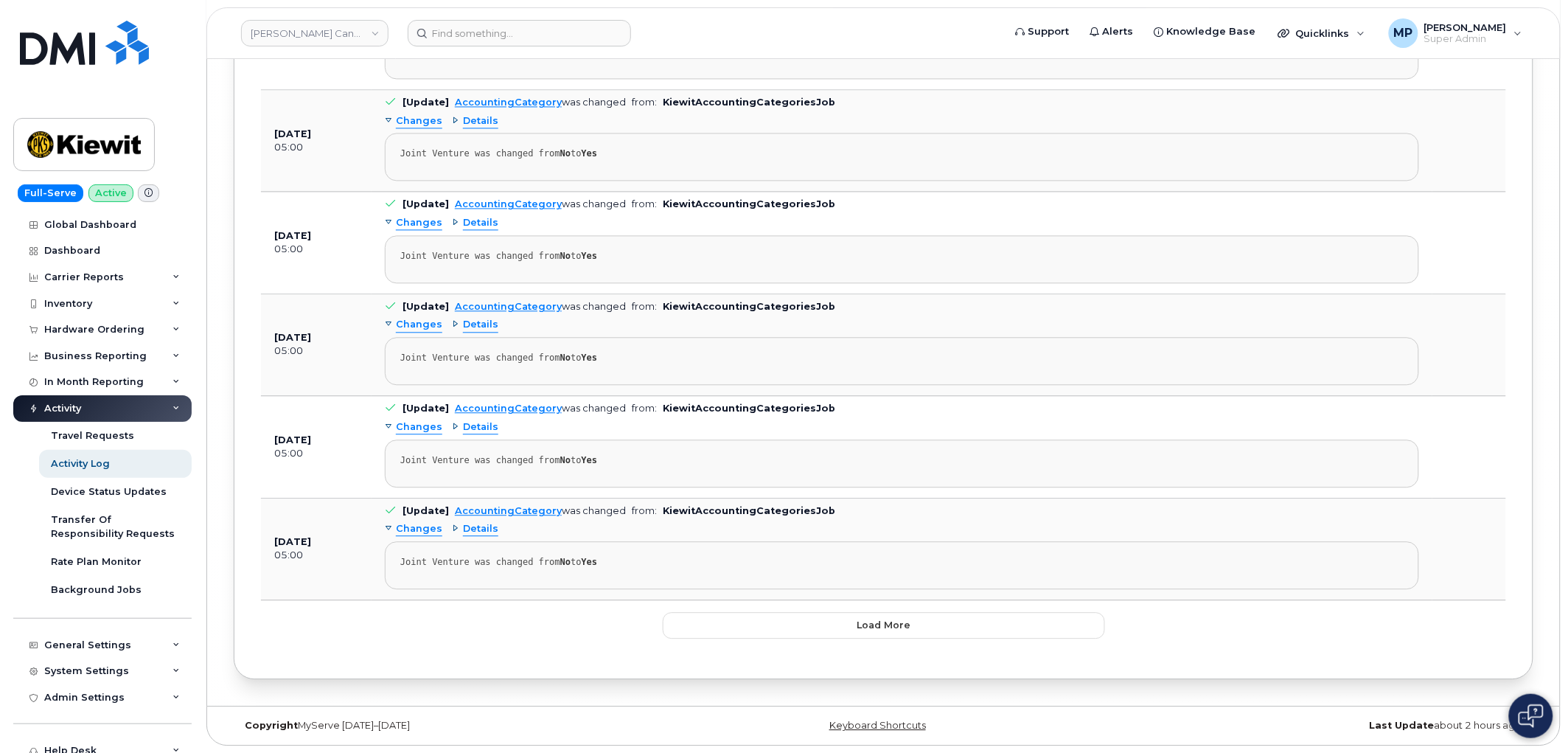
click at [858, 620] on button "Load more" at bounding box center [884, 625] width 443 height 27
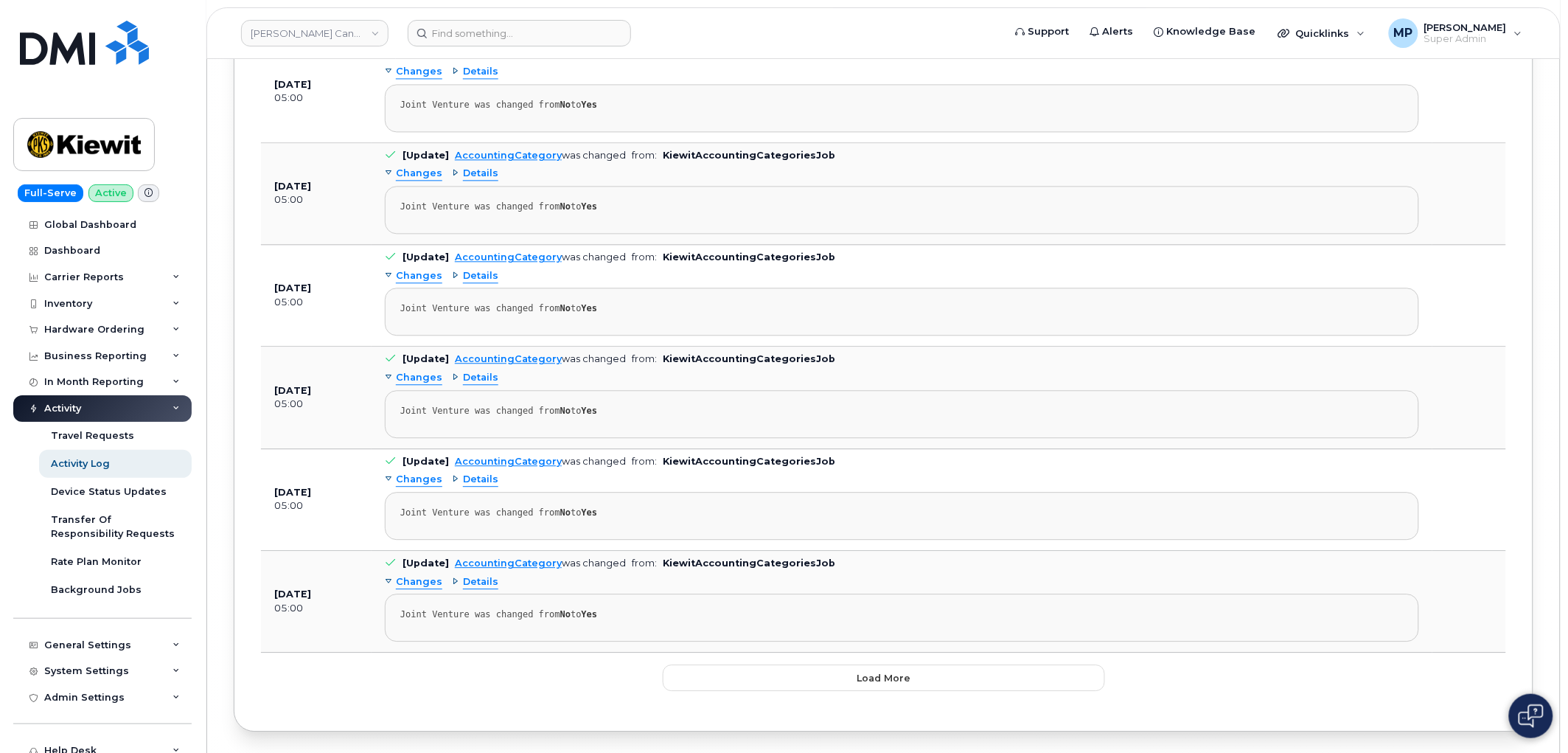
scroll to position [80046, 0]
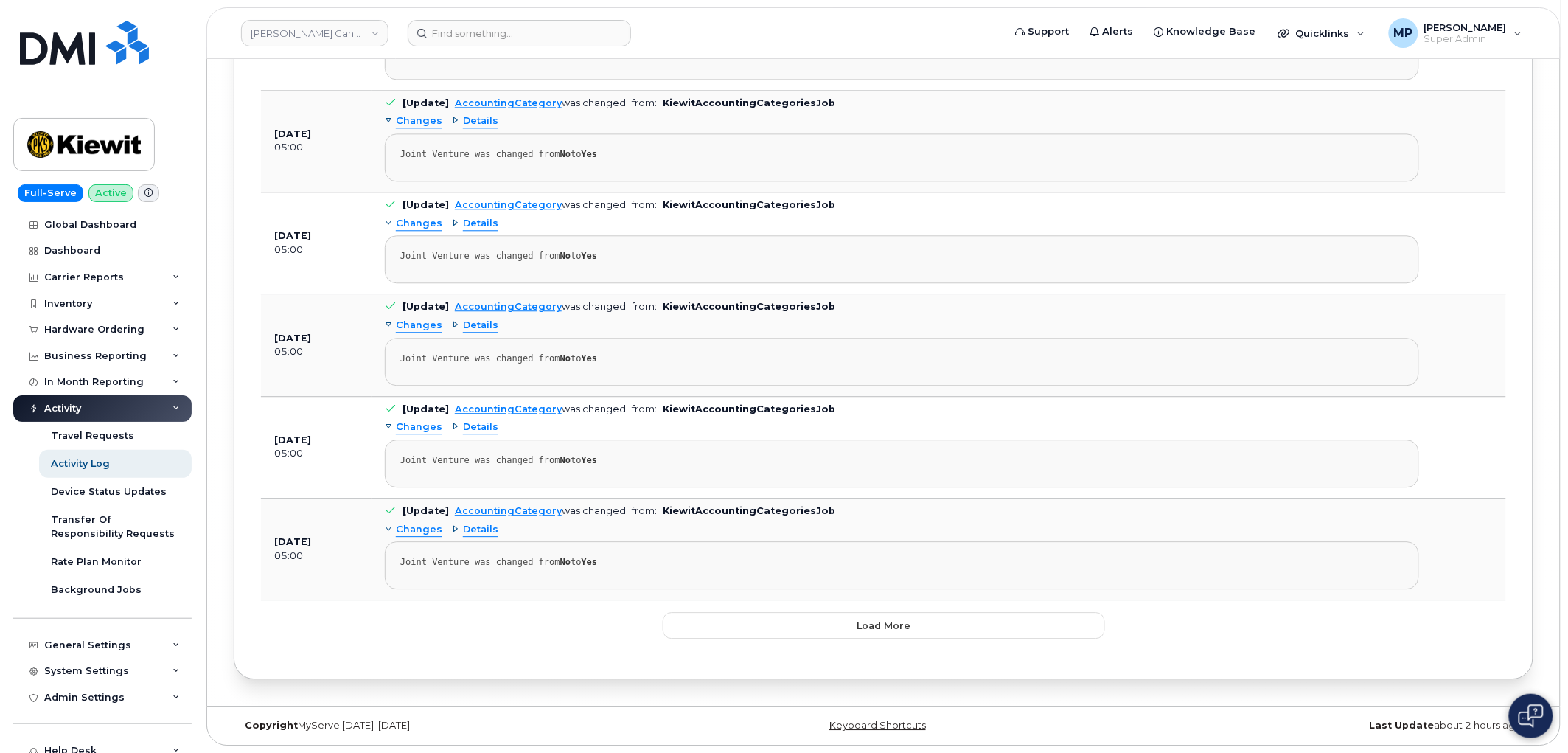
click at [913, 624] on button "Load more" at bounding box center [884, 625] width 443 height 27
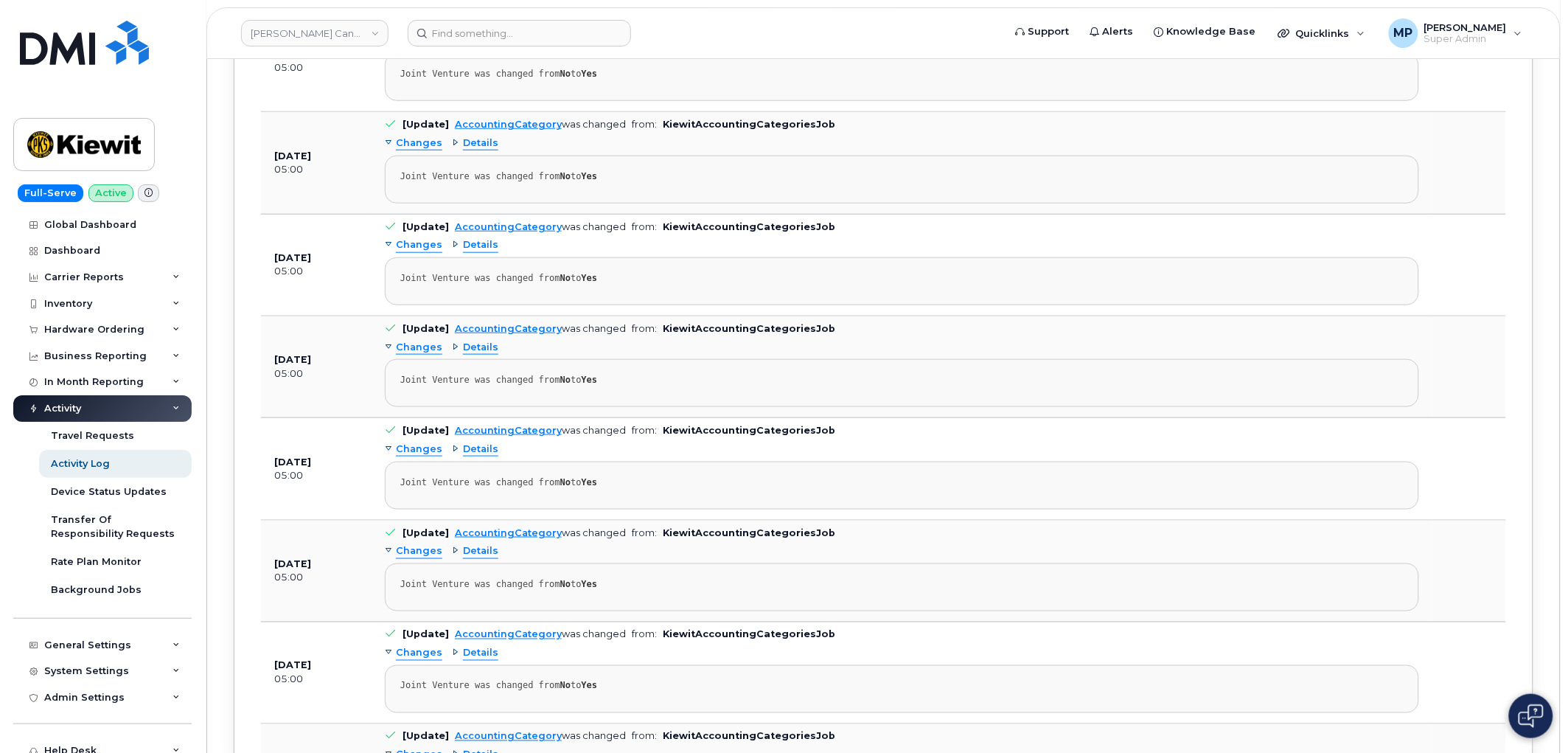
scroll to position [90275, 0]
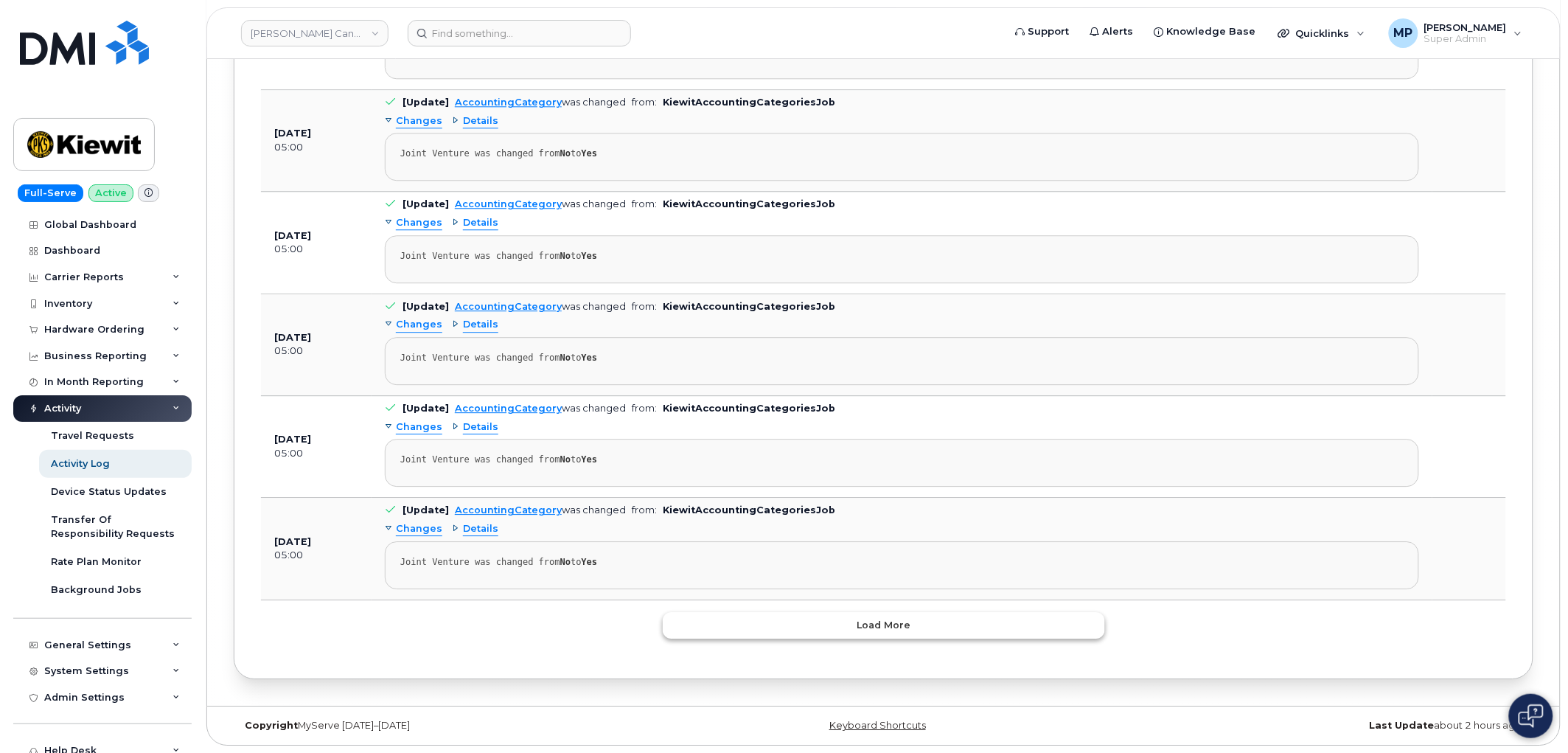
click at [900, 631] on span "Load more" at bounding box center [884, 625] width 54 height 14
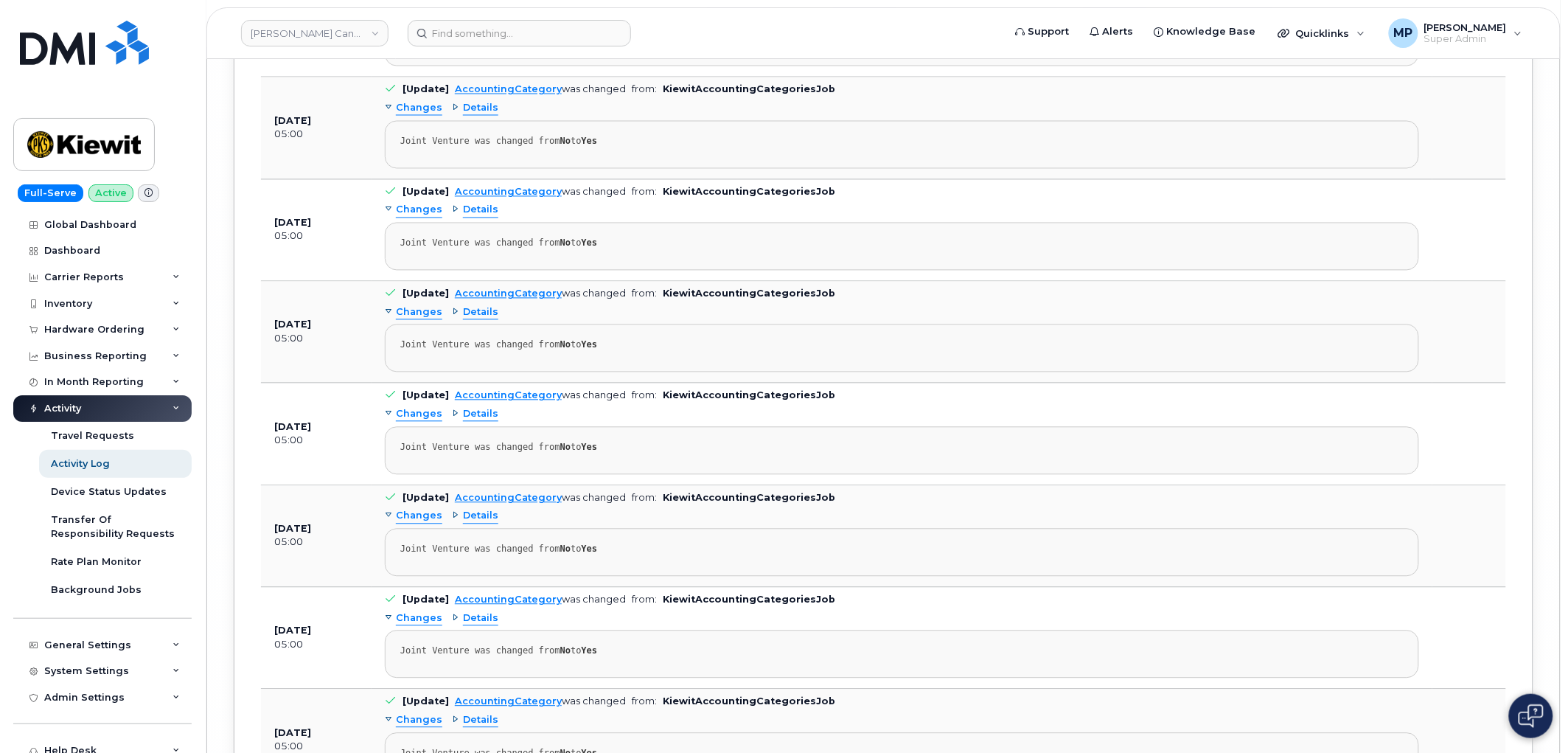
scroll to position [100503, 0]
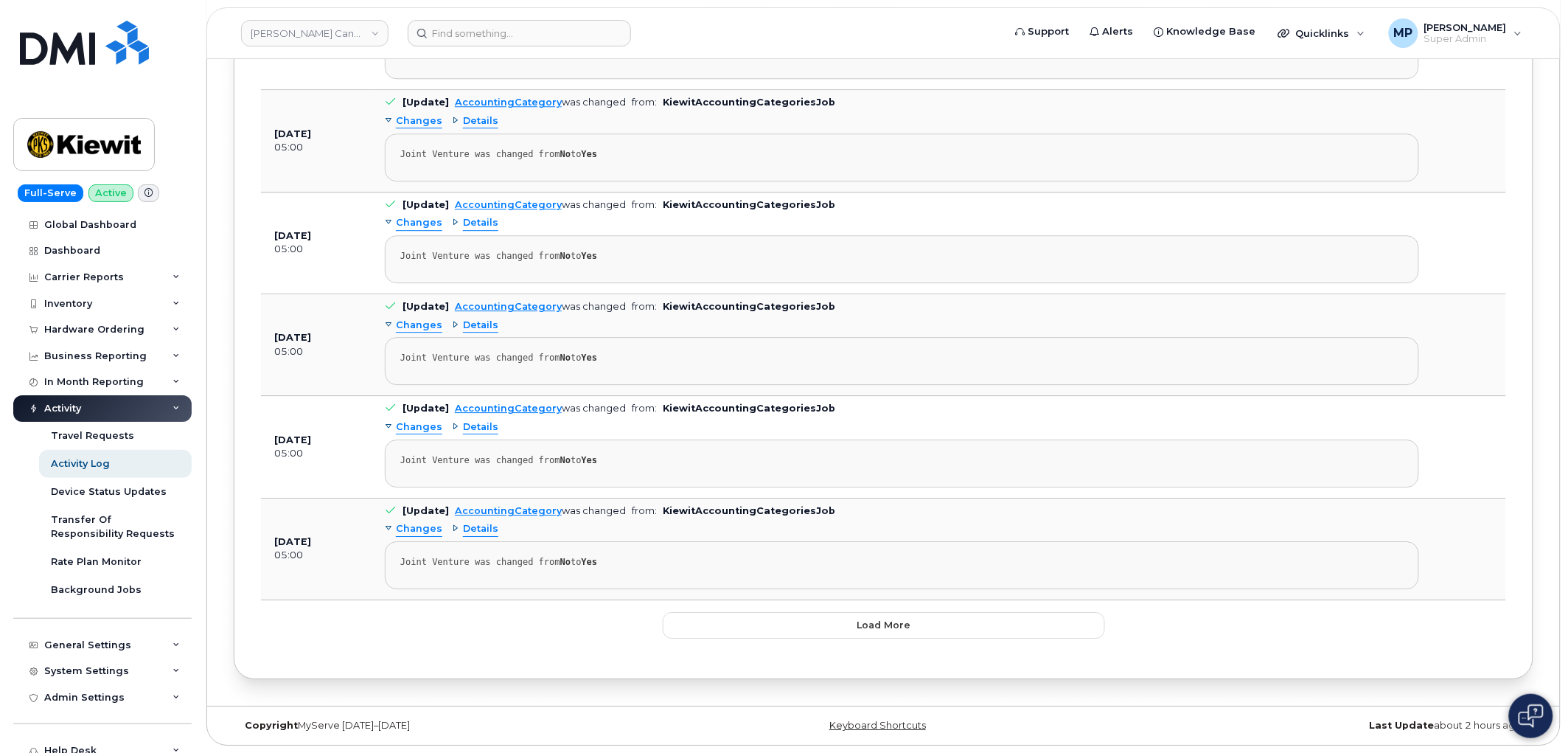
click at [868, 629] on span "Load more" at bounding box center [884, 625] width 54 height 14
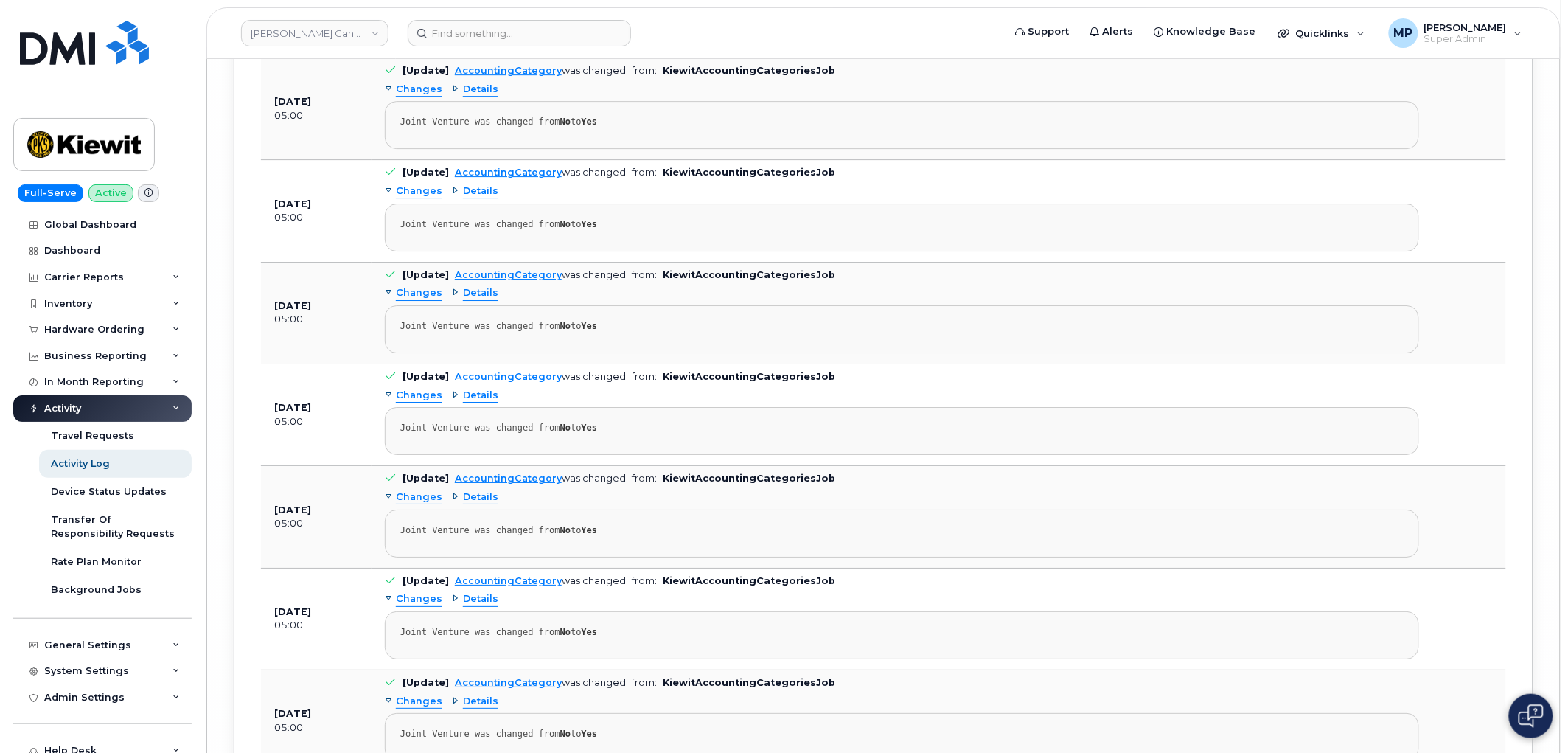
scroll to position [110731, 0]
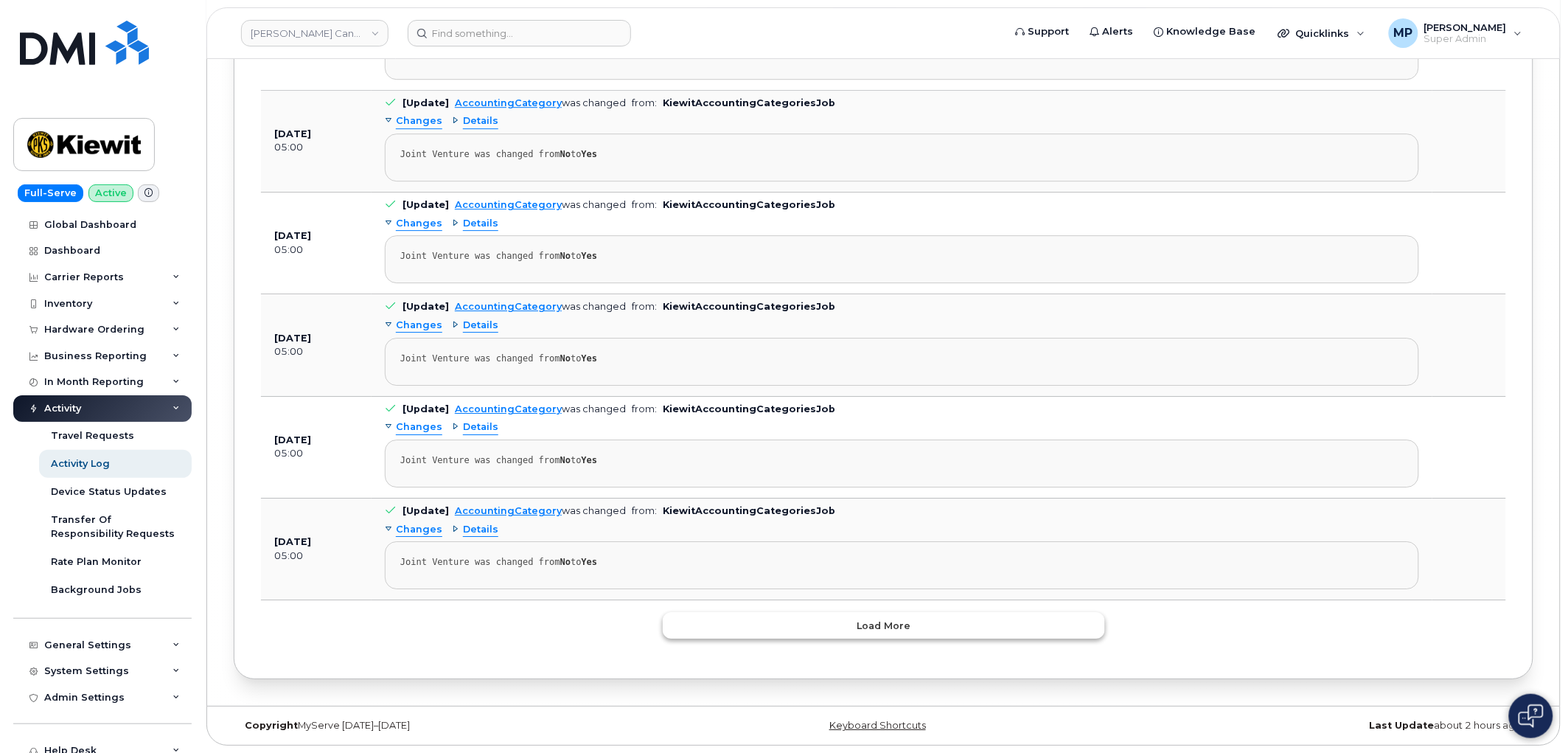
click at [874, 636] on button "Load more" at bounding box center [884, 625] width 443 height 27
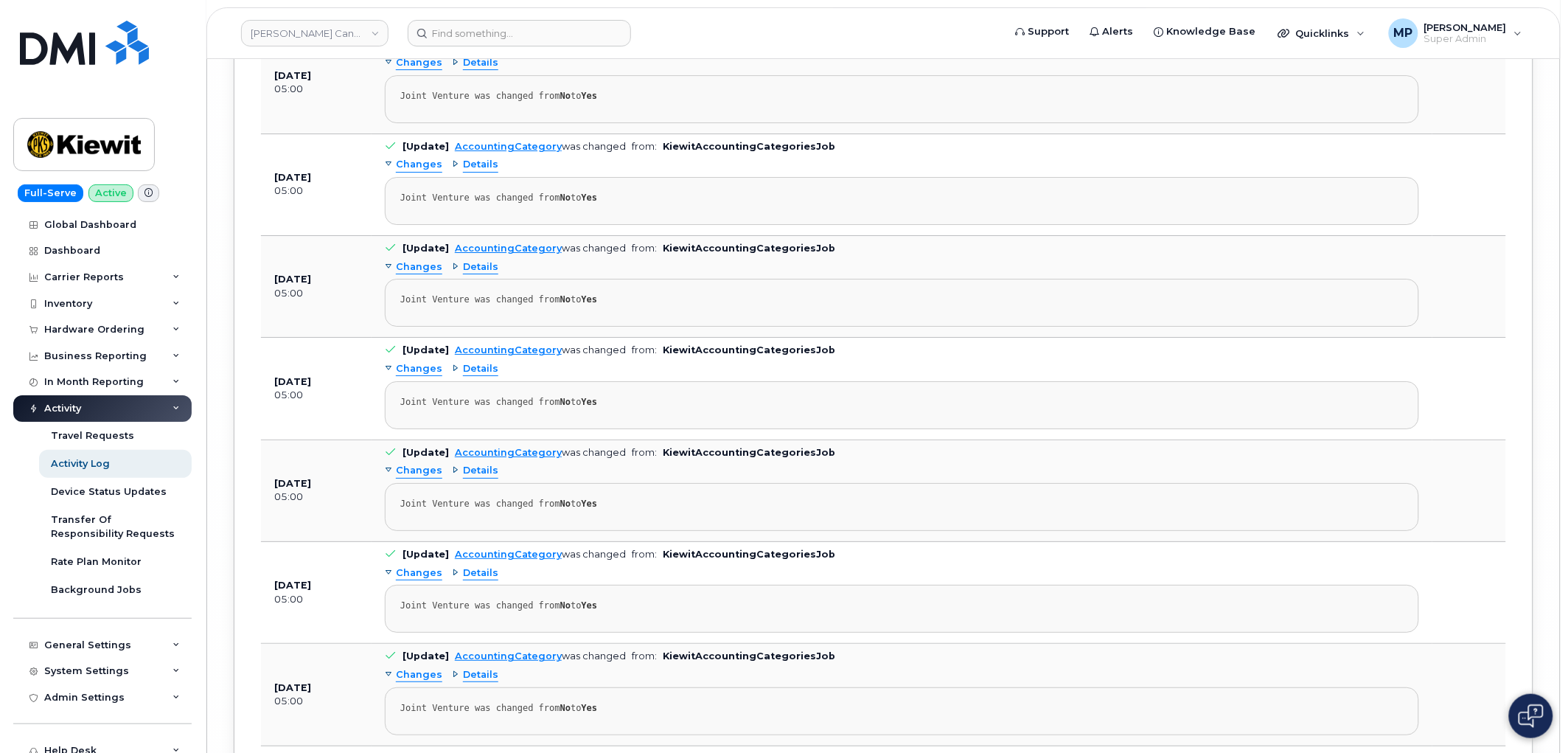
scroll to position [120960, 0]
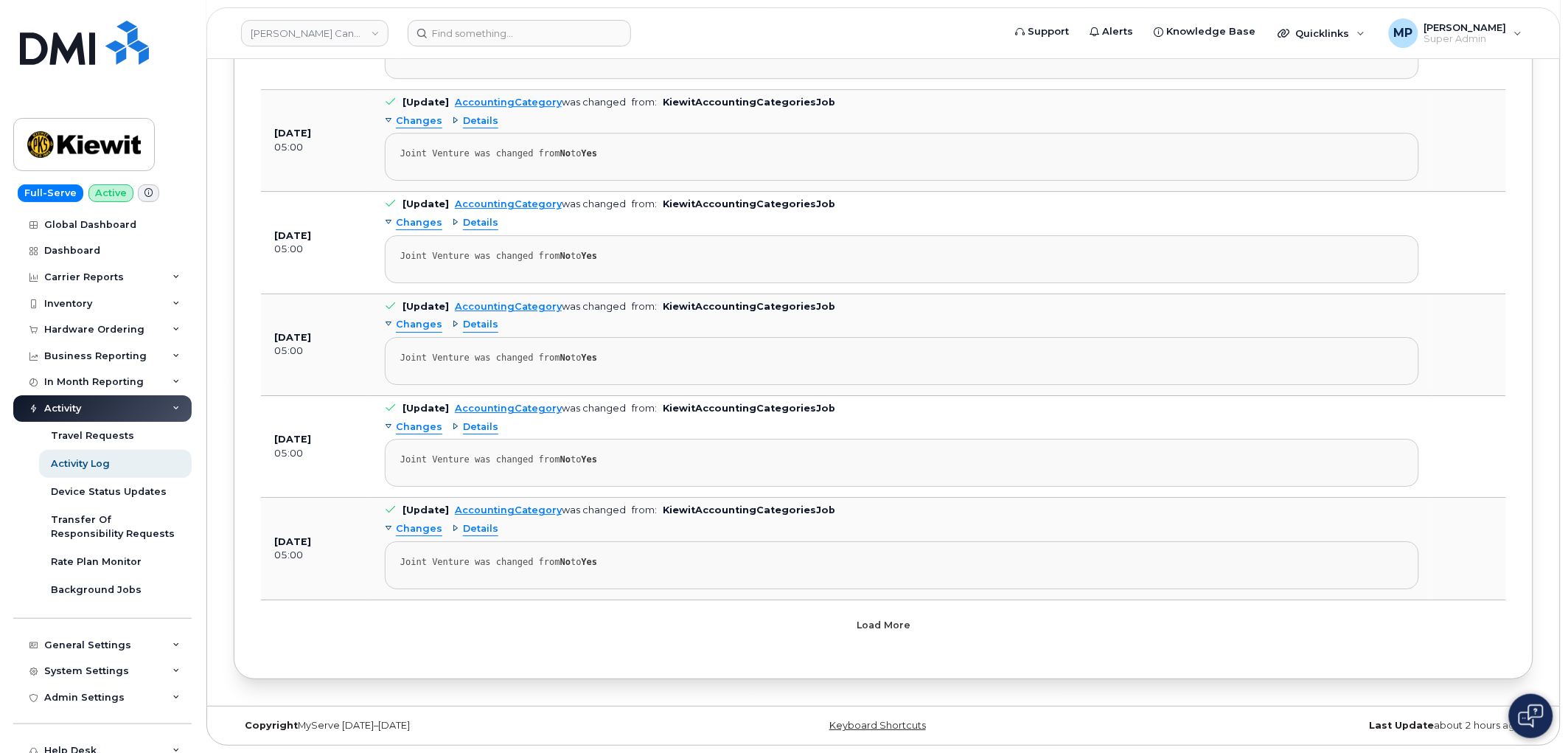
drag, startPoint x: 905, startPoint y: 624, endPoint x: 900, endPoint y: 616, distance: 9.4
click at [904, 624] on span "Load more" at bounding box center [884, 625] width 54 height 14
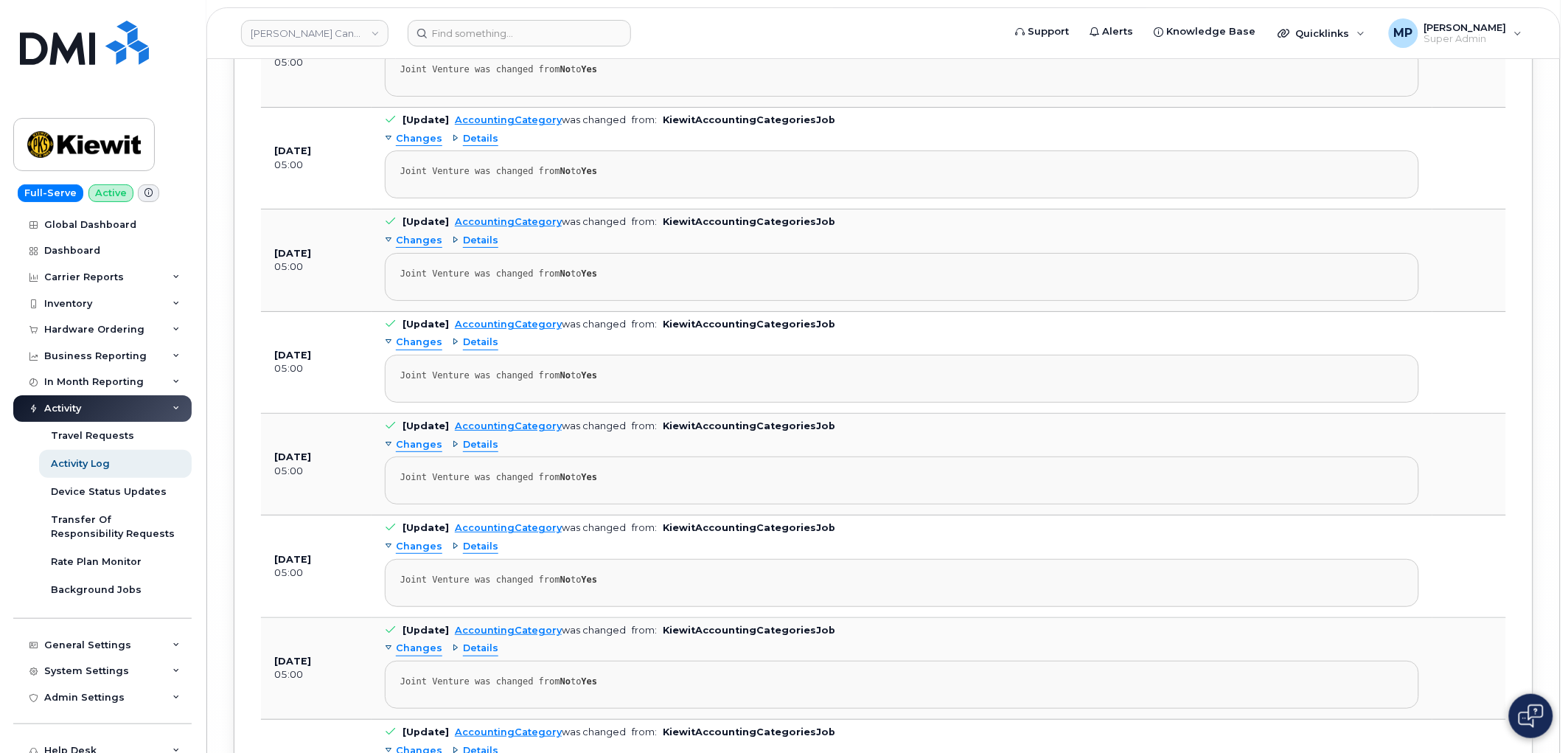
scroll to position [131189, 0]
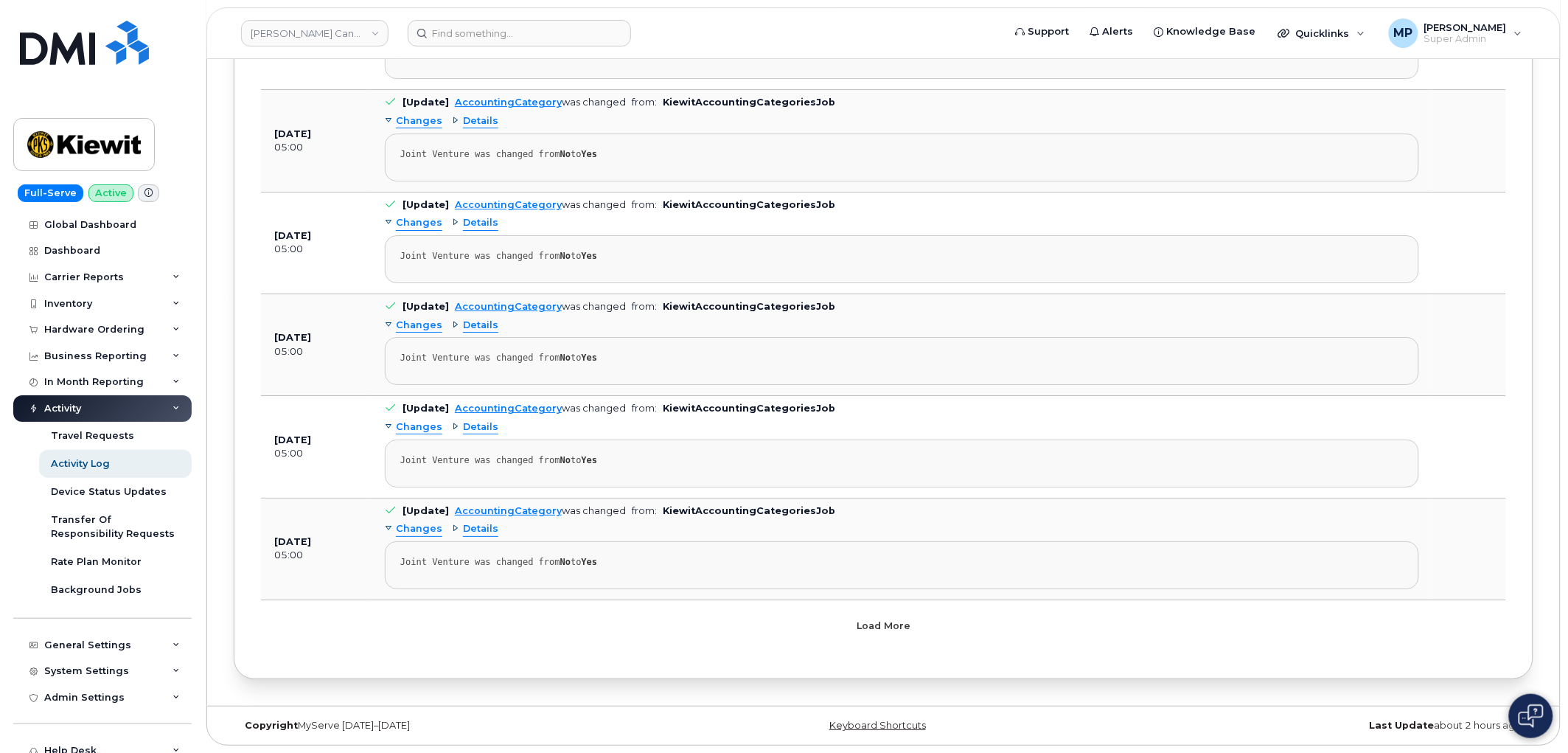
click at [883, 624] on span "Load more" at bounding box center [884, 626] width 54 height 14
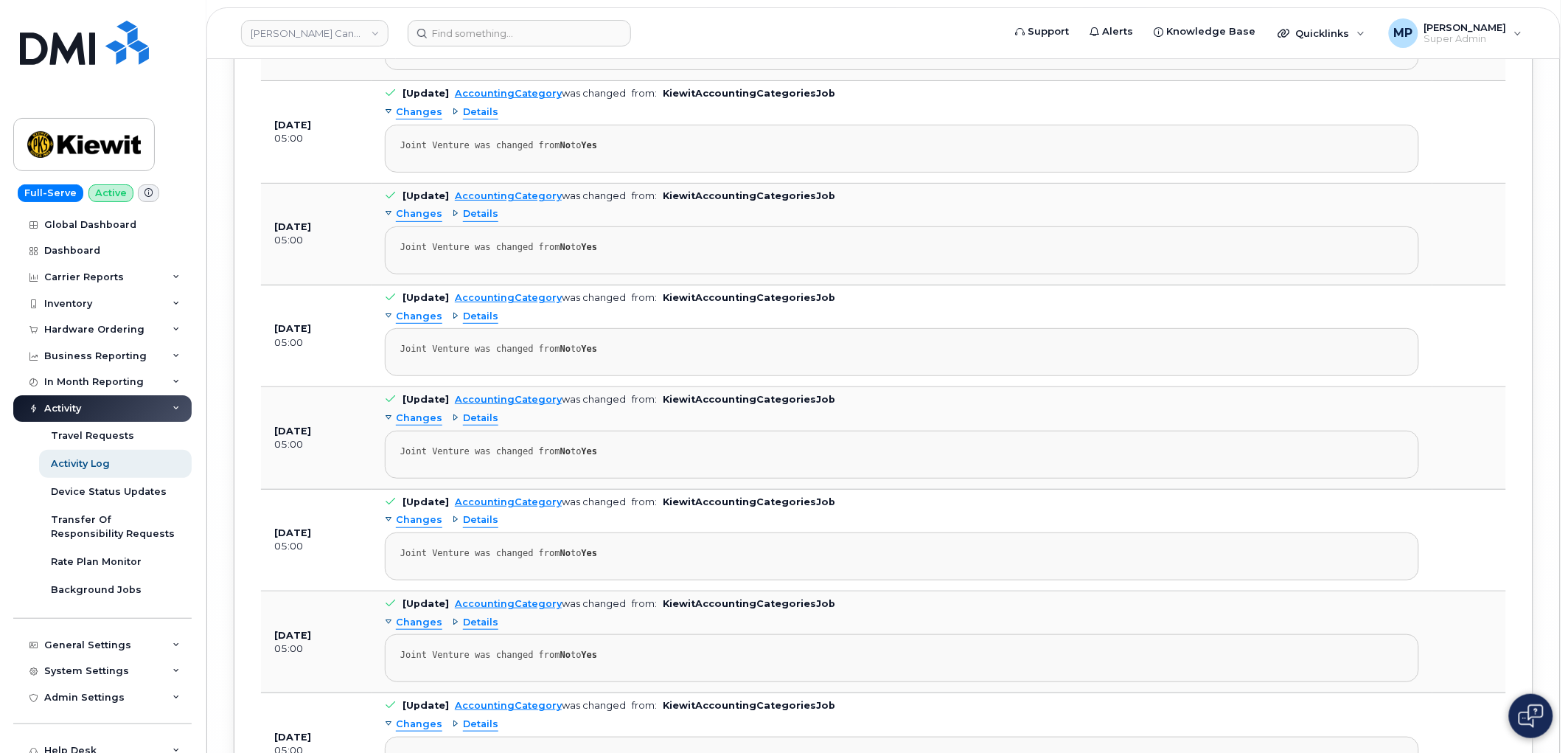
scroll to position [142485, 0]
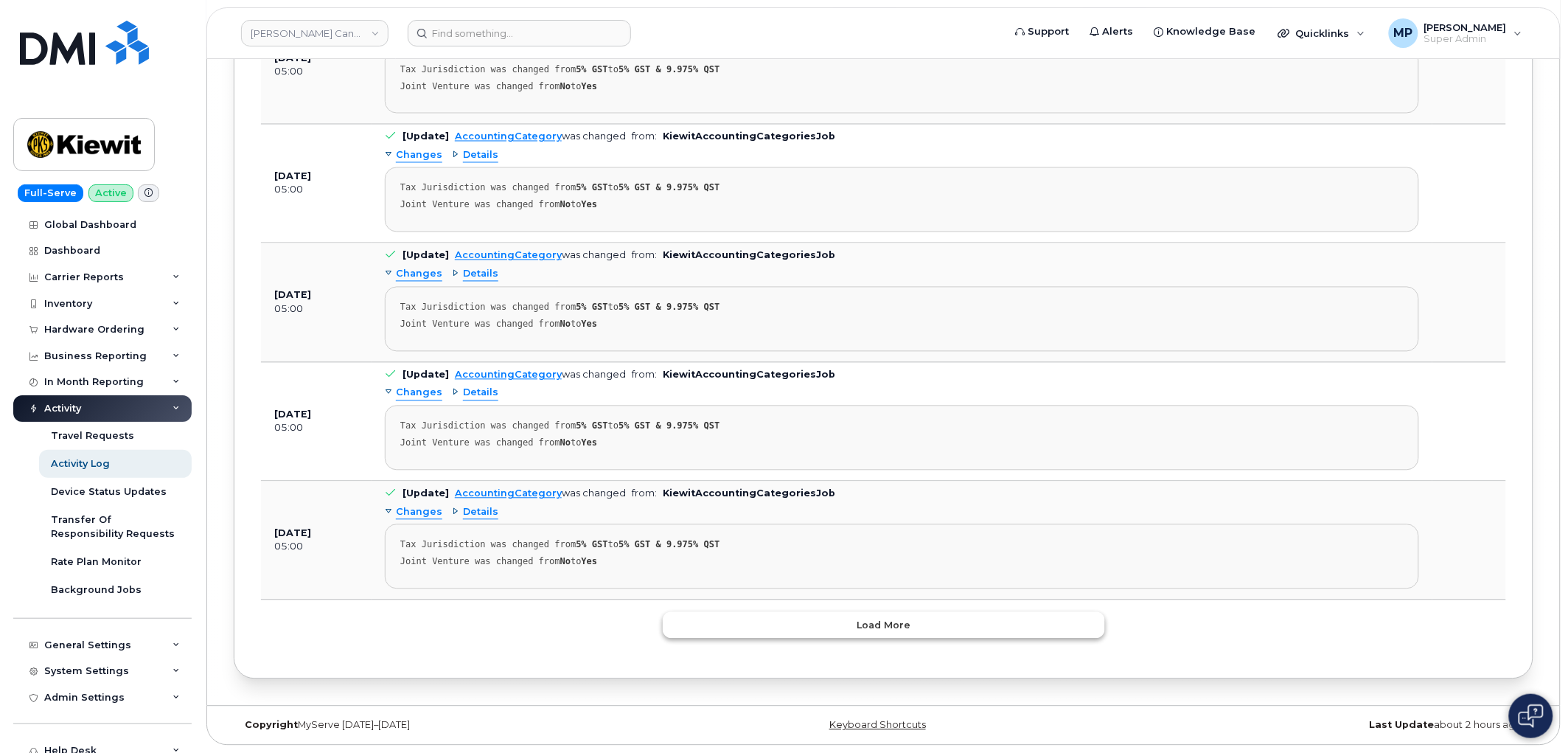
click at [881, 625] on span "Load more" at bounding box center [884, 626] width 54 height 14
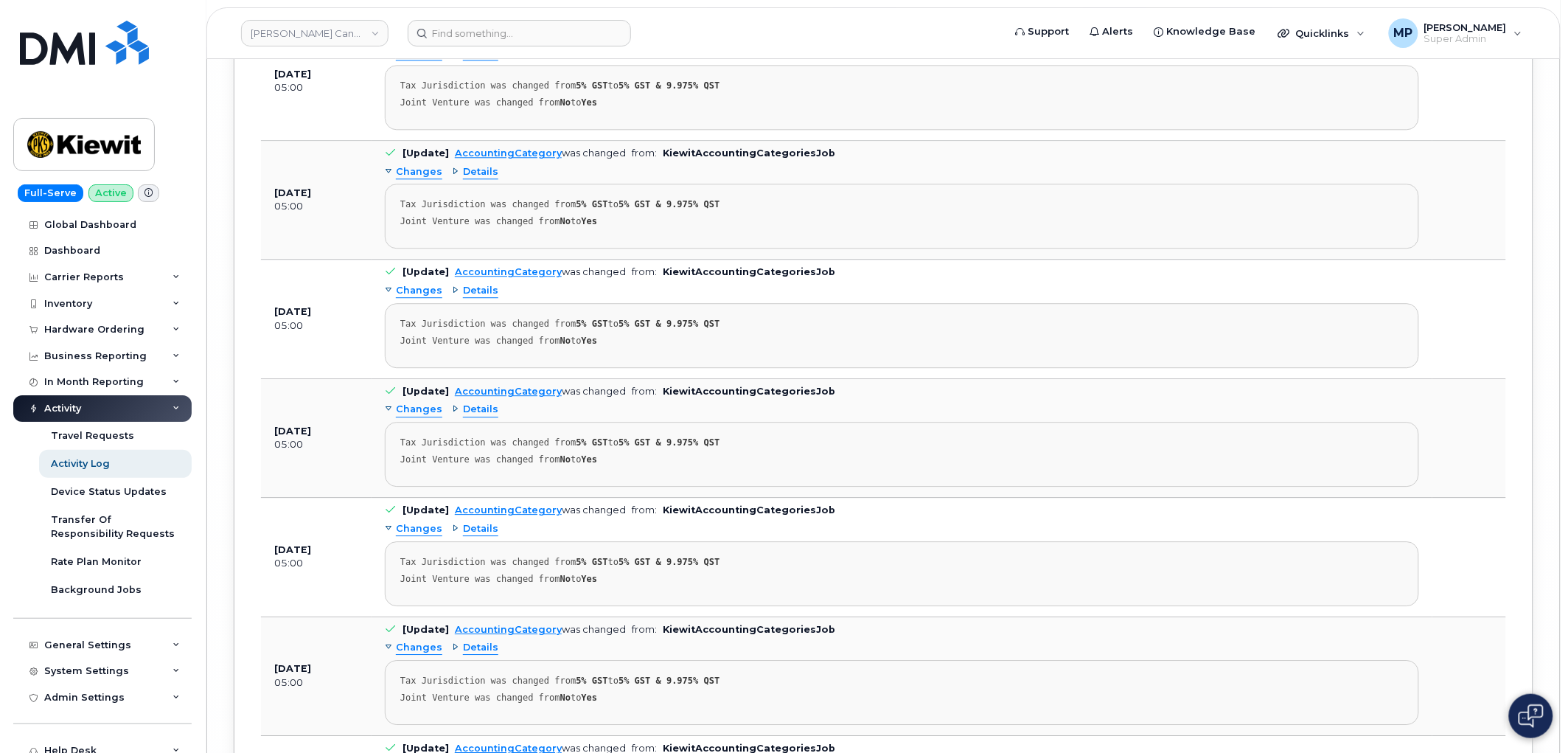
scroll to position [154410, 0]
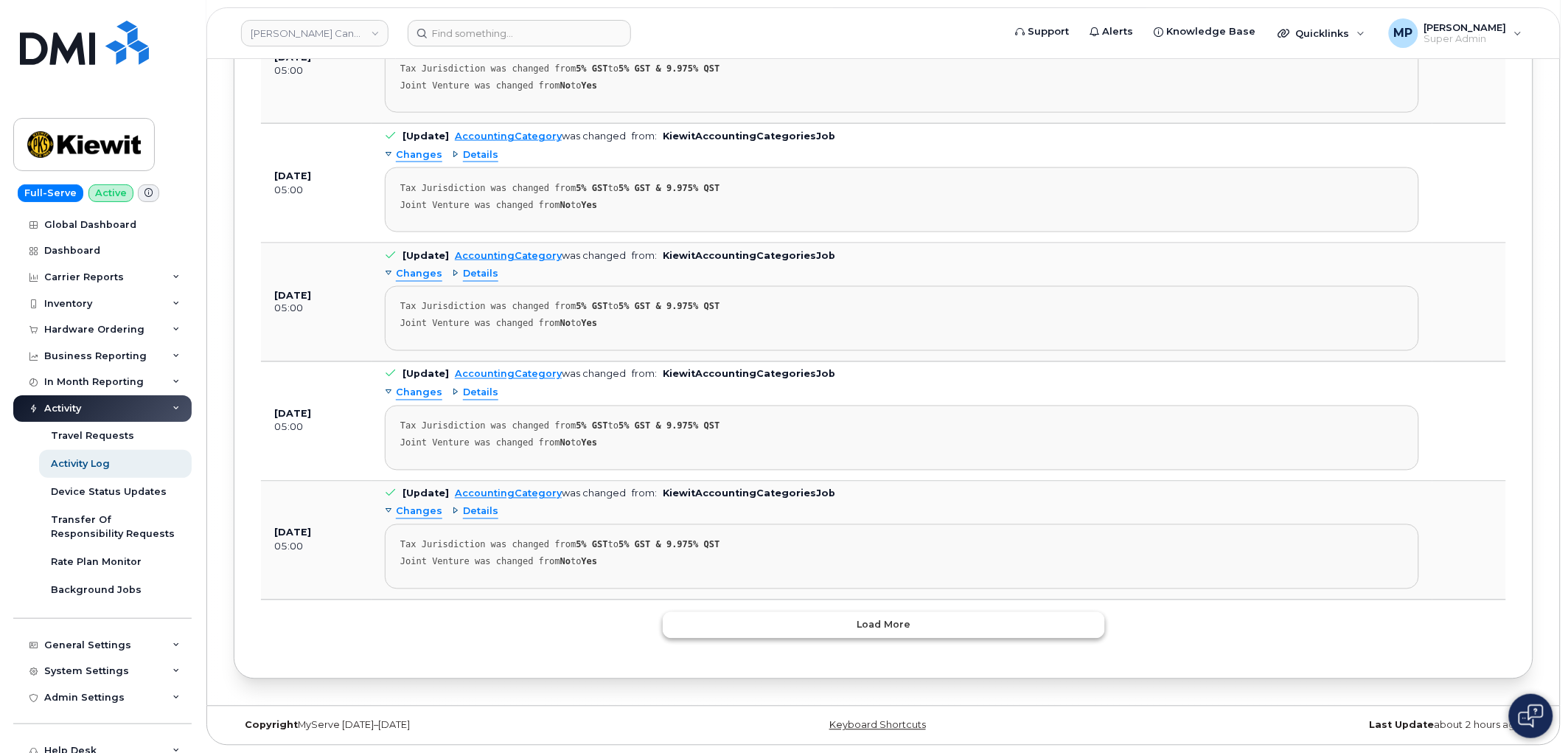
click at [885, 624] on span "Load more" at bounding box center [884, 625] width 54 height 14
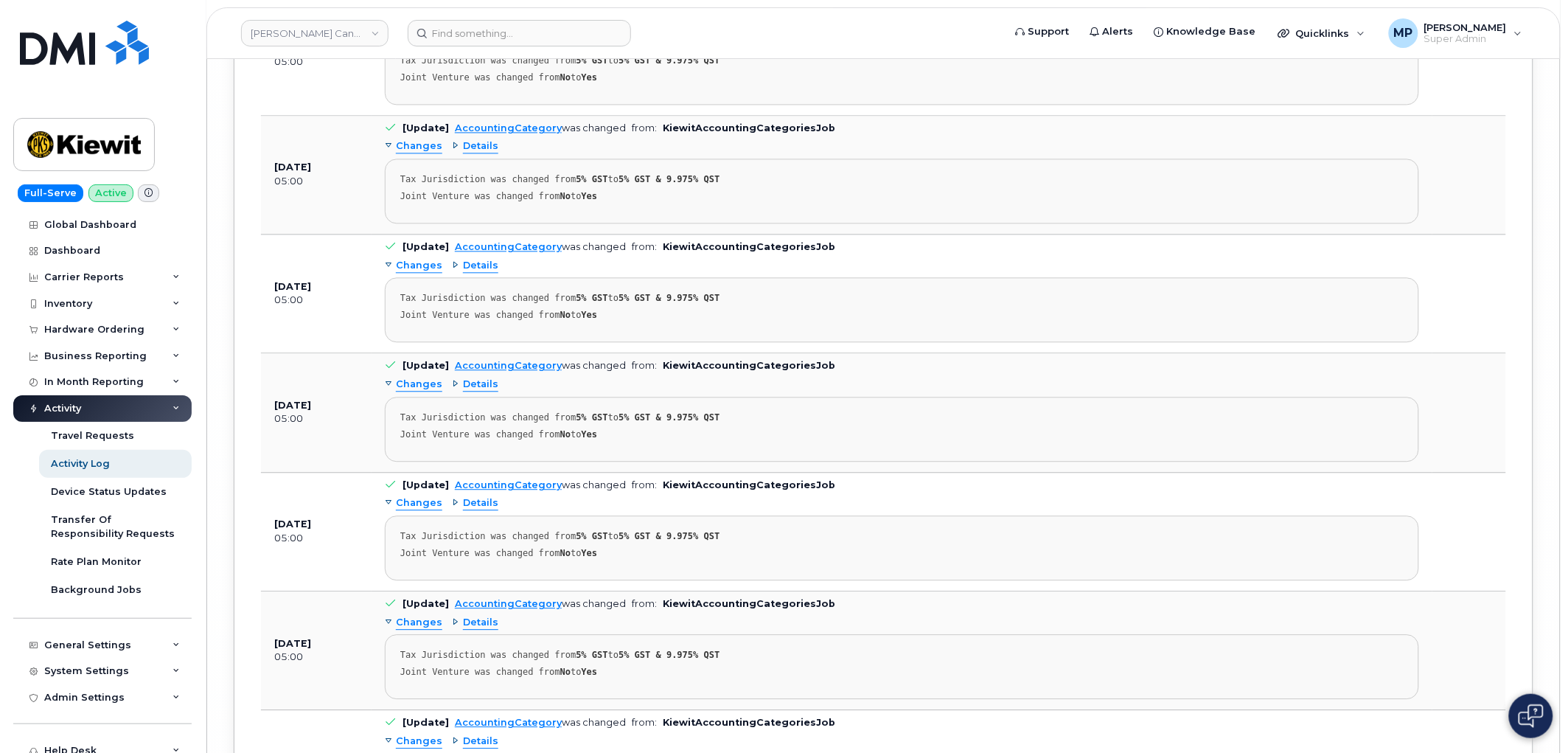
scroll to position [166333, 0]
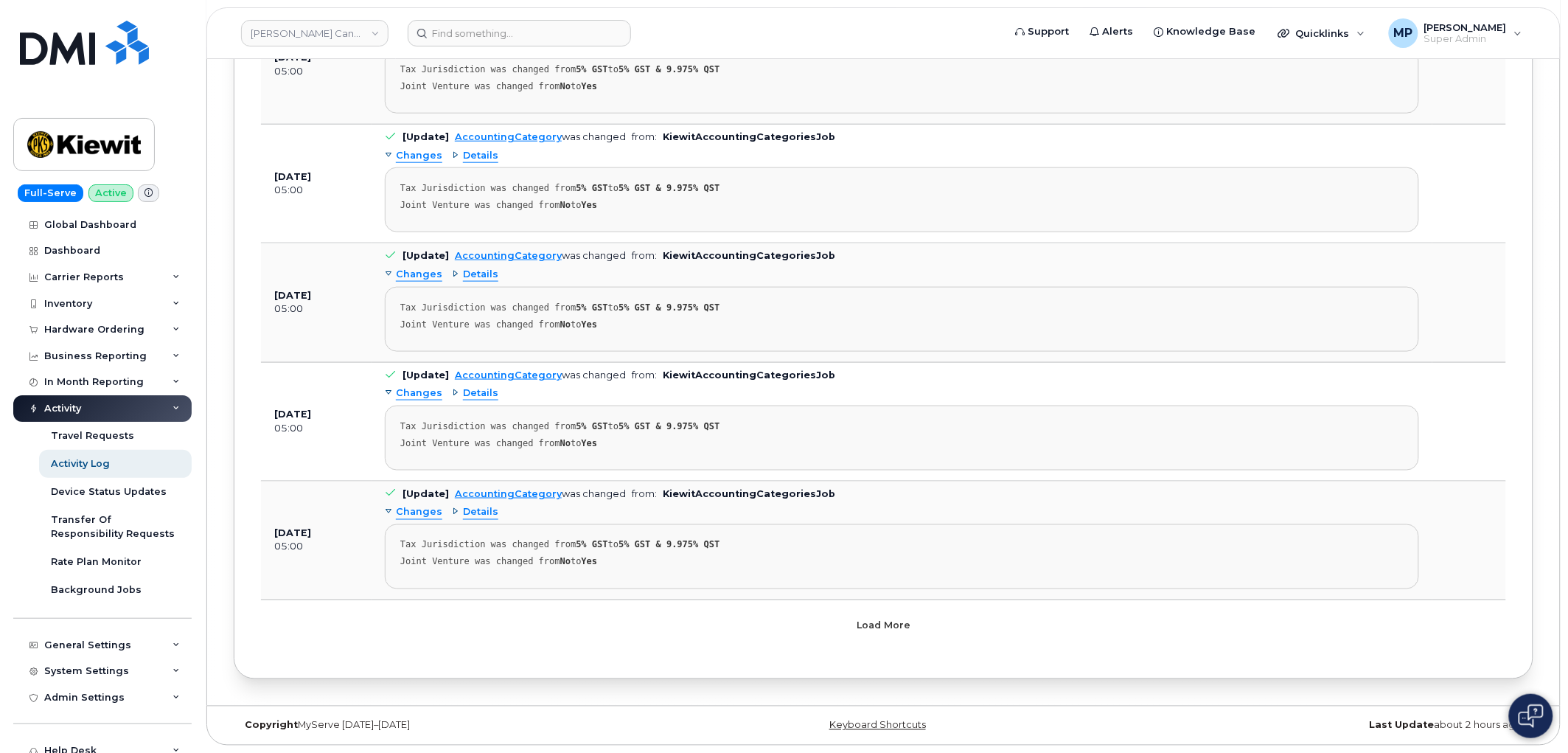
click at [882, 628] on span "Load more" at bounding box center [884, 626] width 54 height 14
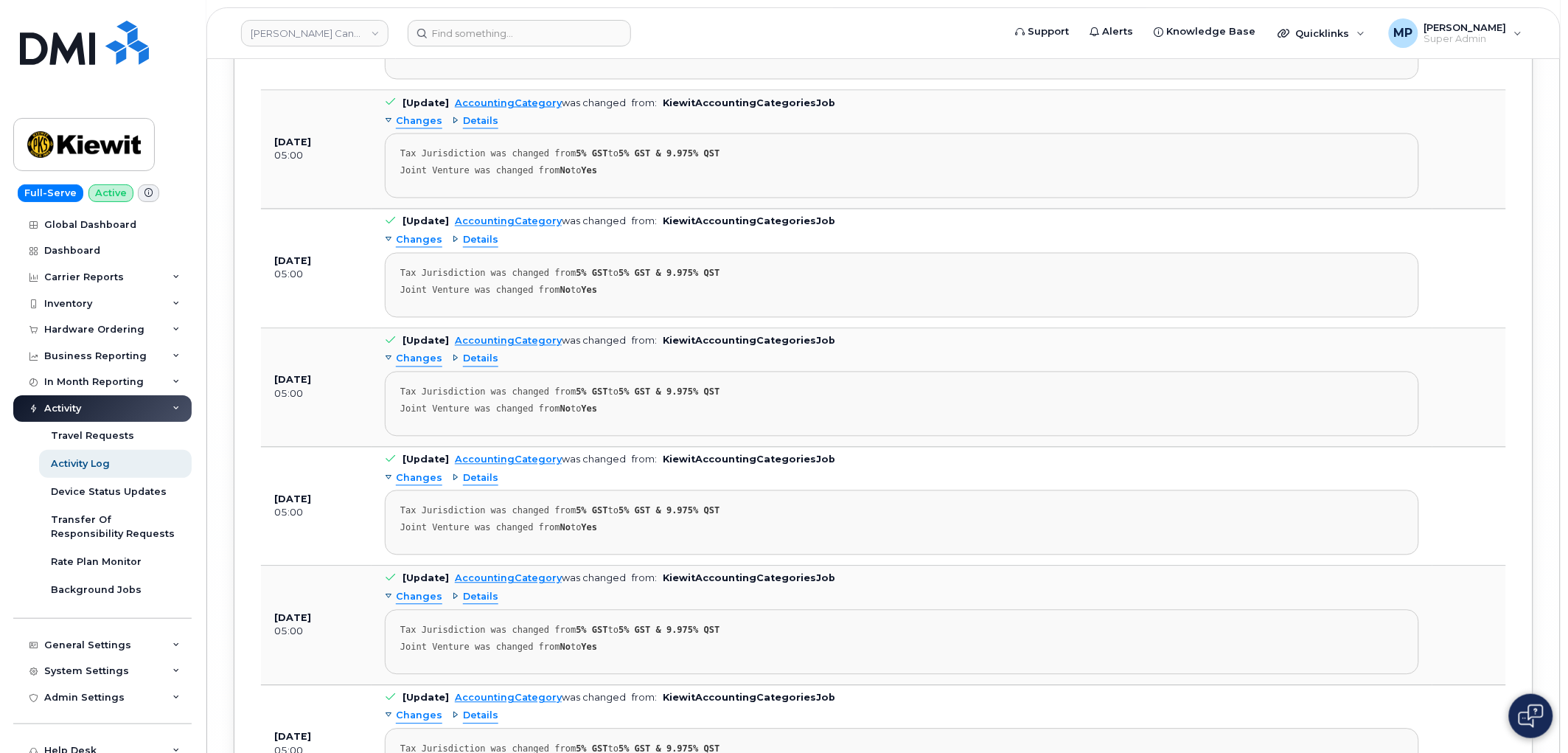
scroll to position [178257, 0]
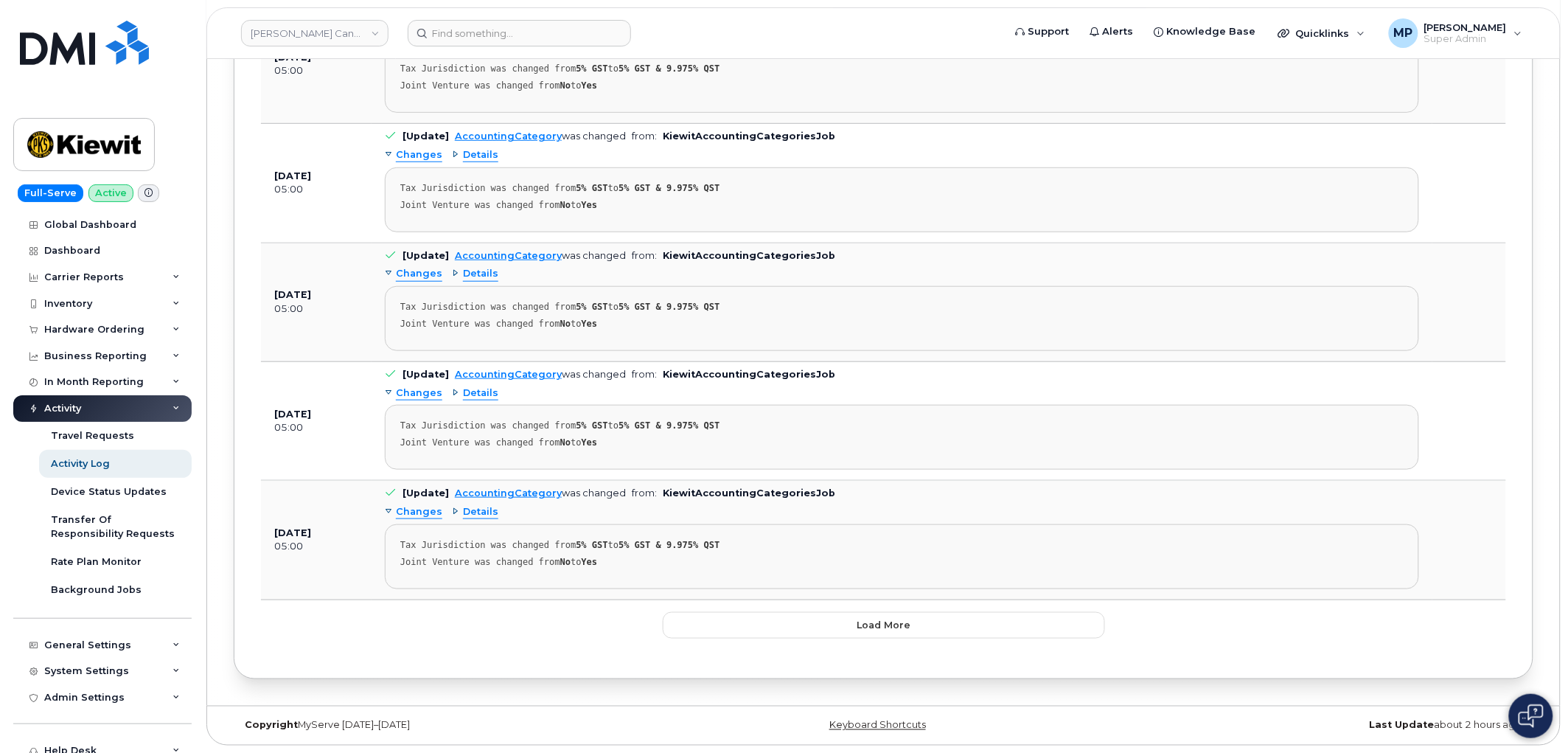
click at [893, 628] on span "Load more" at bounding box center [884, 625] width 54 height 14
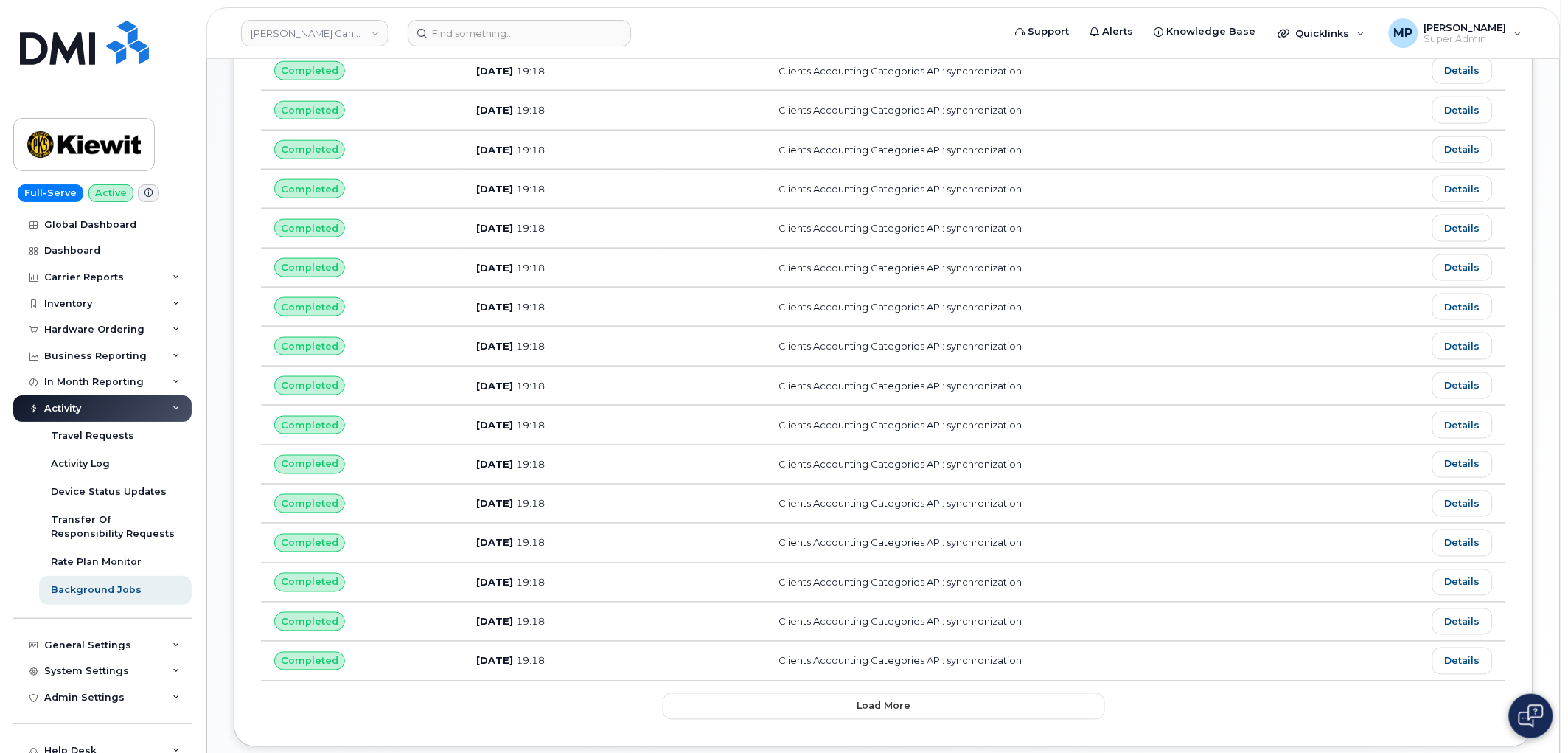
scroll to position [649, 0]
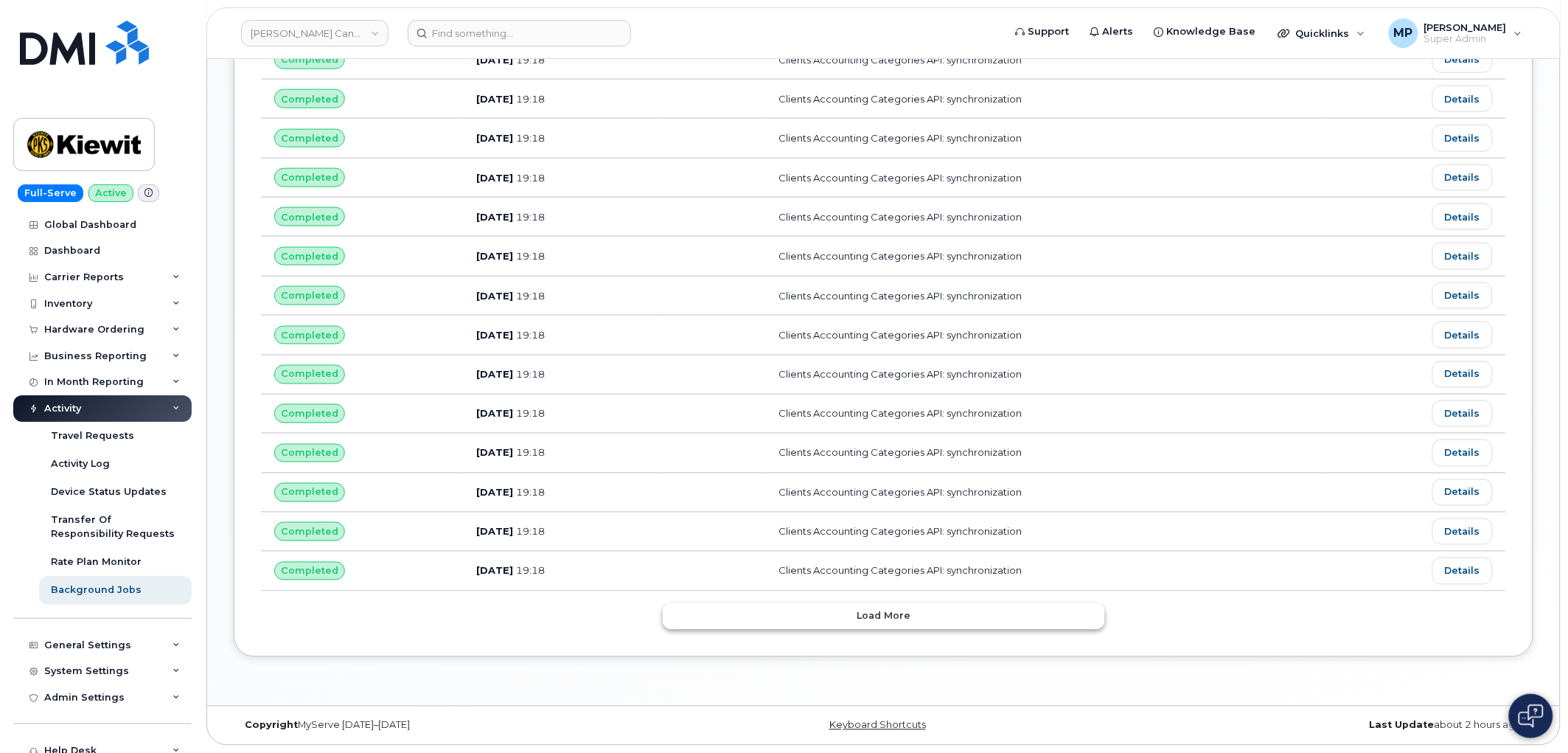
click at [847, 616] on button "Load more" at bounding box center [884, 616] width 443 height 27
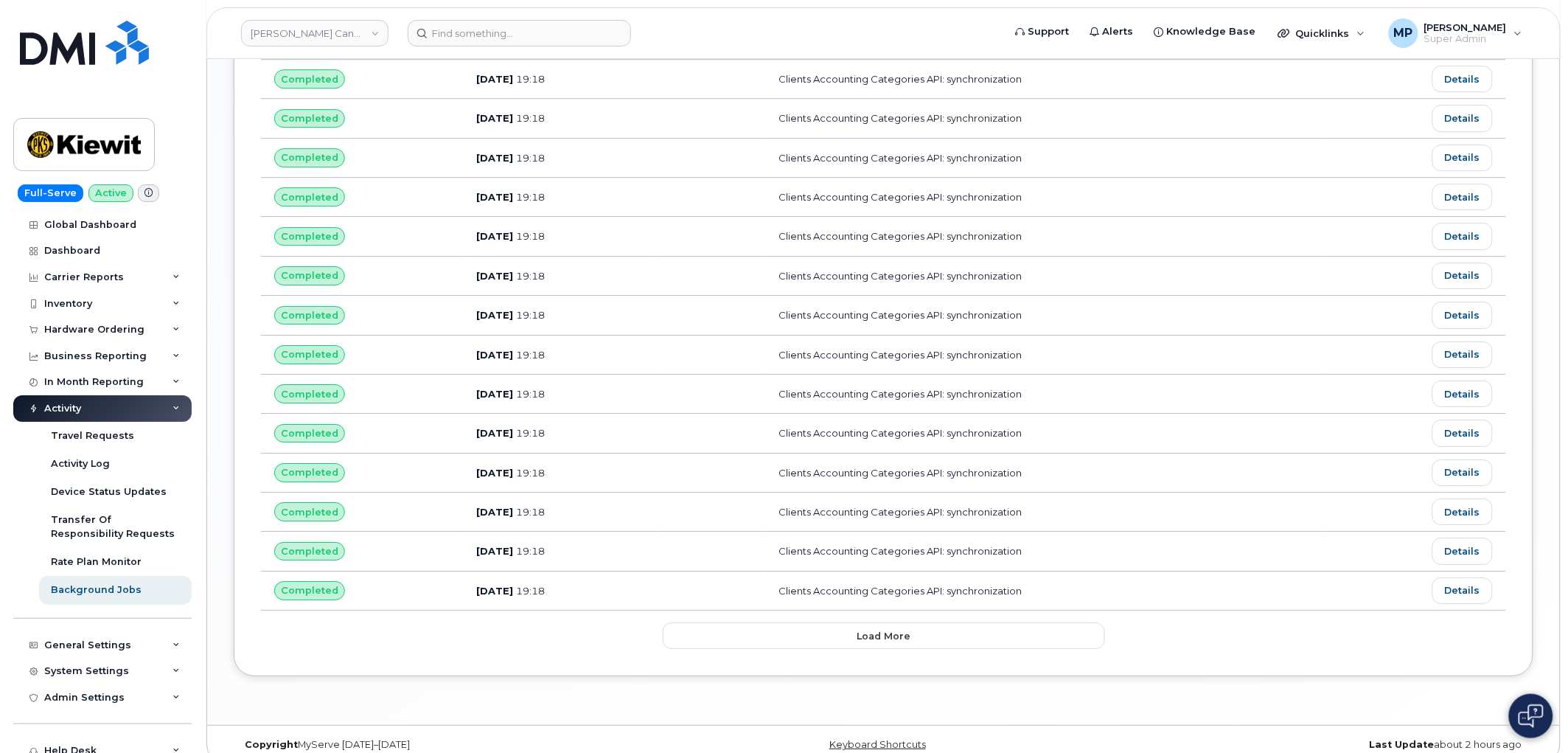
scroll to position [1639, 0]
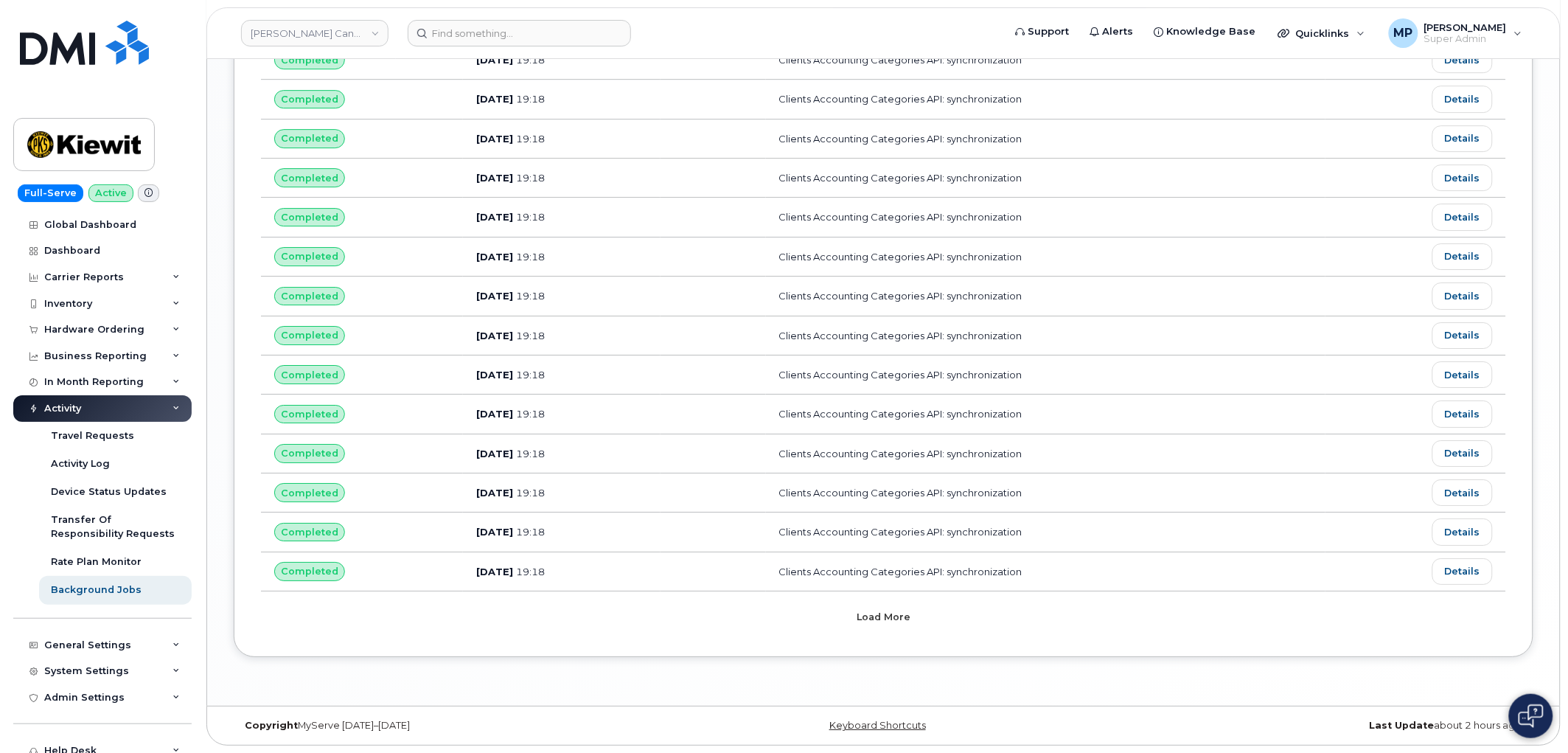
click at [829, 621] on button "Load more" at bounding box center [884, 616] width 443 height 27
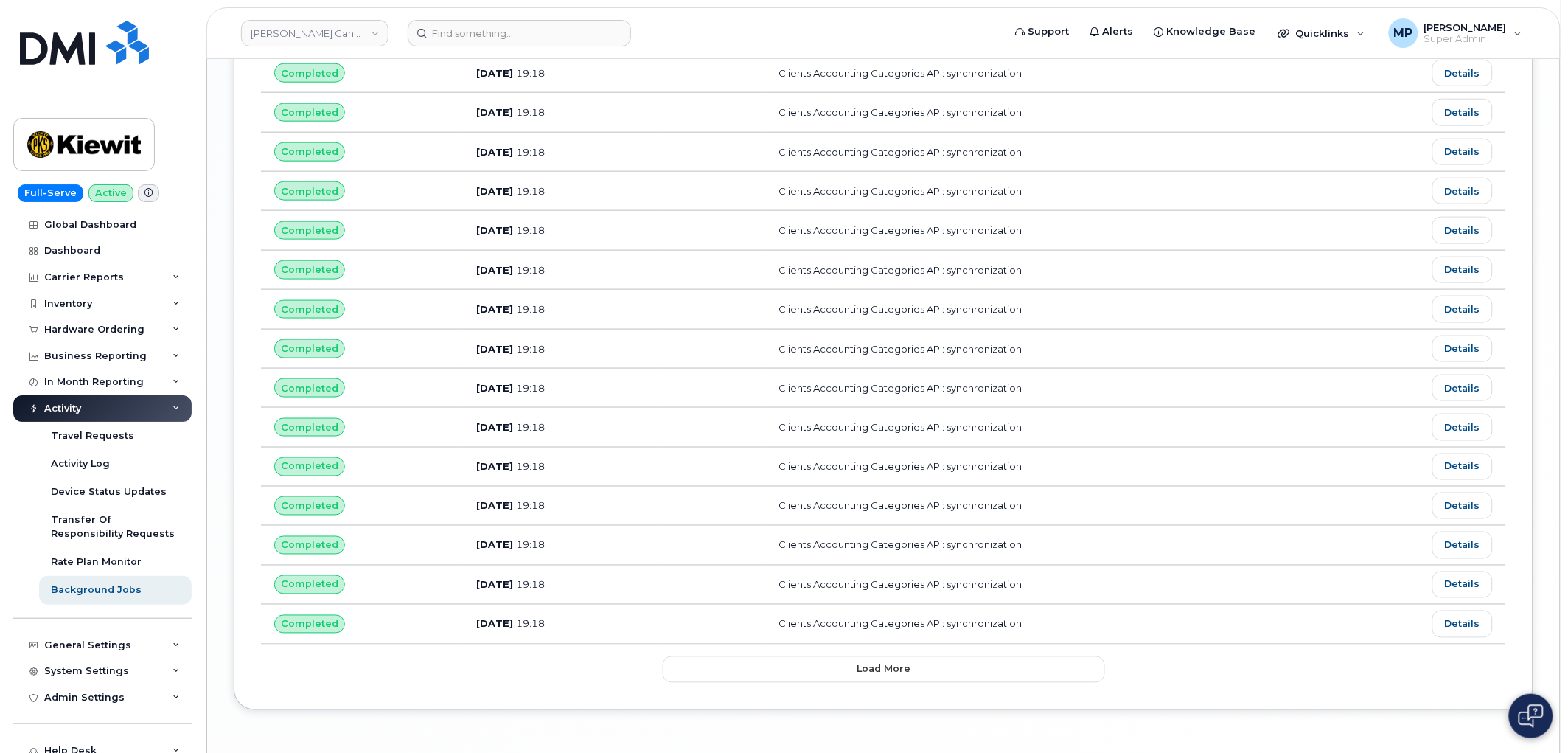
scroll to position [2628, 0]
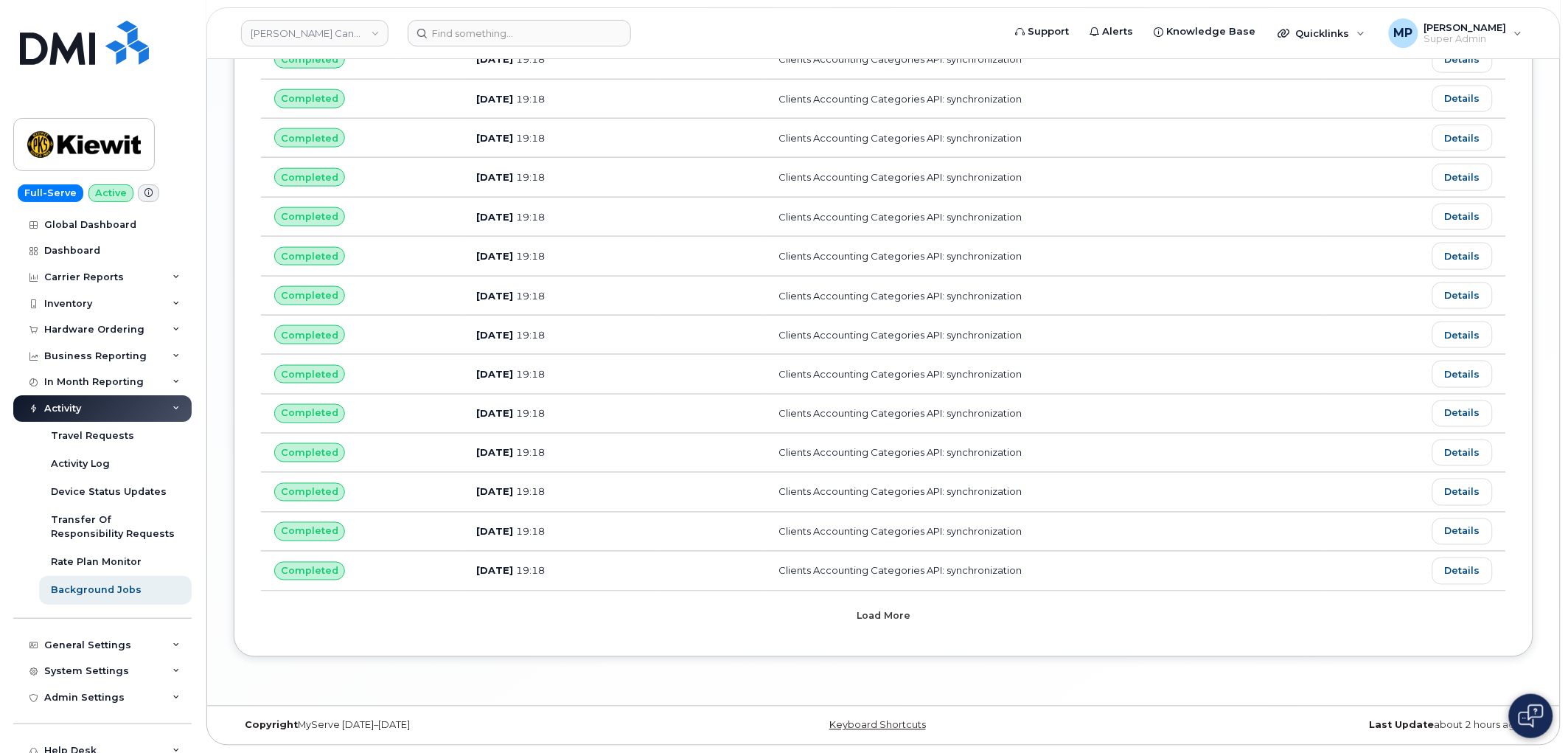
click at [907, 628] on button "Load more" at bounding box center [884, 616] width 443 height 27
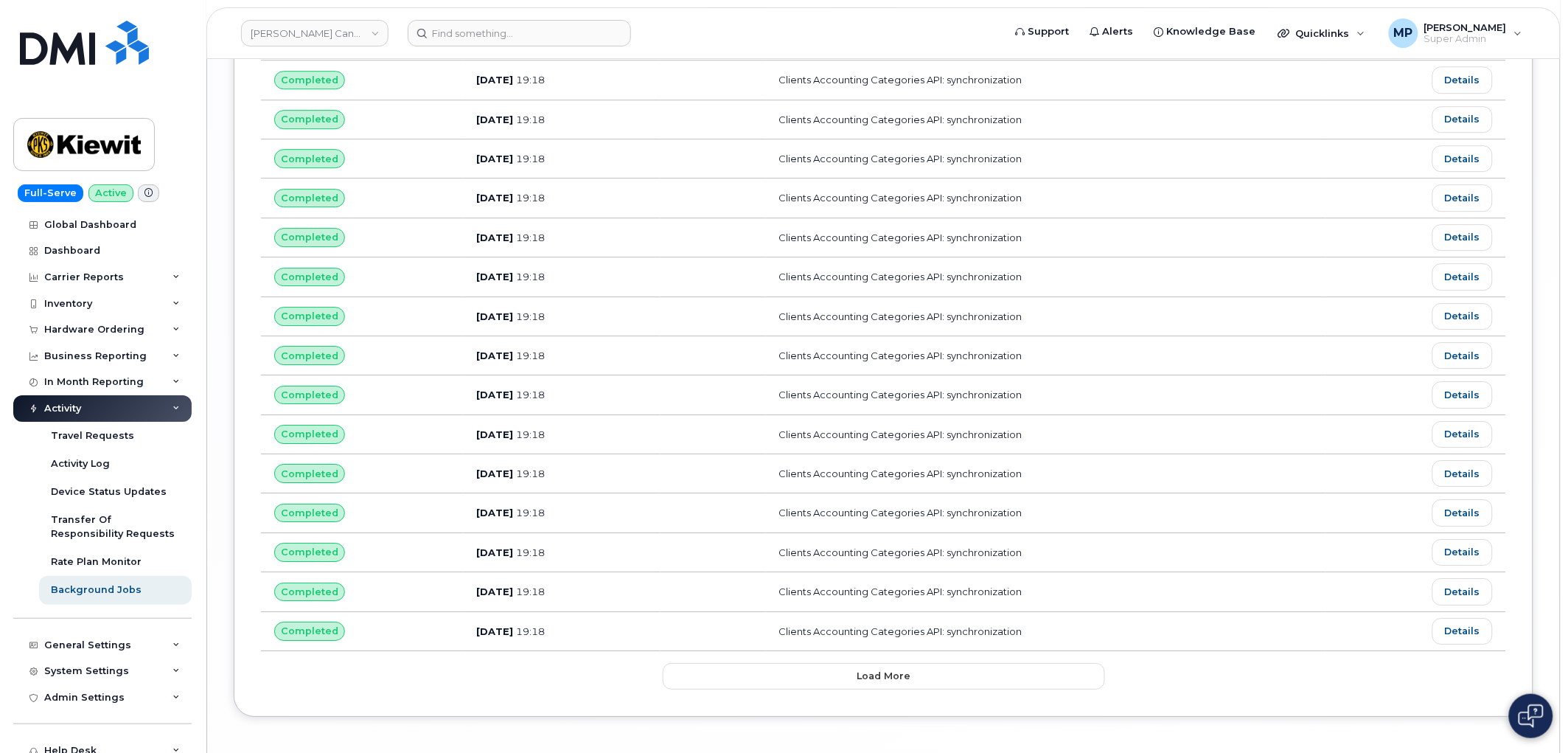
scroll to position [3617, 0]
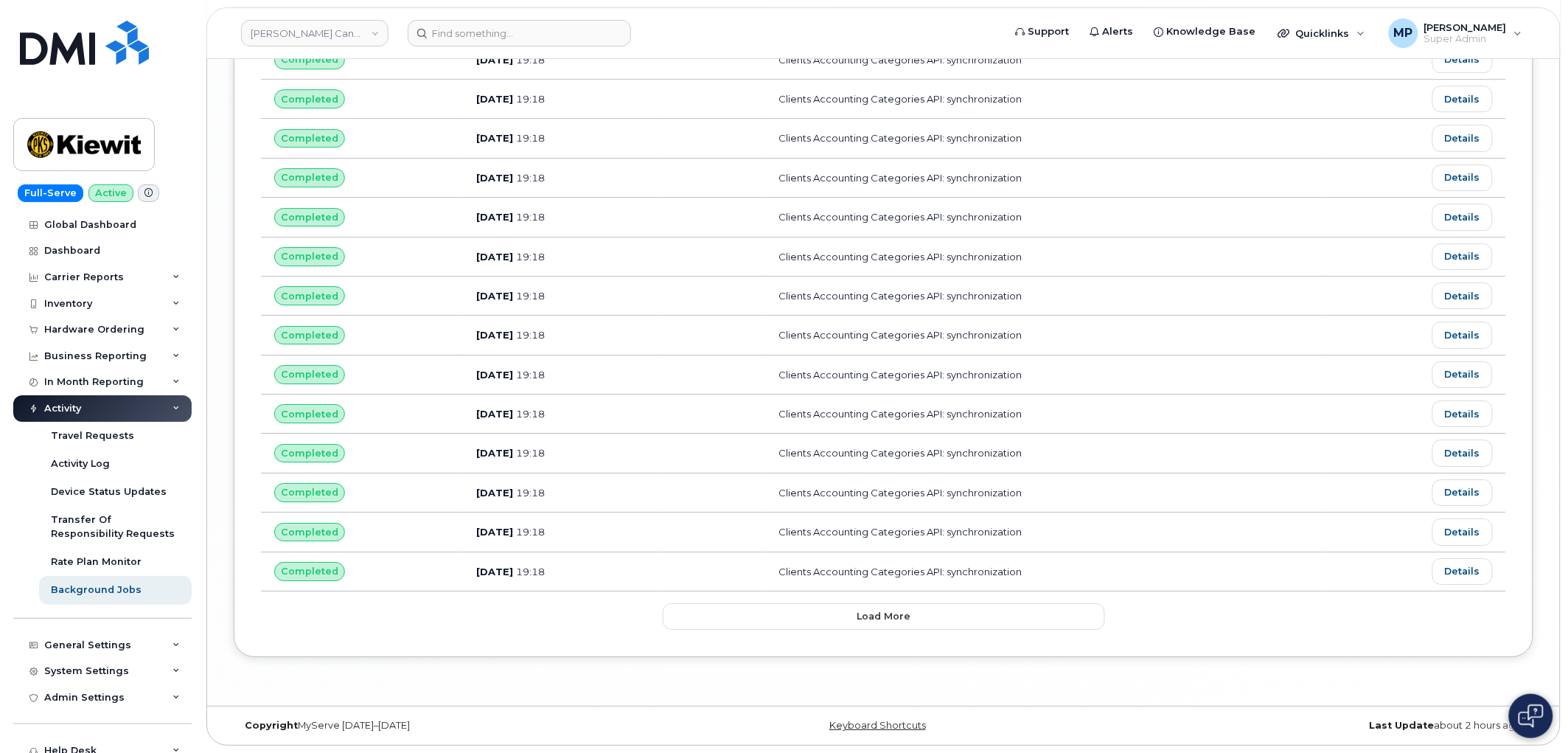
click at [876, 611] on span "Load more" at bounding box center [884, 616] width 54 height 14
click at [819, 610] on button "Load more" at bounding box center [884, 616] width 443 height 27
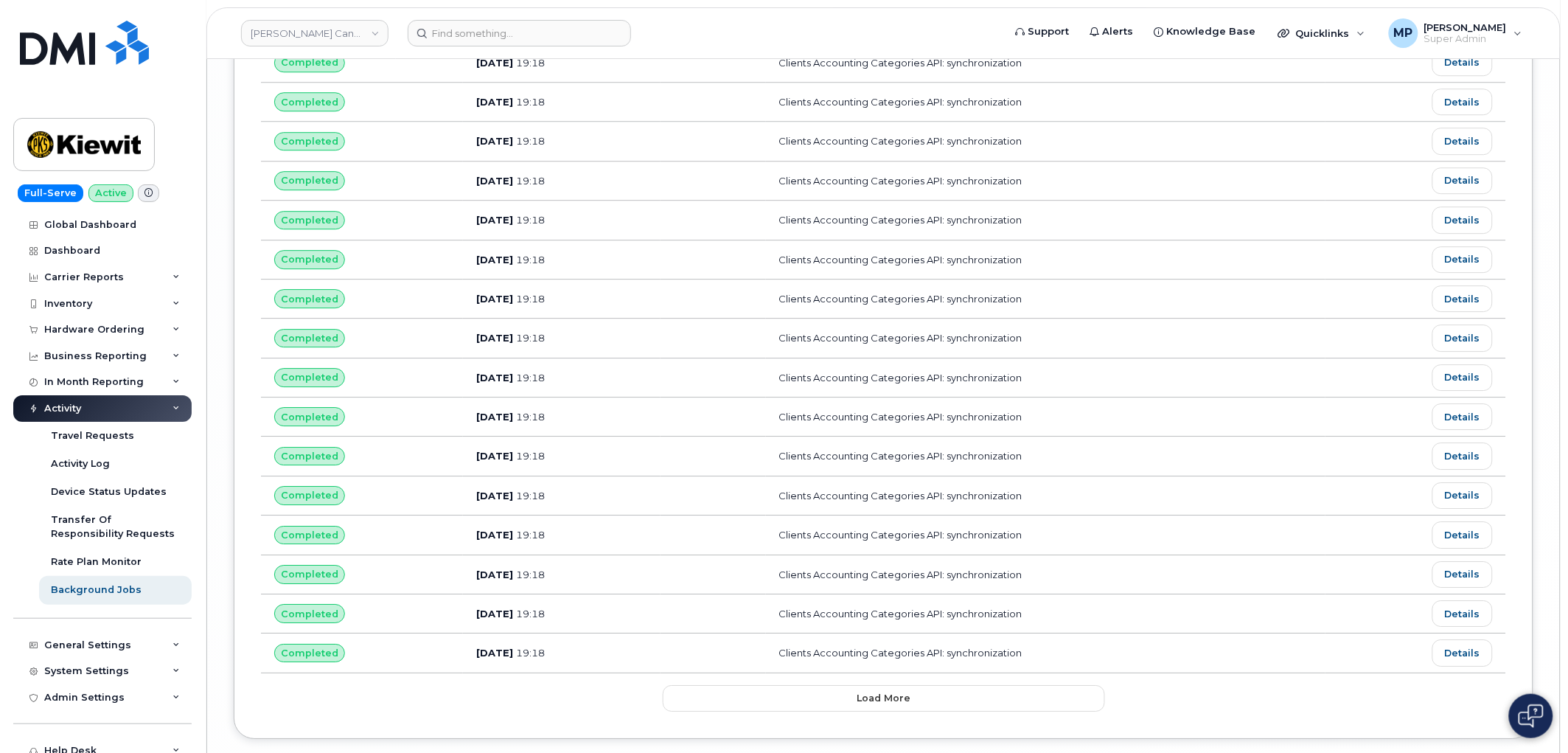
scroll to position [5595, 0]
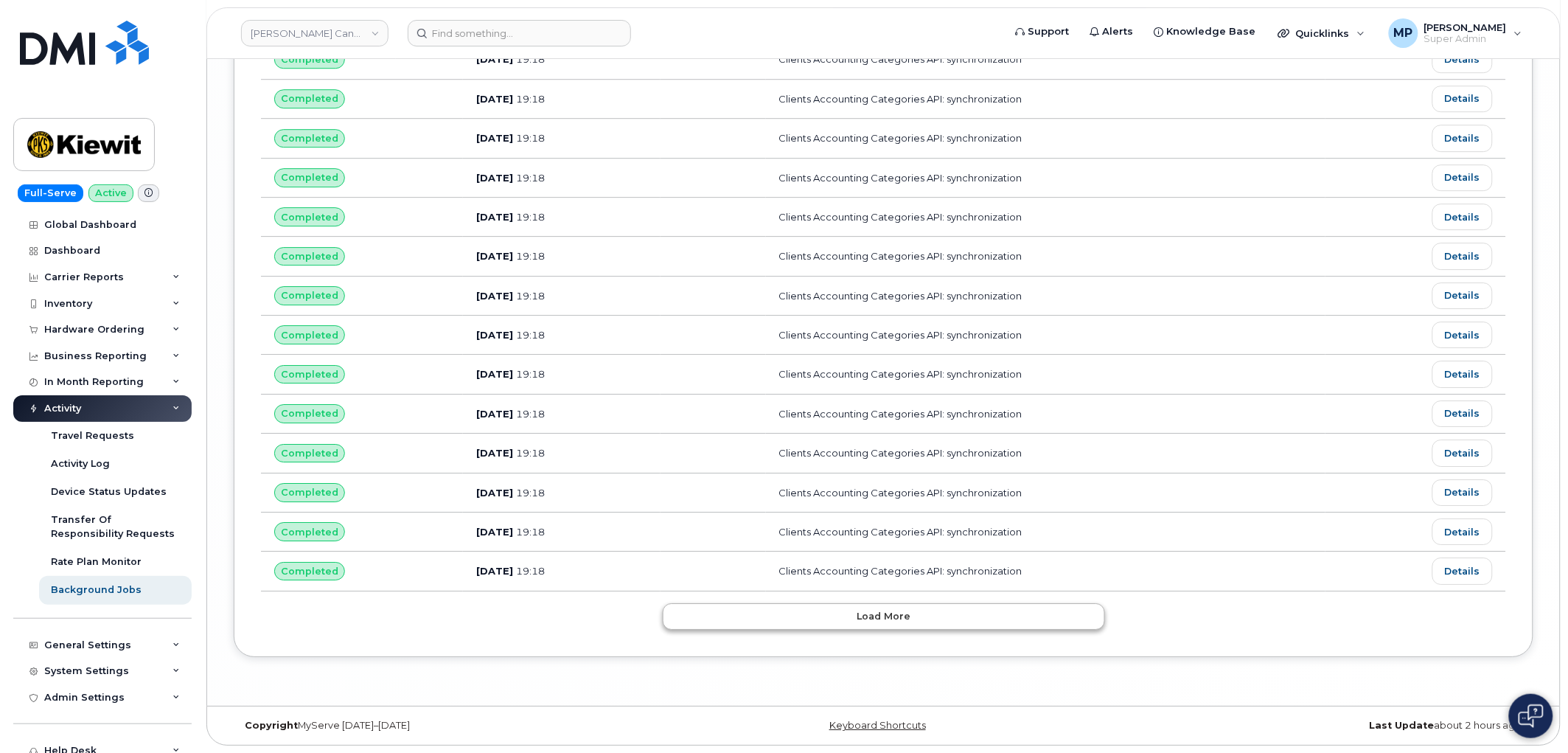
drag, startPoint x: 809, startPoint y: 635, endPoint x: 805, endPoint y: 624, distance: 11.7
click at [808, 618] on button "Load more" at bounding box center [884, 616] width 443 height 27
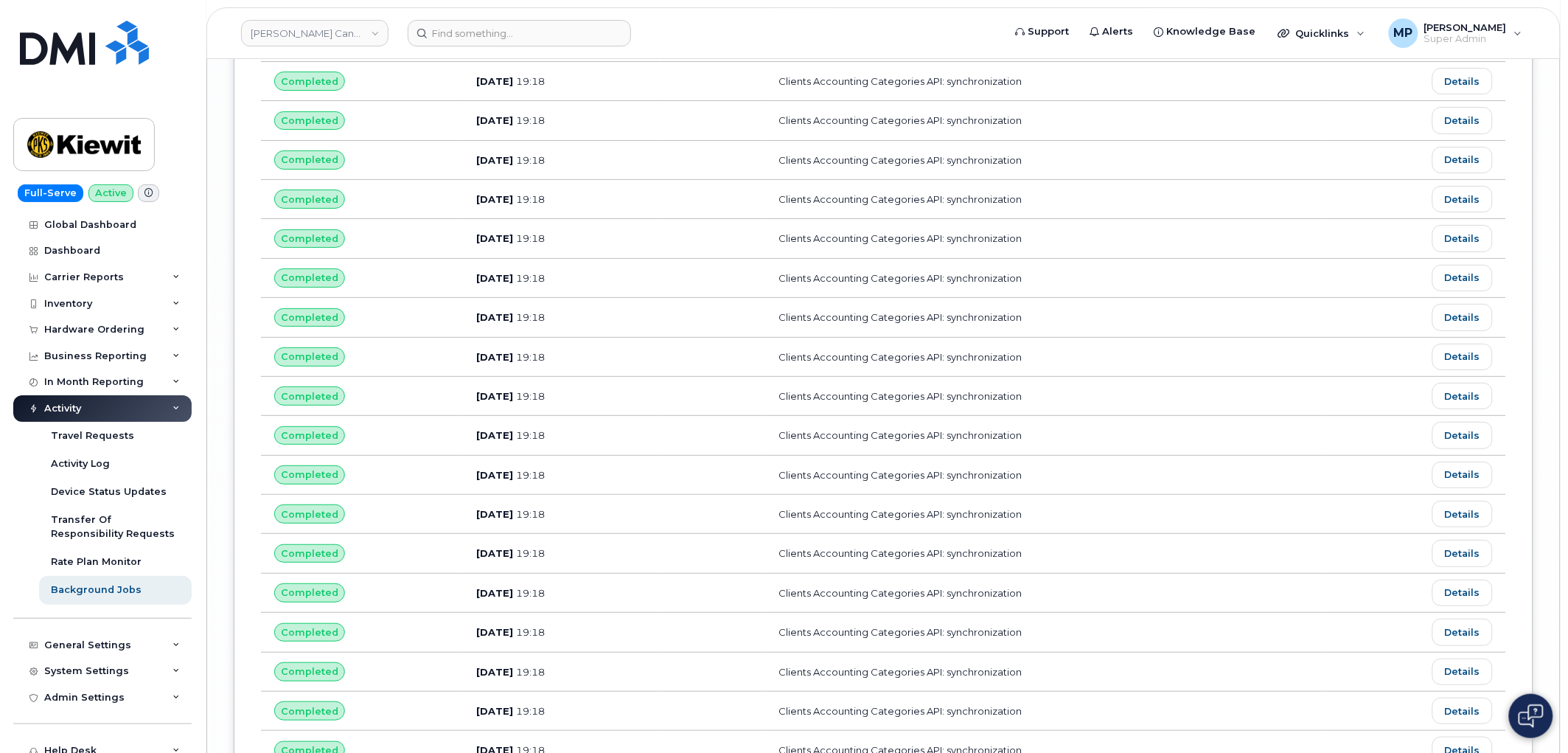
scroll to position [6586, 0]
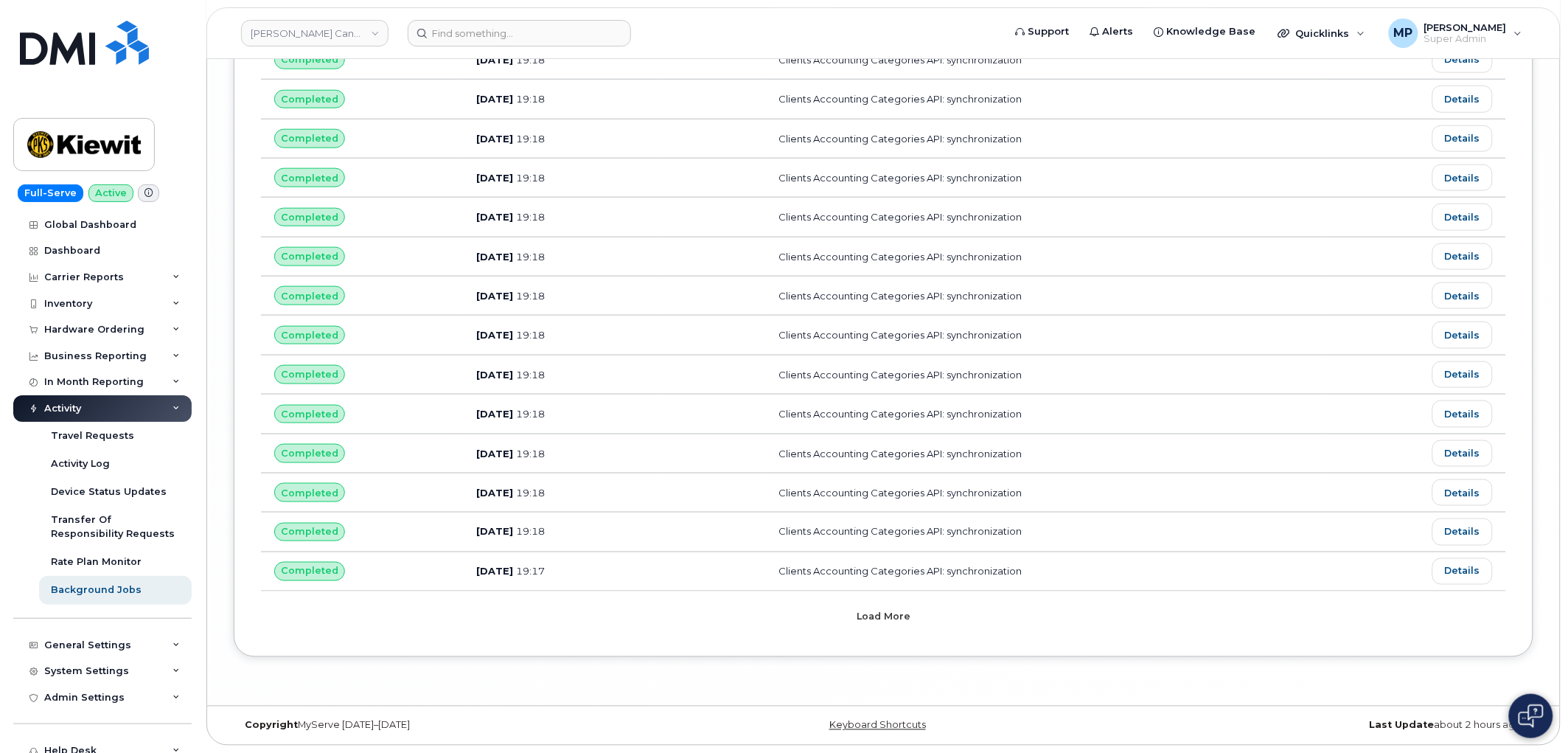
click at [874, 615] on span "Load more" at bounding box center [884, 617] width 54 height 14
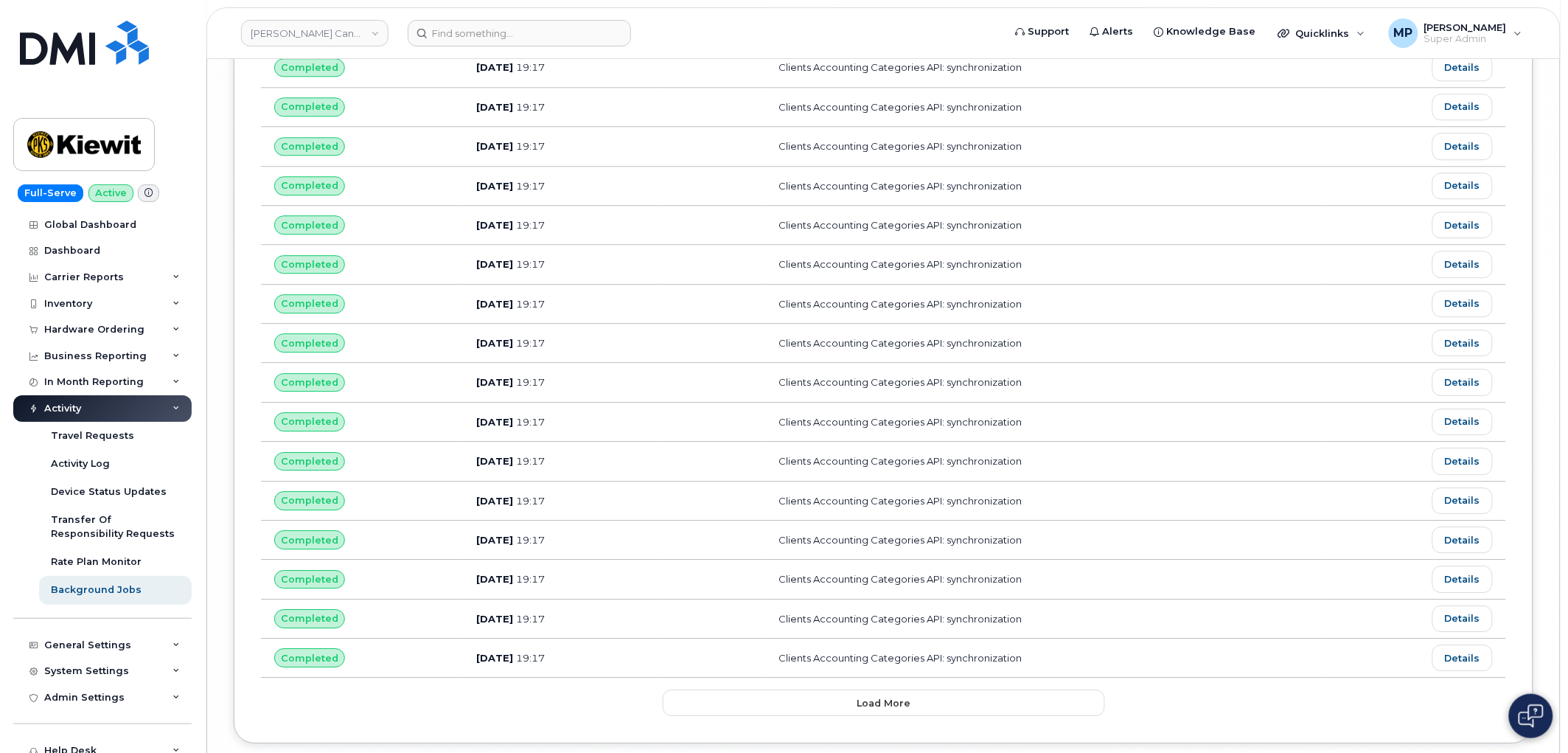
scroll to position [7575, 0]
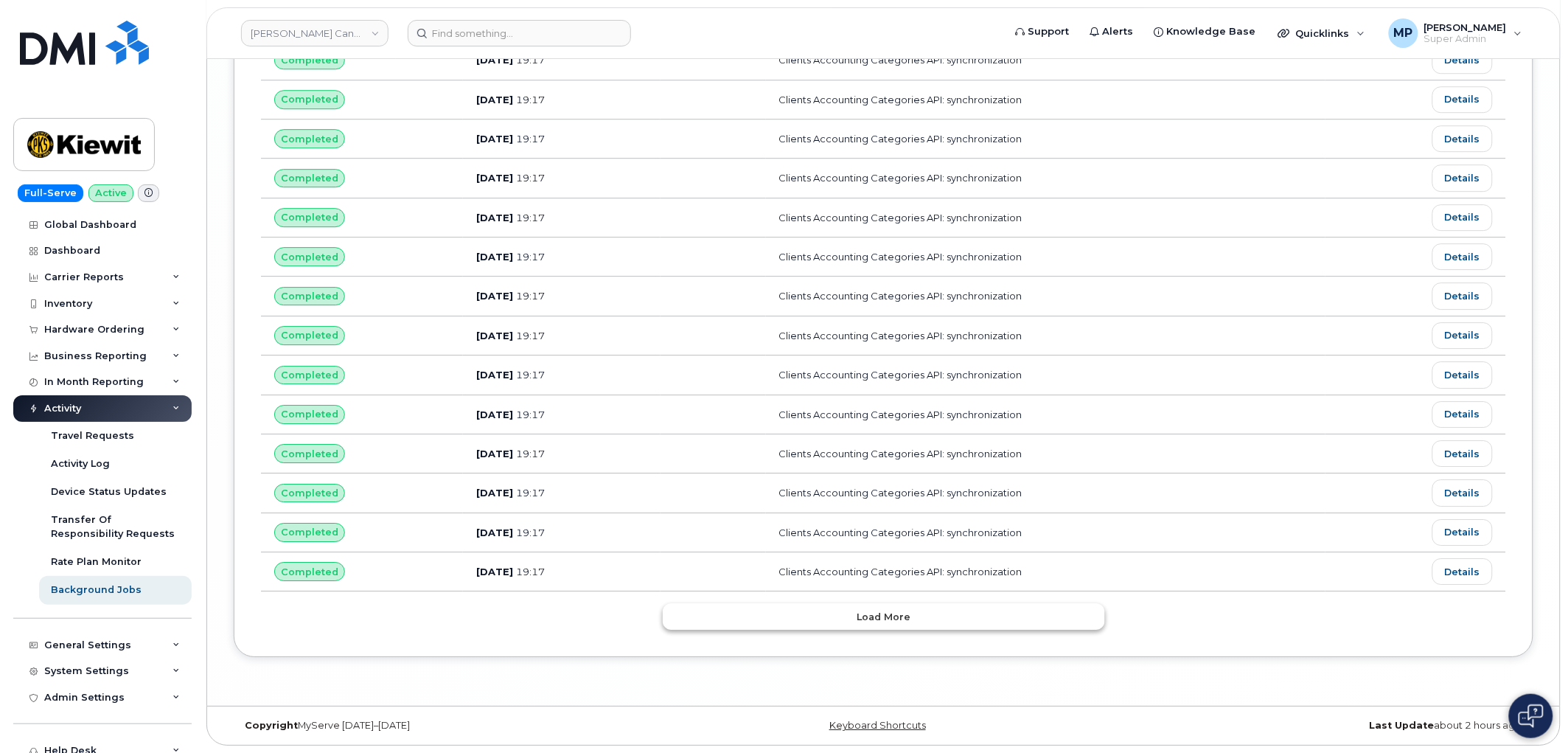
click at [740, 614] on button "Load more" at bounding box center [884, 616] width 443 height 27
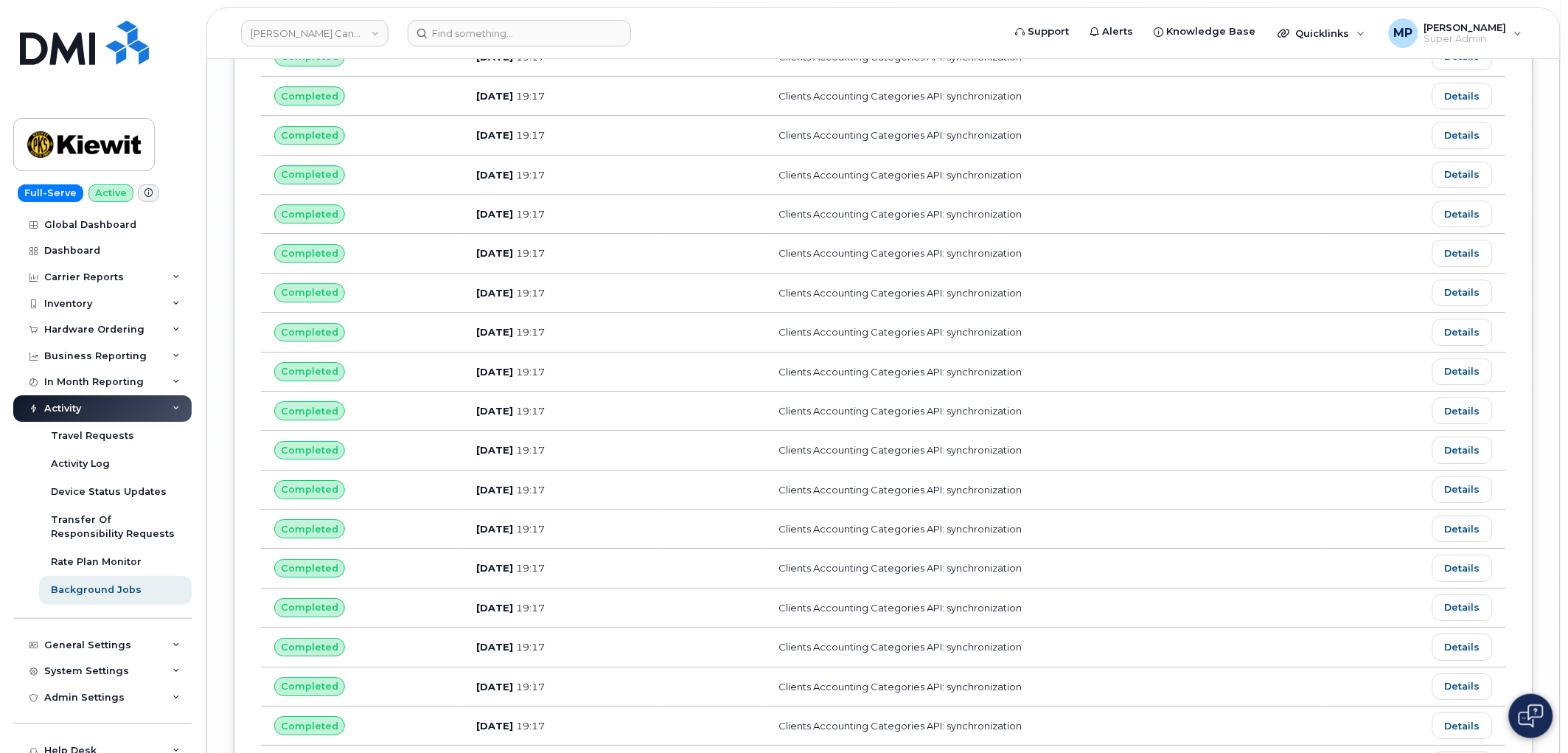
scroll to position [8564, 0]
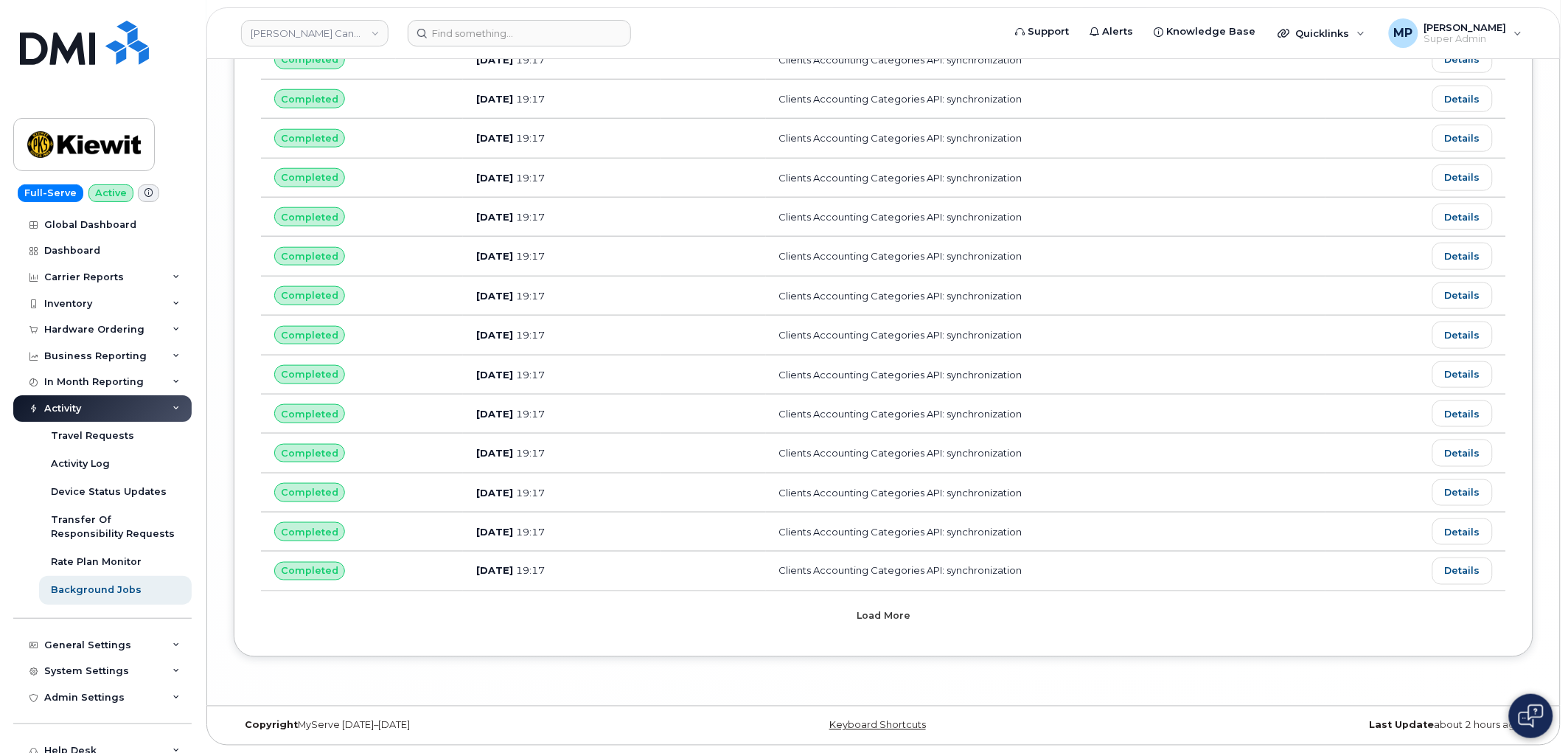
click at [920, 623] on button "Load more" at bounding box center [884, 616] width 443 height 27
click at [843, 624] on button "Load more" at bounding box center [884, 616] width 443 height 27
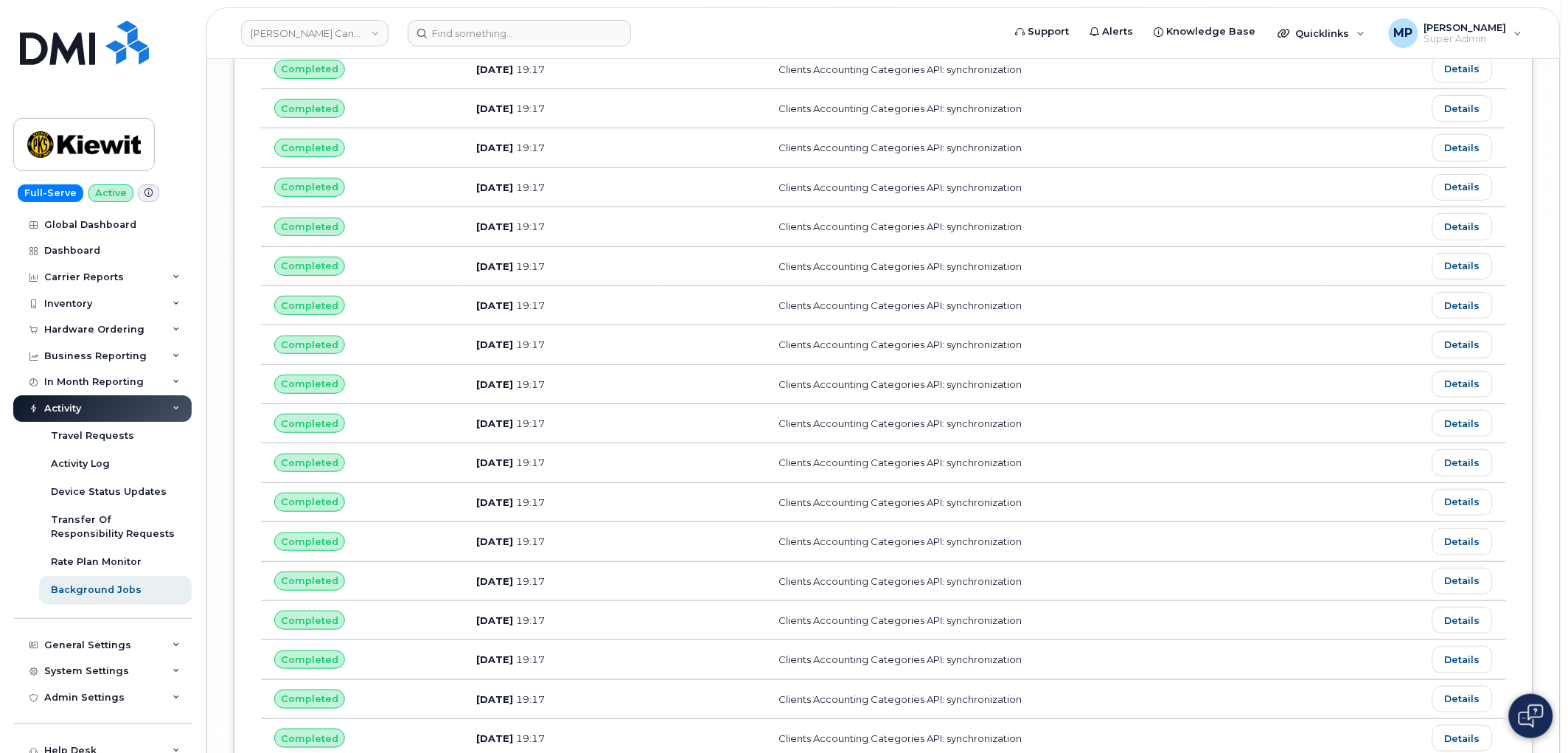
scroll to position [10543, 0]
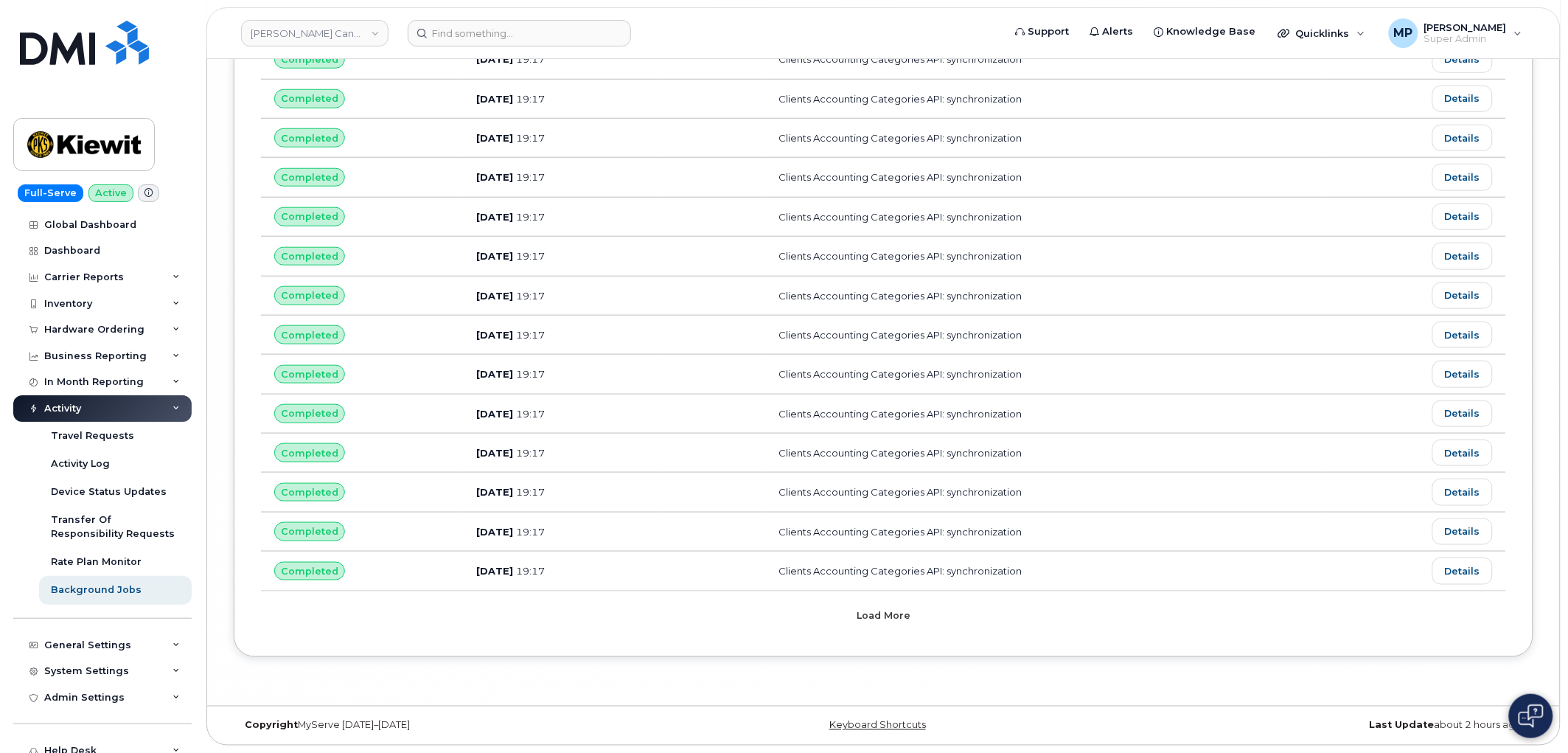
click at [838, 621] on button "Load more" at bounding box center [884, 616] width 443 height 27
